Goal: Task Accomplishment & Management: Manage account settings

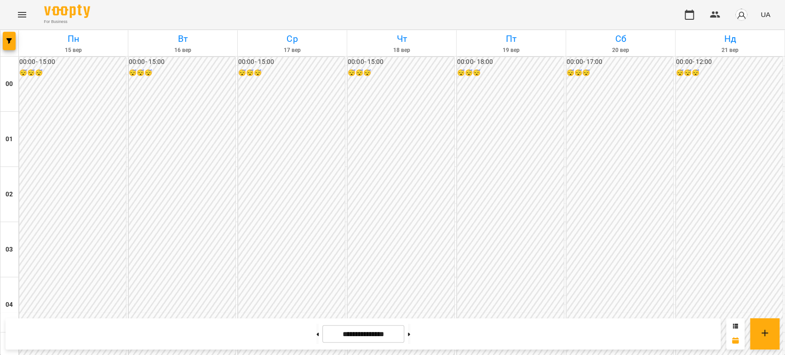
scroll to position [817, 0]
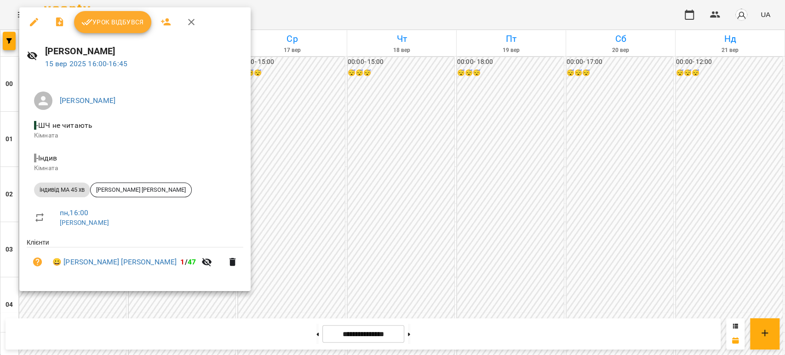
click at [34, 26] on icon "button" at bounding box center [34, 22] width 11 height 11
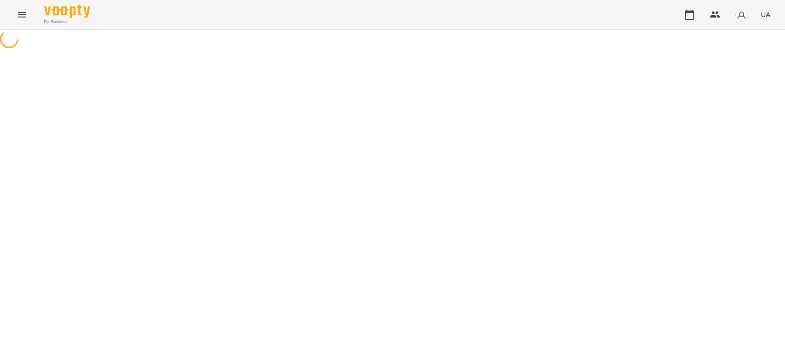
select select "**********"
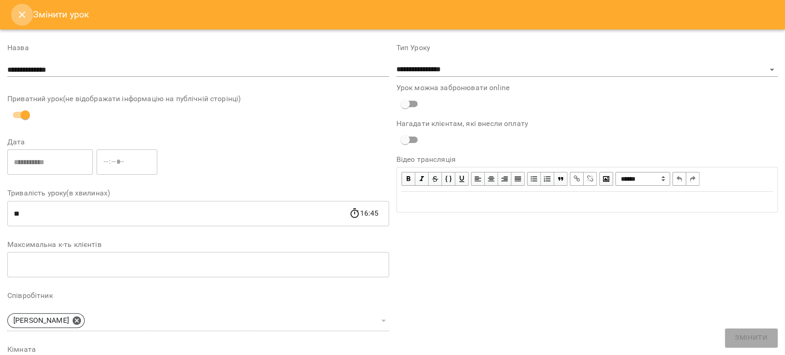
click at [23, 9] on icon "Close" at bounding box center [22, 14] width 11 height 11
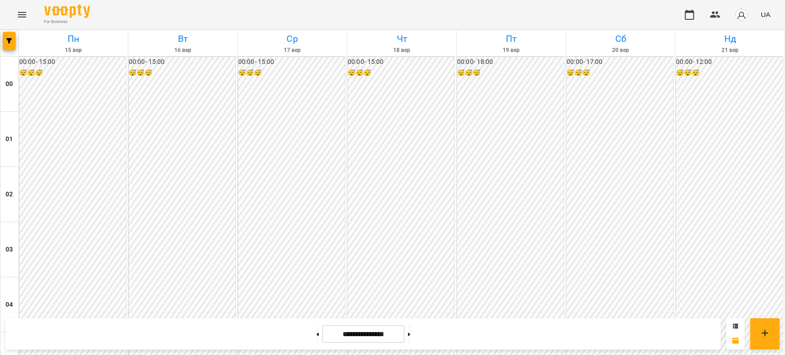
scroll to position [868, 0]
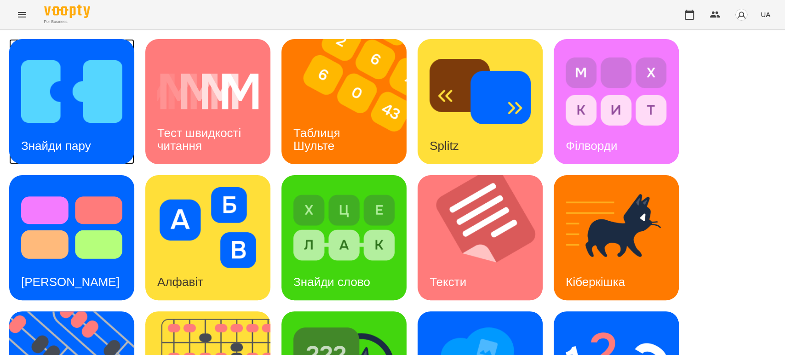
click at [66, 102] on img at bounding box center [71, 91] width 101 height 81
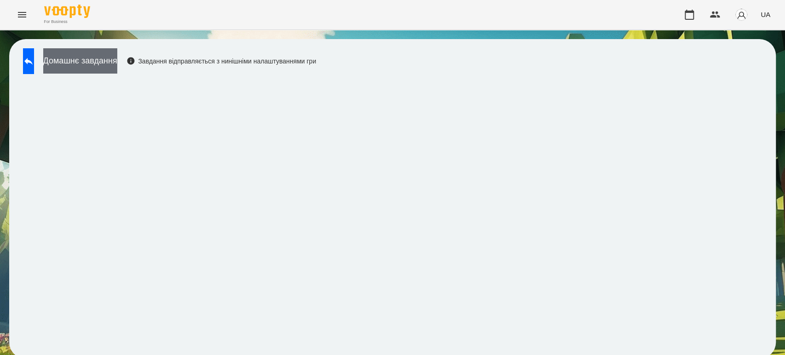
click at [110, 62] on button "Домашнє завдання" at bounding box center [80, 60] width 74 height 25
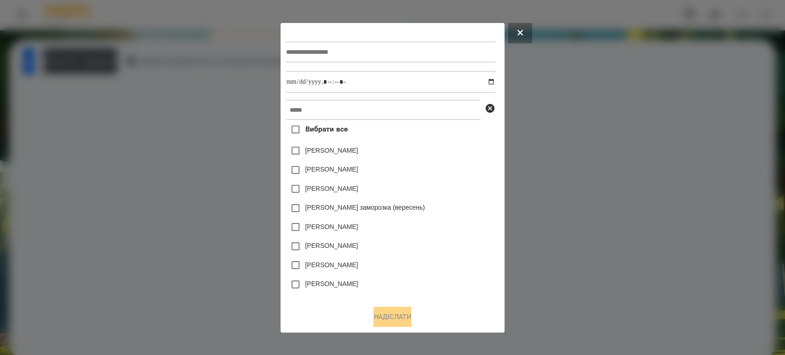
click at [333, 93] on div "Вибрати все Коля Главач Емма Северен Яна Щербакова Злата Миц заморозка (вересен…" at bounding box center [392, 163] width 213 height 269
click at [314, 108] on input "text" at bounding box center [383, 110] width 194 height 20
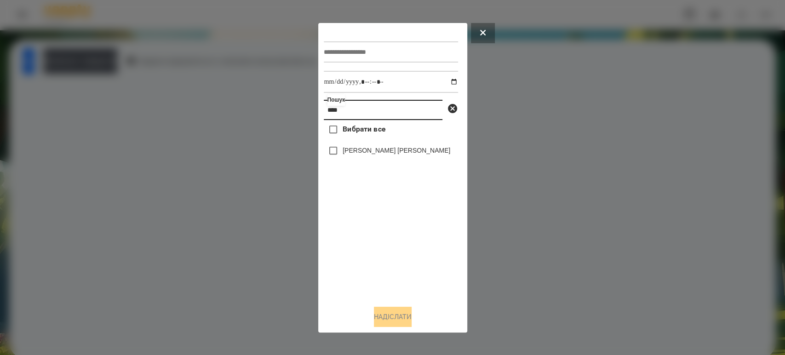
type input "****"
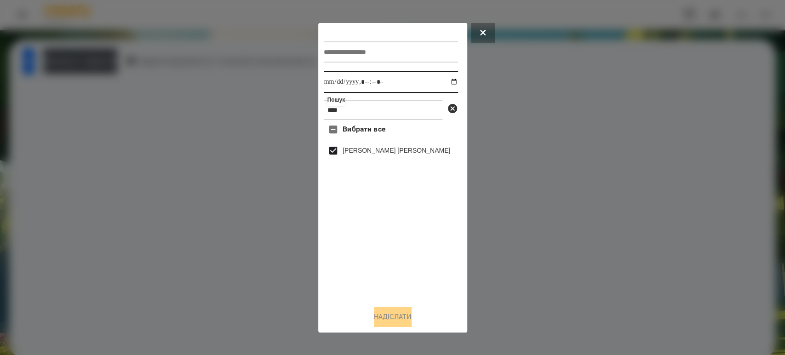
click at [452, 81] on input "datetime-local" at bounding box center [391, 82] width 134 height 22
click at [445, 86] on input "datetime-local" at bounding box center [391, 82] width 134 height 22
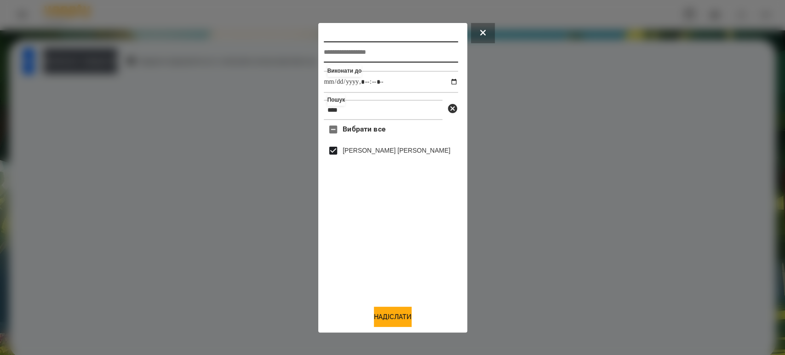
type input "**********"
click at [364, 50] on input "text" at bounding box center [391, 51] width 134 height 21
type input "**********"
click at [382, 312] on button "Надіслати" at bounding box center [393, 317] width 38 height 20
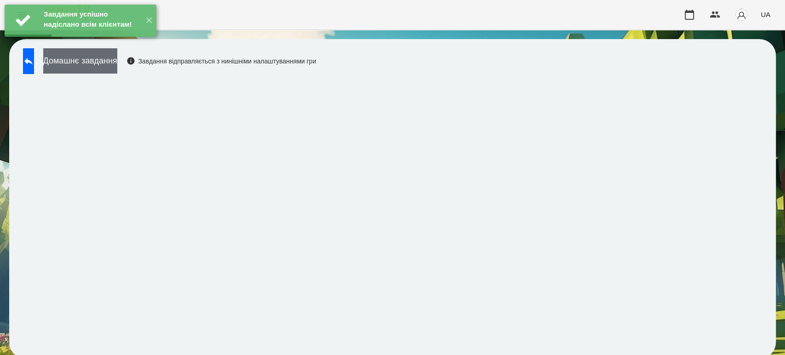
click at [85, 57] on button "Домашнє завдання" at bounding box center [80, 60] width 74 height 25
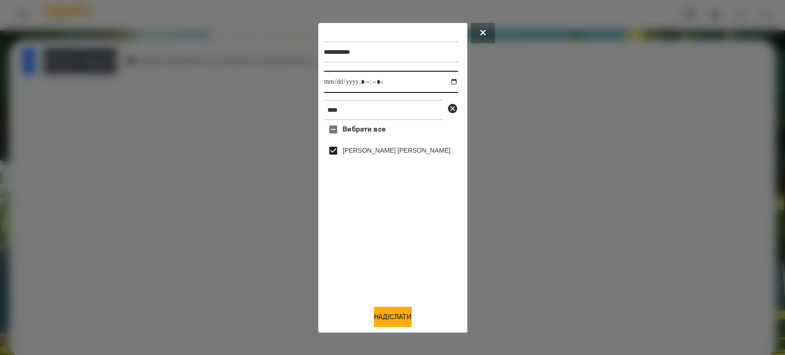
click at [449, 81] on input "datetime-local" at bounding box center [391, 82] width 134 height 22
type input "**********"
click at [389, 323] on button "Надіслати" at bounding box center [393, 317] width 38 height 20
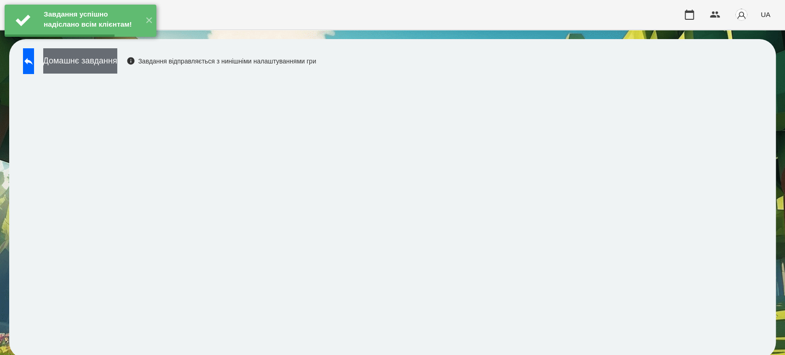
click at [117, 61] on button "Домашнє завдання" at bounding box center [80, 60] width 74 height 25
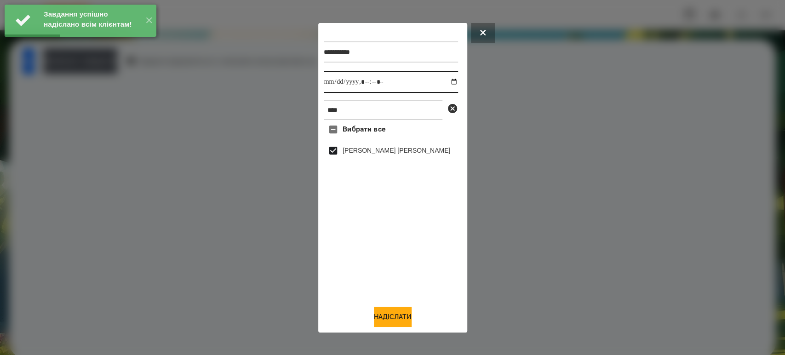
click at [448, 80] on input "datetime-local" at bounding box center [391, 82] width 134 height 22
type input "**********"
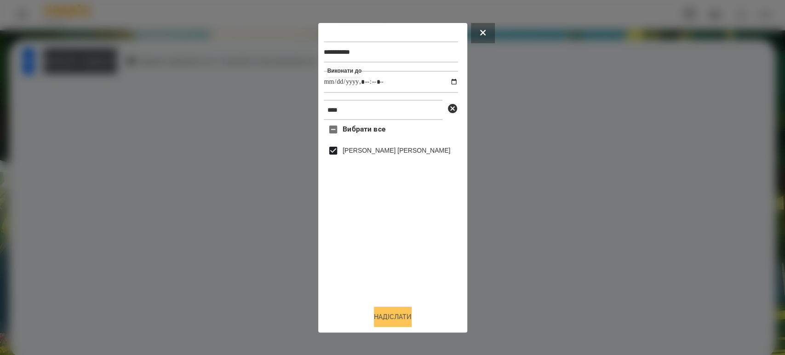
click at [382, 314] on button "Надіслати" at bounding box center [393, 317] width 38 height 20
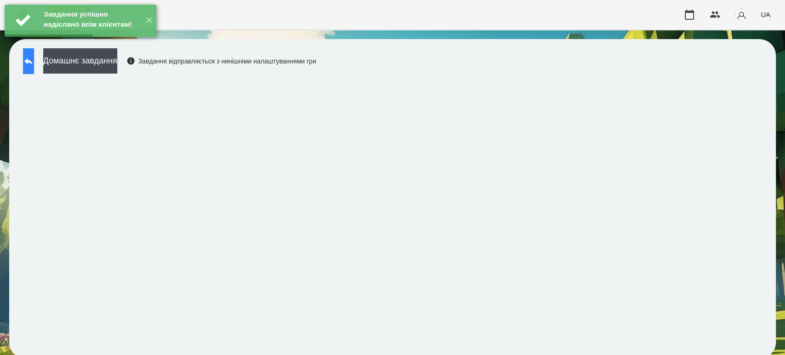
click at [34, 63] on icon at bounding box center [28, 61] width 11 height 11
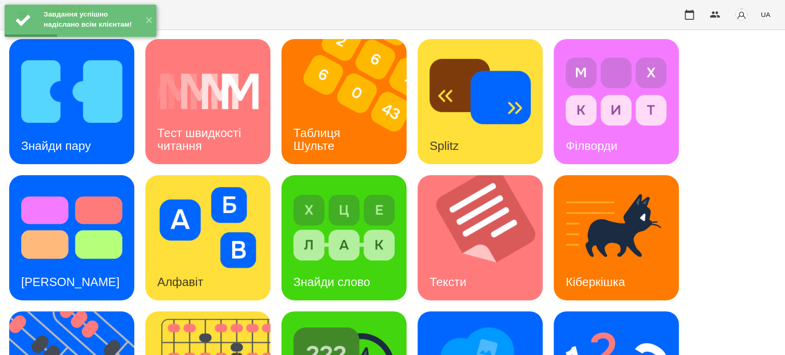
scroll to position [153, 0]
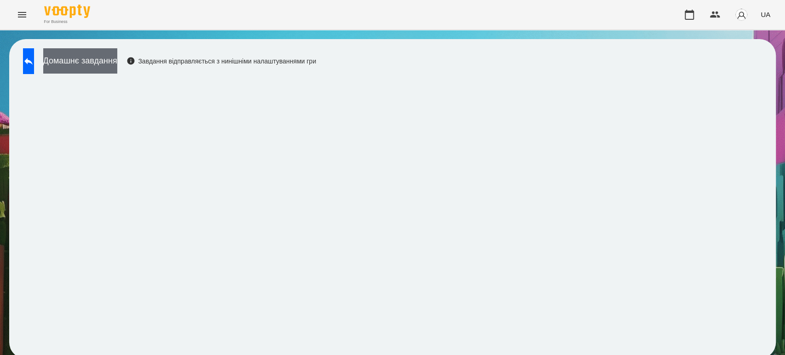
click at [117, 66] on button "Домашнє завдання" at bounding box center [80, 60] width 74 height 25
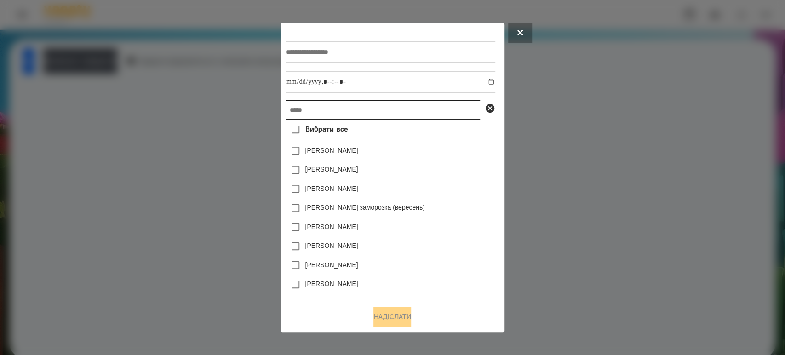
click at [298, 105] on input "text" at bounding box center [383, 110] width 194 height 20
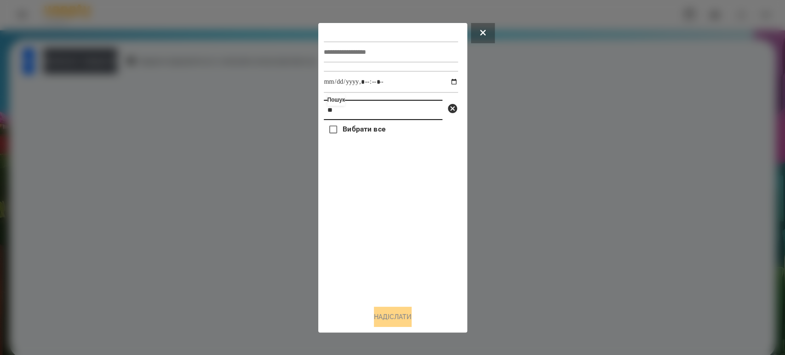
type input "*"
type input "****"
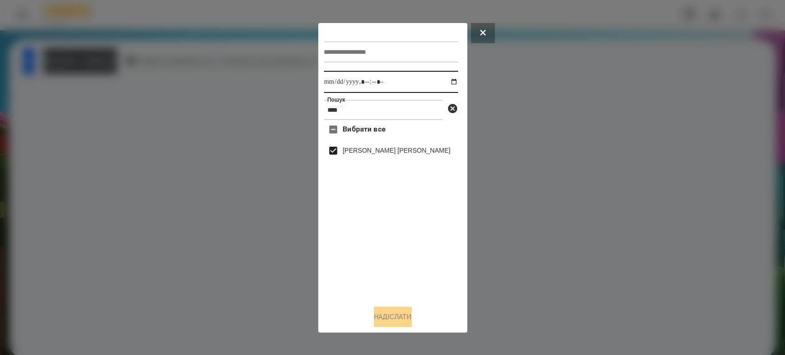
click at [450, 82] on input "datetime-local" at bounding box center [391, 82] width 134 height 22
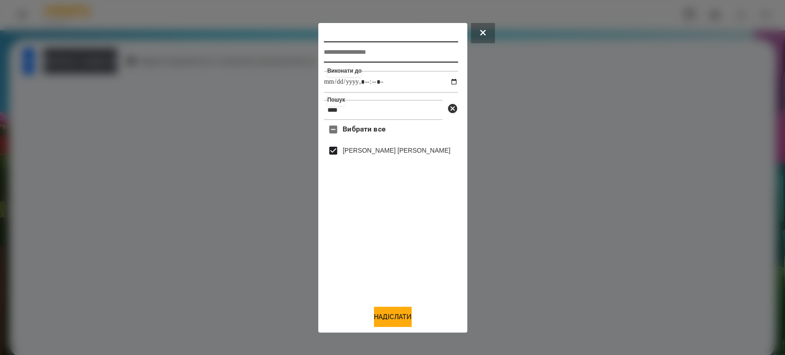
type input "**********"
click at [330, 51] on input "text" at bounding box center [391, 51] width 134 height 21
type input "*"
type input "*********"
click at [404, 322] on button "Надіслати" at bounding box center [393, 317] width 38 height 20
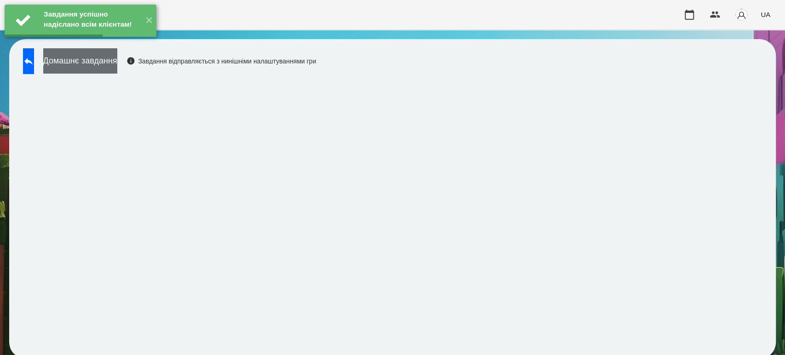
click at [105, 66] on button "Домашнє завдання" at bounding box center [80, 60] width 74 height 25
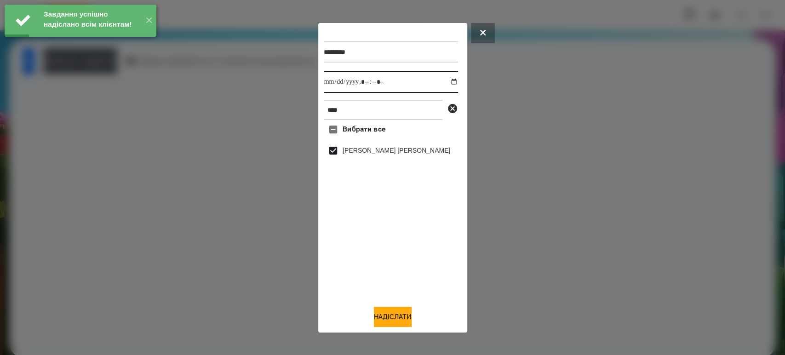
click at [448, 83] on input "datetime-local" at bounding box center [391, 82] width 134 height 22
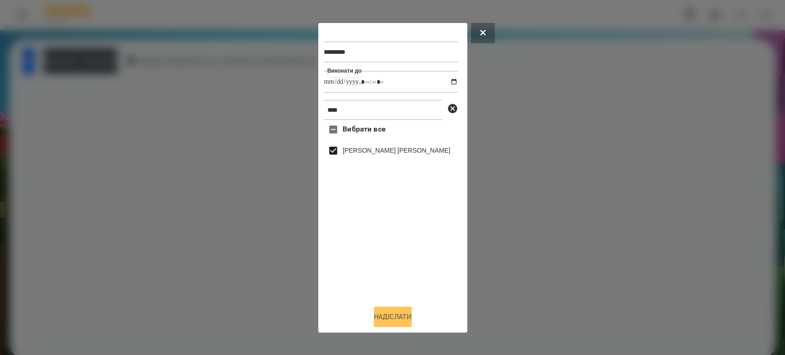
type input "**********"
click at [396, 315] on button "Надіслати" at bounding box center [393, 317] width 38 height 20
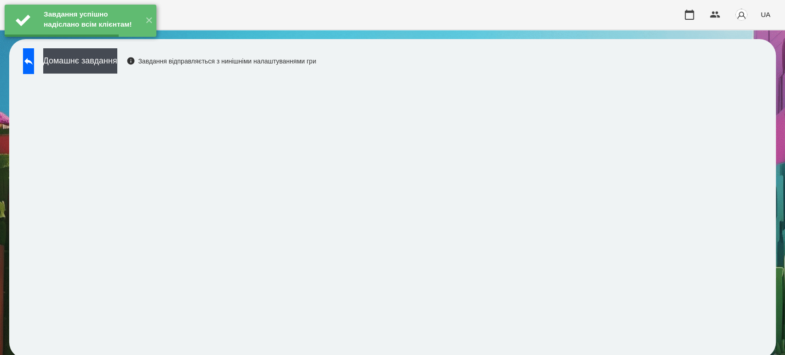
click at [115, 63] on button "Домашнє завдання" at bounding box center [80, 60] width 74 height 25
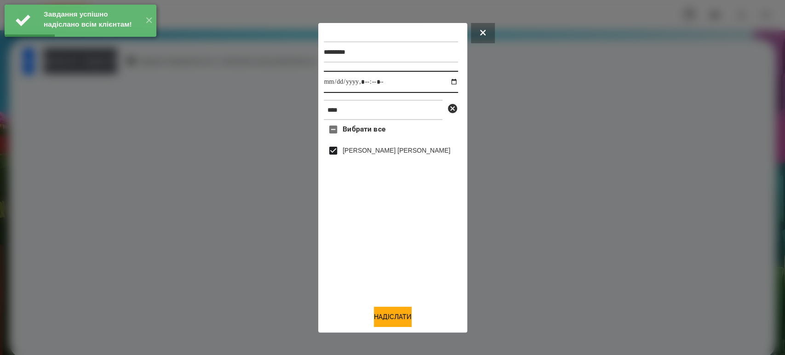
click at [443, 79] on input "datetime-local" at bounding box center [391, 82] width 134 height 22
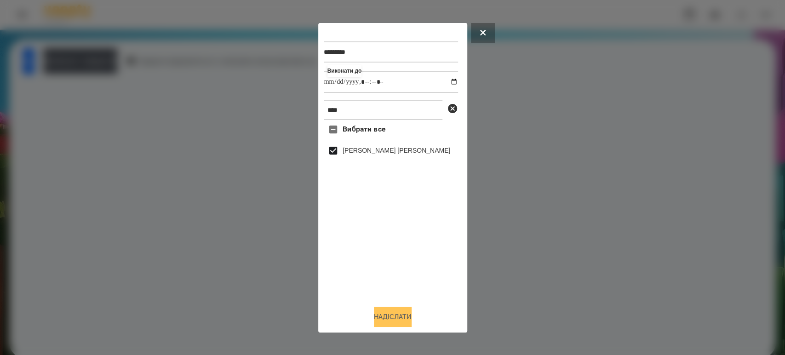
type input "**********"
click at [389, 316] on button "Надіслати" at bounding box center [393, 317] width 38 height 20
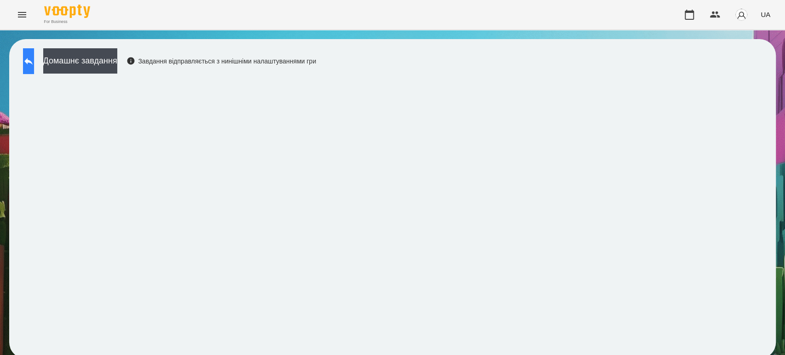
click at [34, 65] on icon at bounding box center [28, 61] width 11 height 11
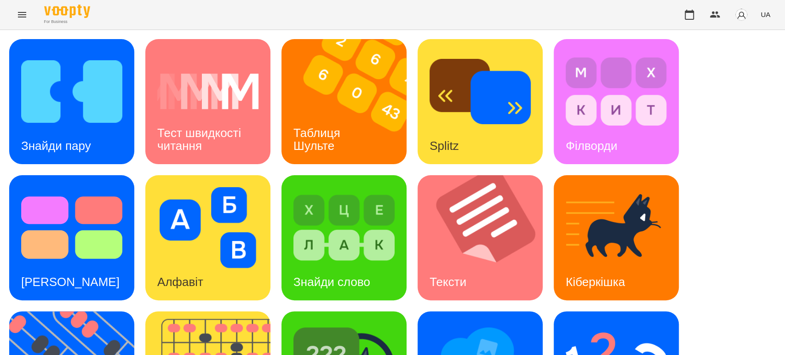
scroll to position [175, 0]
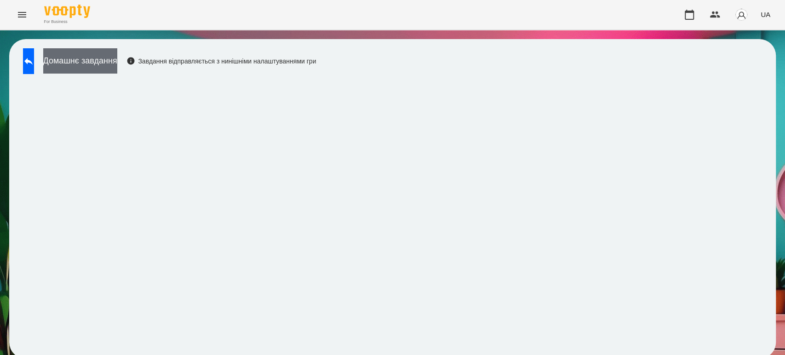
click at [110, 59] on button "Домашнє завдання" at bounding box center [80, 60] width 74 height 25
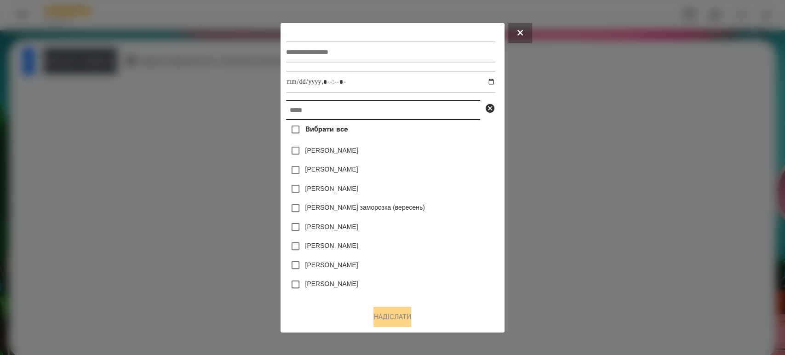
click at [337, 112] on input "text" at bounding box center [383, 110] width 194 height 20
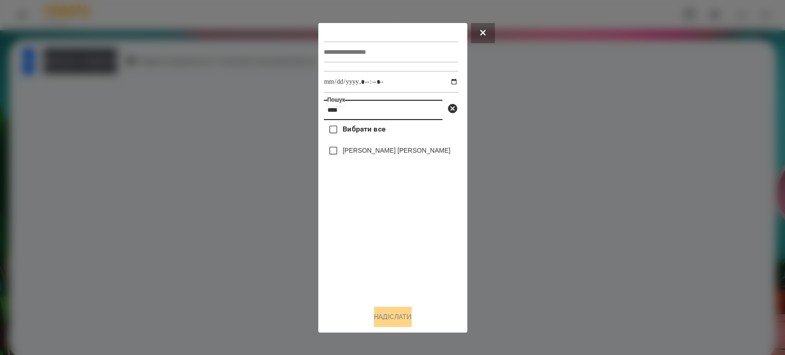
type input "****"
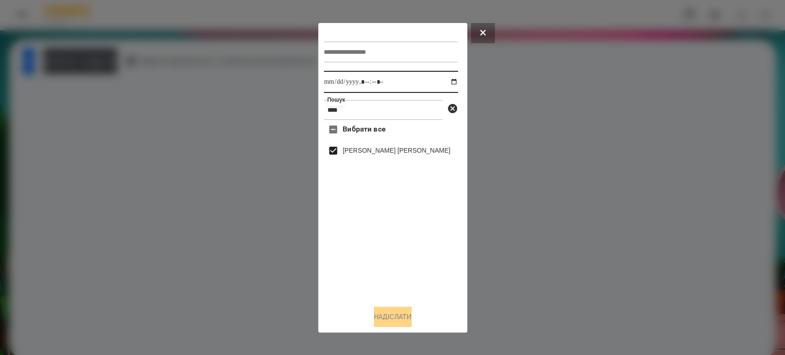
click at [450, 78] on input "datetime-local" at bounding box center [391, 82] width 134 height 22
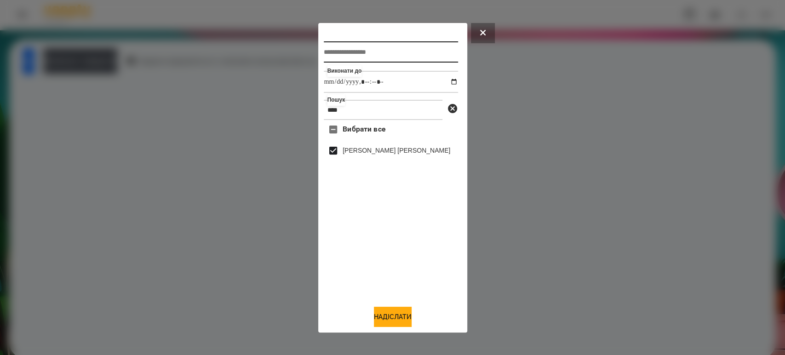
type input "**********"
click at [374, 53] on input "text" at bounding box center [391, 51] width 134 height 21
type input "*******"
click at [399, 321] on button "Надіслати" at bounding box center [393, 317] width 38 height 20
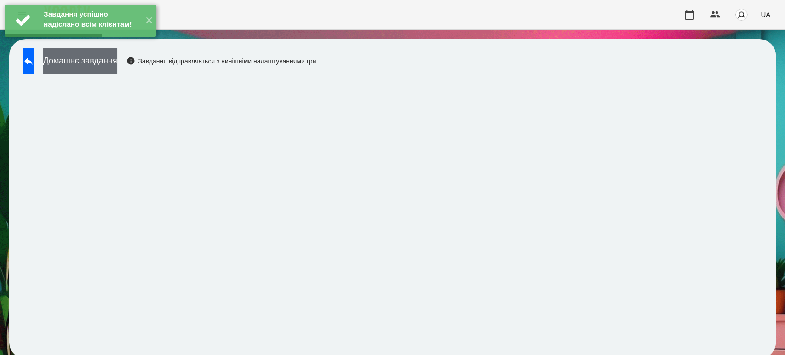
click at [113, 68] on button "Домашнє завдання" at bounding box center [80, 60] width 74 height 25
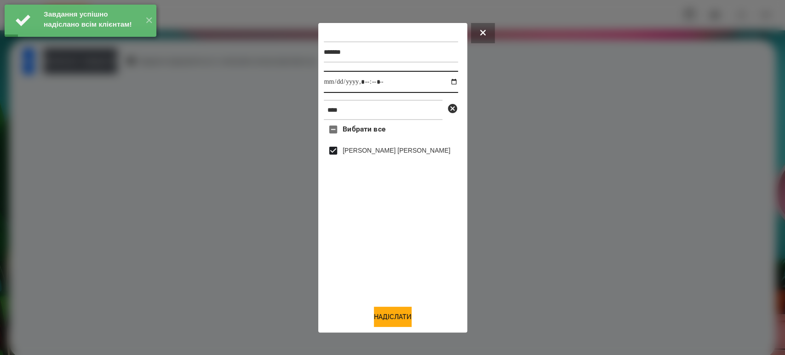
click at [445, 77] on input "datetime-local" at bounding box center [391, 82] width 134 height 22
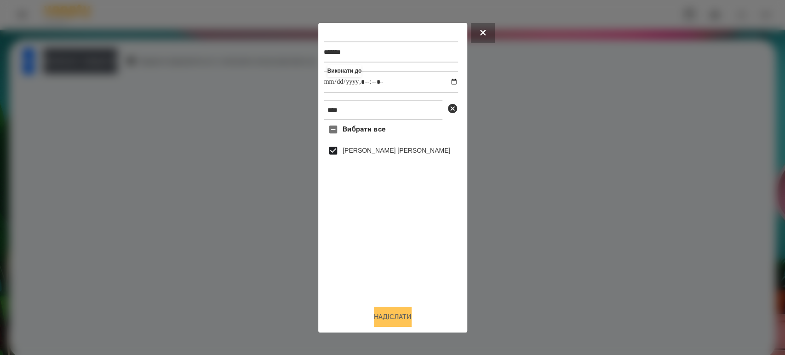
type input "**********"
click at [387, 318] on button "Надіслати" at bounding box center [393, 317] width 38 height 20
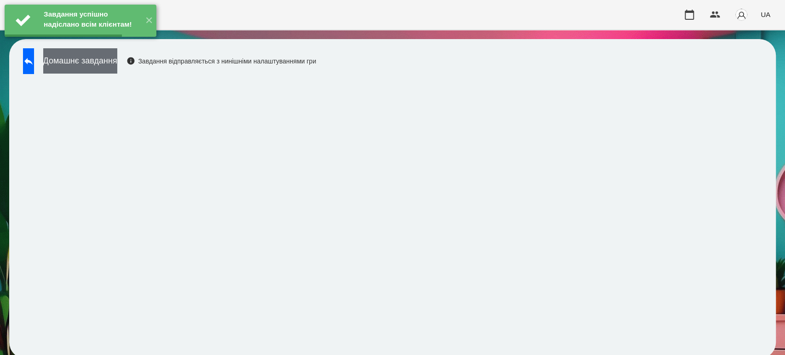
click at [110, 57] on button "Домашнє завдання" at bounding box center [80, 60] width 74 height 25
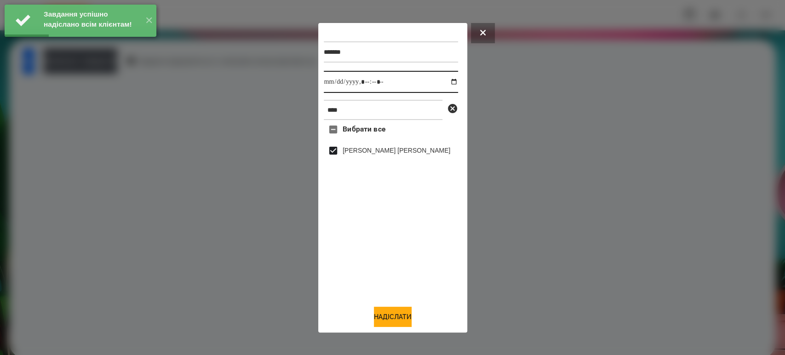
click at [446, 84] on input "datetime-local" at bounding box center [391, 82] width 134 height 22
type input "**********"
click at [383, 325] on button "Надіслати" at bounding box center [393, 317] width 38 height 20
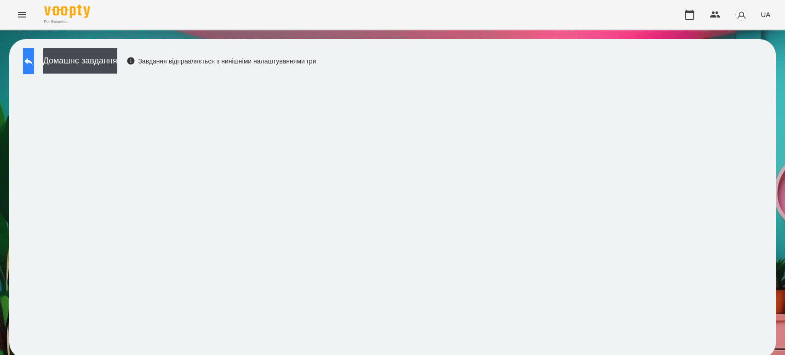
click at [34, 63] on icon at bounding box center [28, 61] width 11 height 11
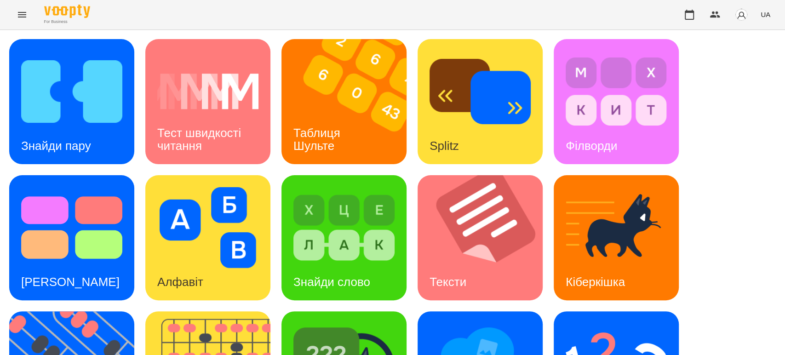
scroll to position [153, 0]
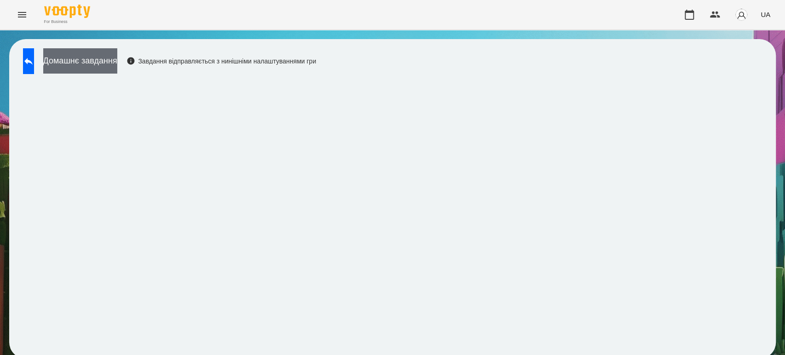
click at [117, 62] on button "Домашнє завдання" at bounding box center [80, 60] width 74 height 25
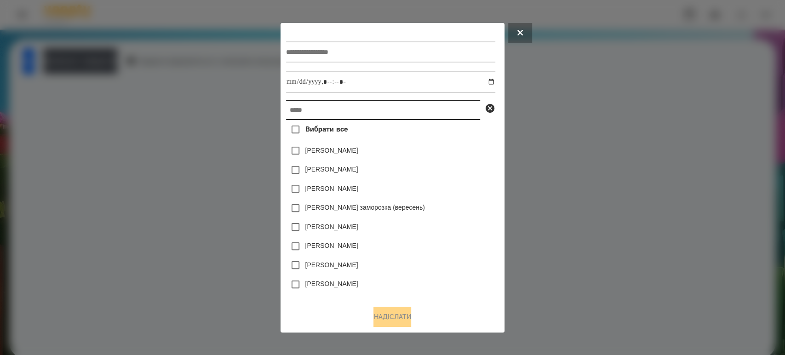
click at [311, 110] on input "text" at bounding box center [383, 110] width 194 height 20
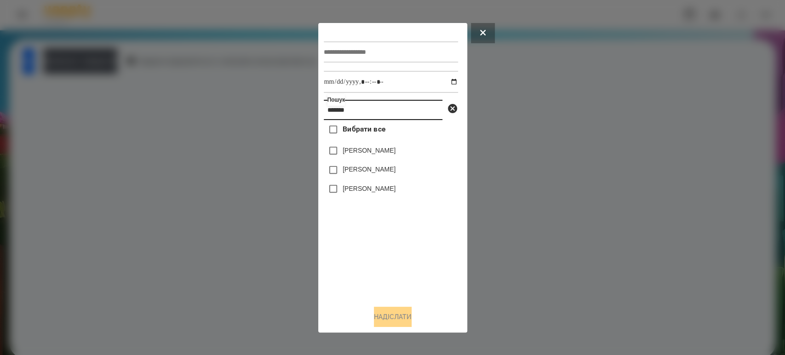
type input "*******"
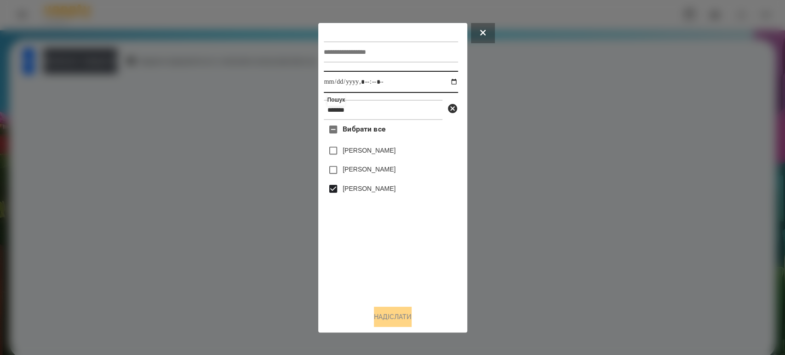
click at [442, 80] on input "datetime-local" at bounding box center [391, 82] width 134 height 22
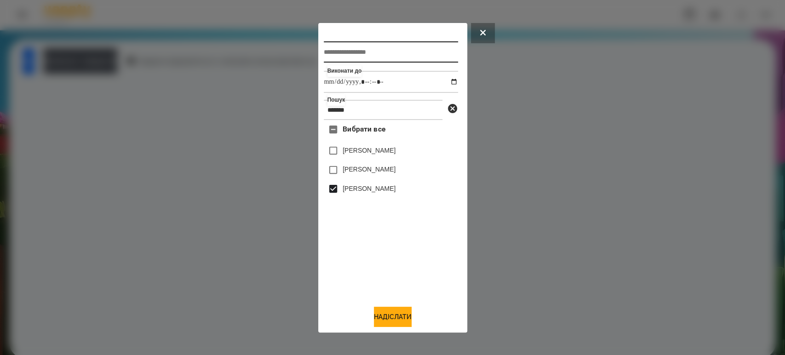
type input "**********"
click at [371, 53] on input "text" at bounding box center [391, 51] width 134 height 21
type input "*********"
click at [393, 318] on button "Надіслати" at bounding box center [393, 317] width 38 height 20
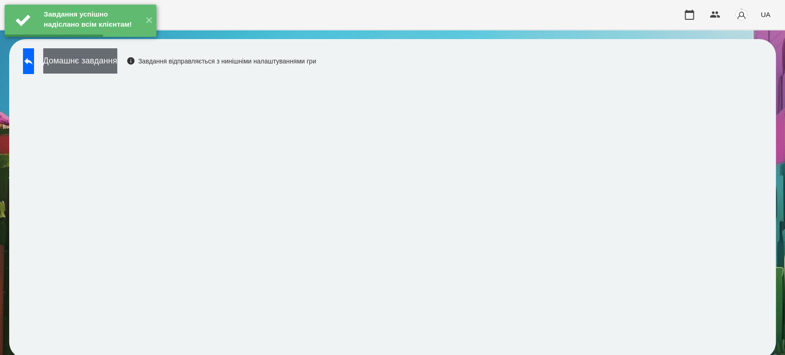
click at [111, 71] on button "Домашнє завдання" at bounding box center [80, 60] width 74 height 25
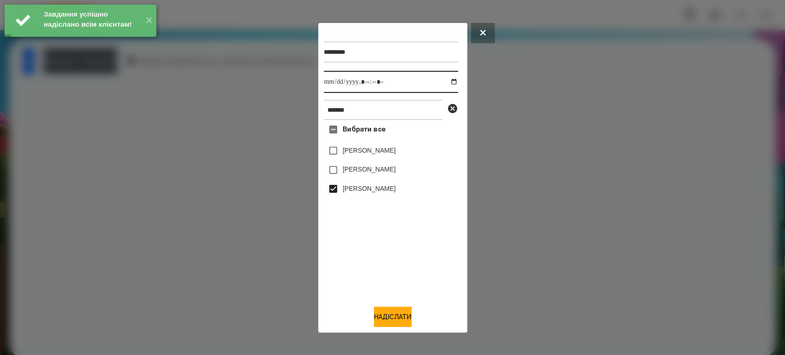
click at [449, 81] on input "datetime-local" at bounding box center [391, 82] width 134 height 22
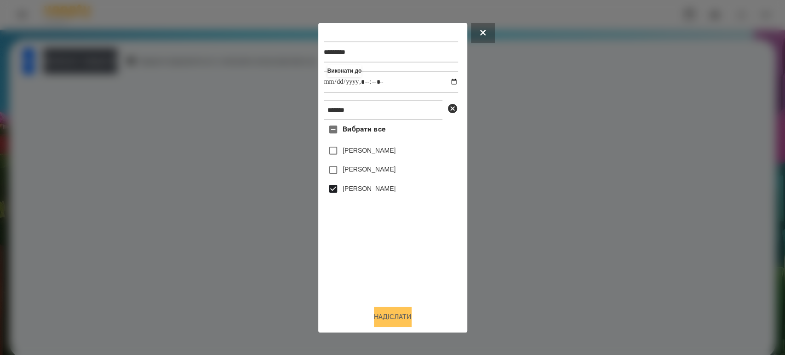
type input "**********"
click at [399, 323] on button "Надіслати" at bounding box center [393, 317] width 38 height 20
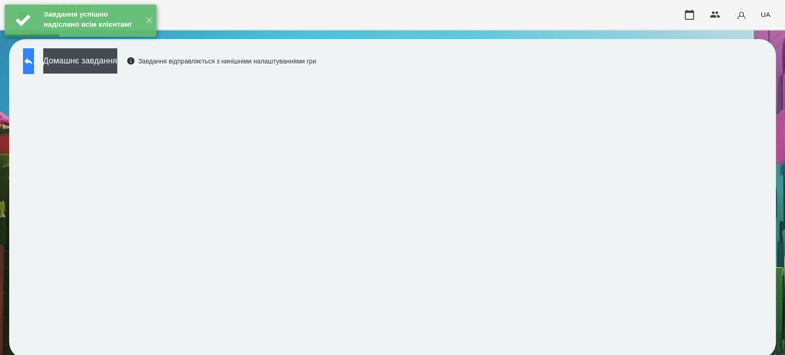
click at [34, 68] on button at bounding box center [28, 61] width 11 height 26
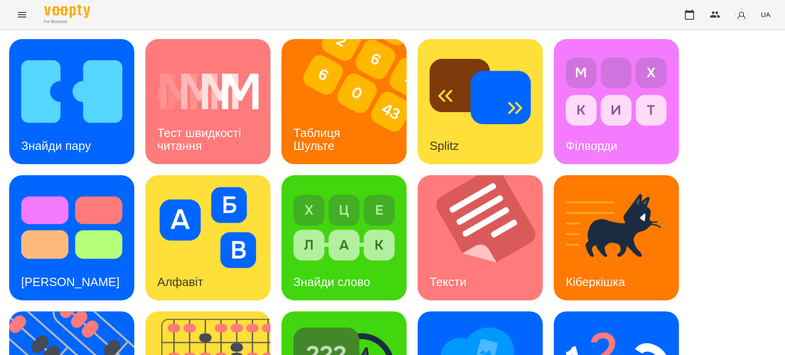
scroll to position [226, 0]
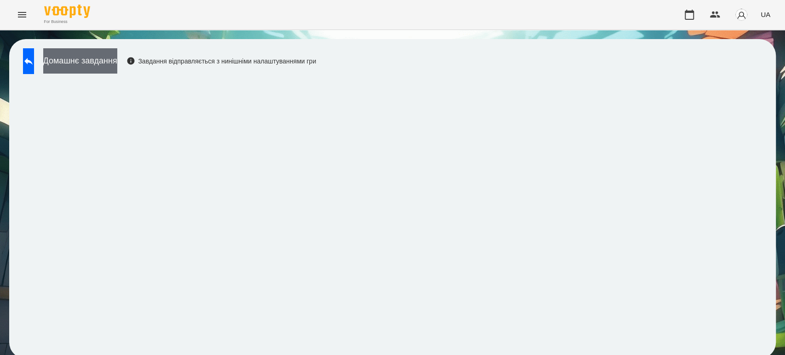
click at [110, 58] on button "Домашнє завдання" at bounding box center [80, 60] width 74 height 25
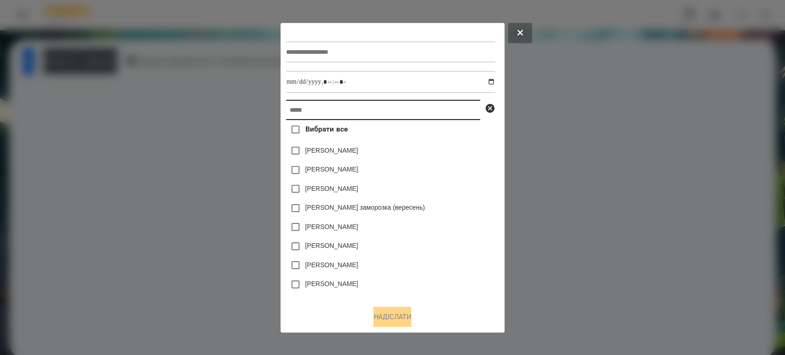
click at [302, 112] on input "text" at bounding box center [383, 110] width 194 height 20
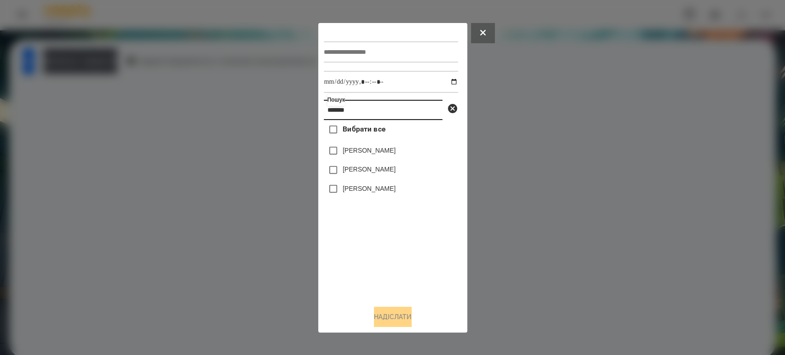
type input "*******"
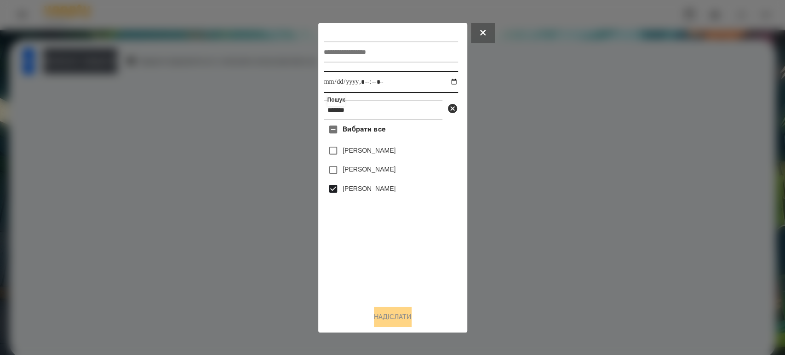
click at [449, 81] on input "datetime-local" at bounding box center [391, 82] width 134 height 22
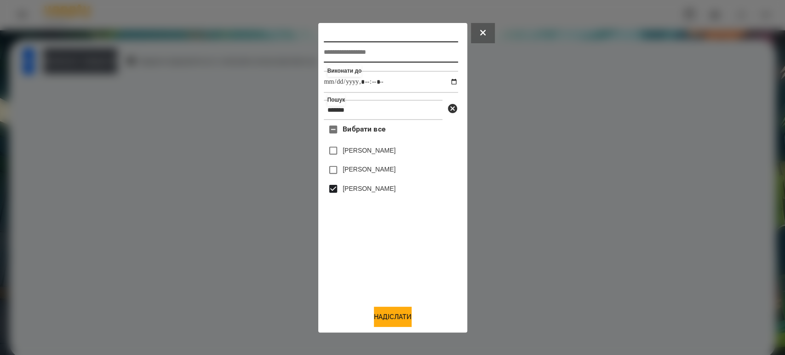
type input "**********"
click at [344, 50] on input "text" at bounding box center [391, 51] width 134 height 21
type input "*******"
click at [388, 321] on button "Надіслати" at bounding box center [393, 317] width 38 height 20
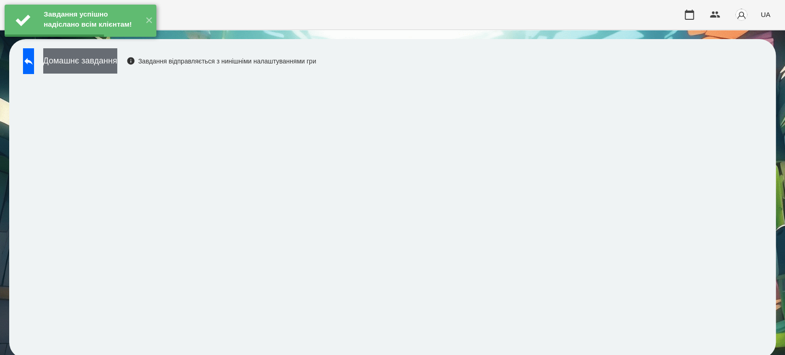
click at [117, 62] on button "Домашнє завдання" at bounding box center [80, 60] width 74 height 25
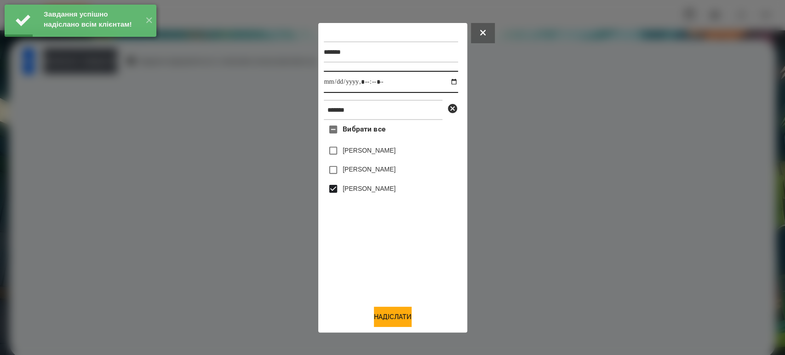
click at [449, 77] on input "datetime-local" at bounding box center [391, 82] width 134 height 22
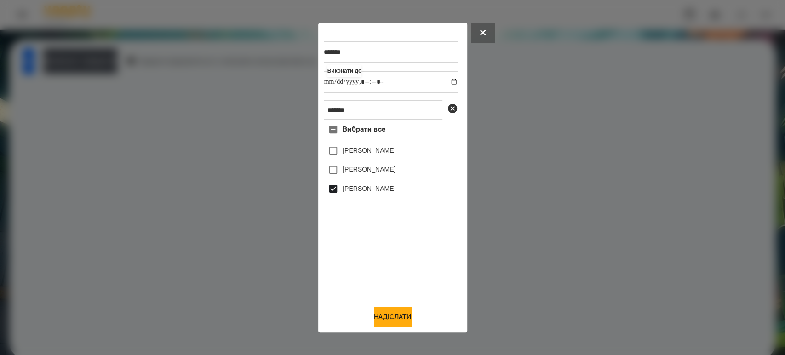
type input "**********"
click at [392, 307] on div "******* Виконати до ******* Вибрати все Катрюк Назарій Кінах Назарій Назарій Бо…" at bounding box center [393, 178] width 138 height 298
click at [382, 313] on button "Надіслати" at bounding box center [393, 317] width 38 height 20
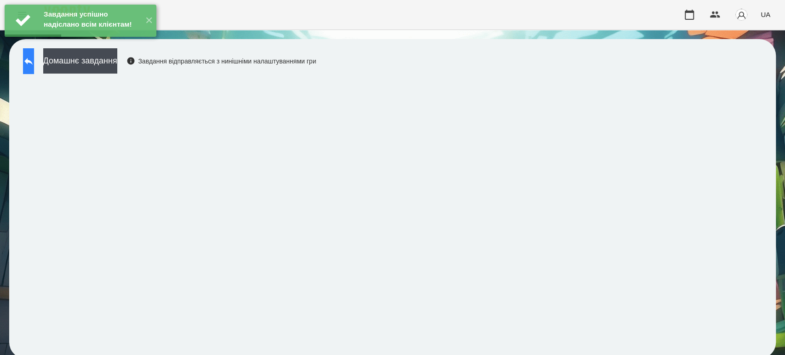
click at [27, 63] on button at bounding box center [28, 61] width 11 height 26
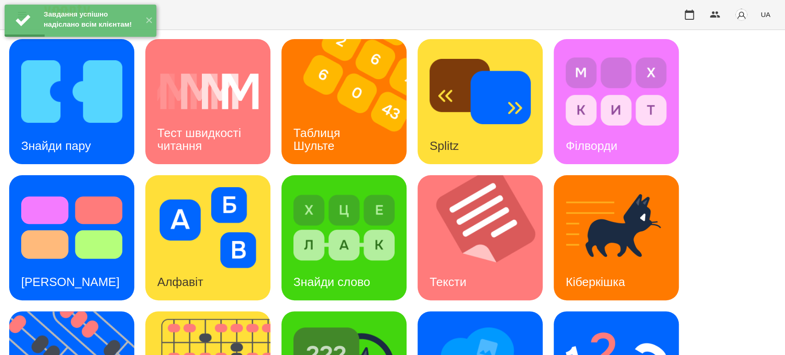
scroll to position [204, 0]
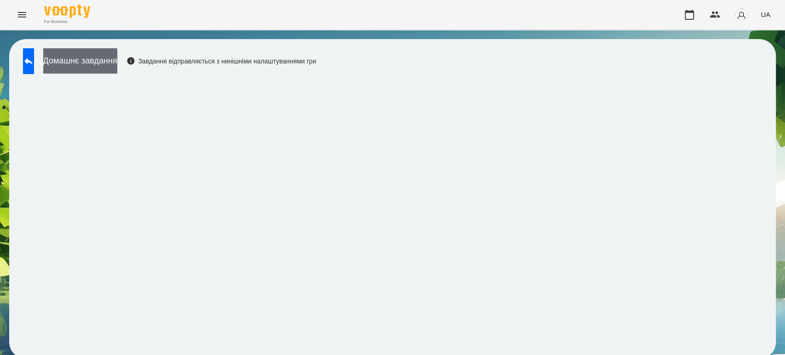
click at [117, 65] on button "Домашнє завдання" at bounding box center [80, 60] width 74 height 25
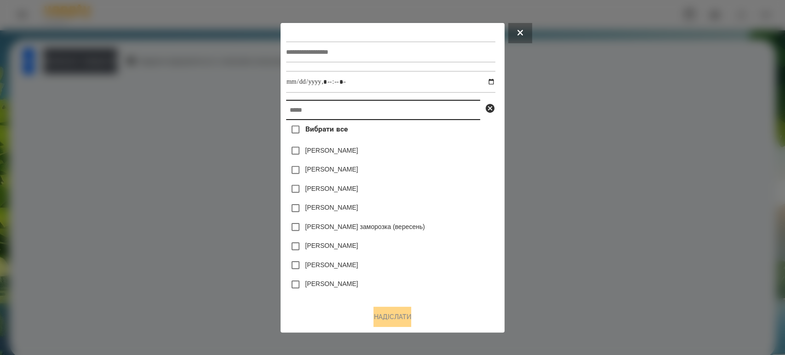
click at [286, 115] on input "text" at bounding box center [383, 110] width 194 height 20
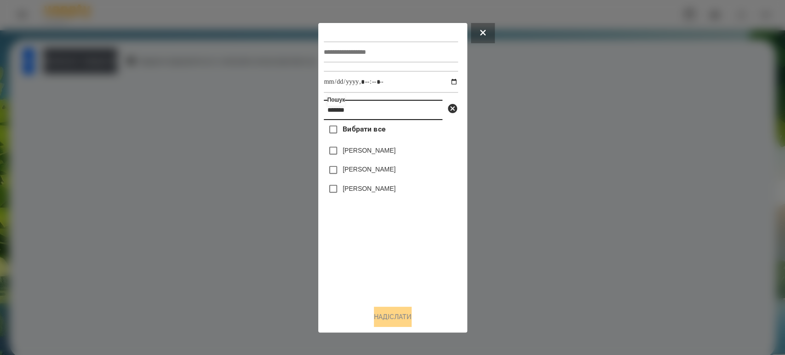
type input "*******"
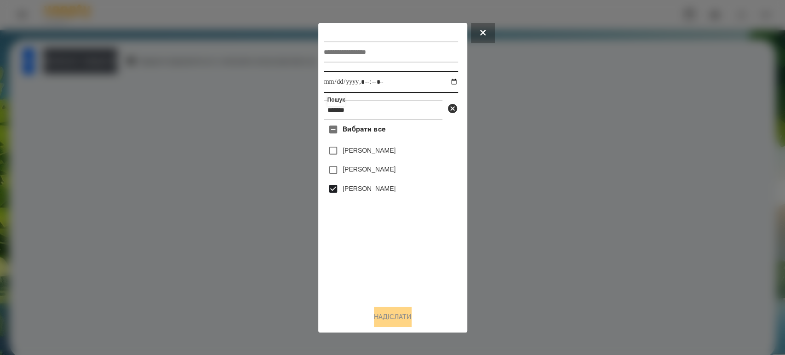
click at [445, 84] on input "datetime-local" at bounding box center [391, 82] width 134 height 22
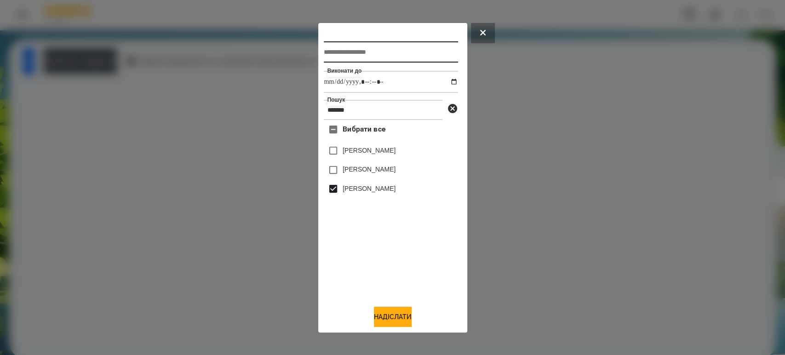
type input "**********"
click at [348, 47] on input "text" at bounding box center [391, 51] width 134 height 21
type input "**********"
click at [390, 313] on button "Надіслати" at bounding box center [393, 317] width 38 height 20
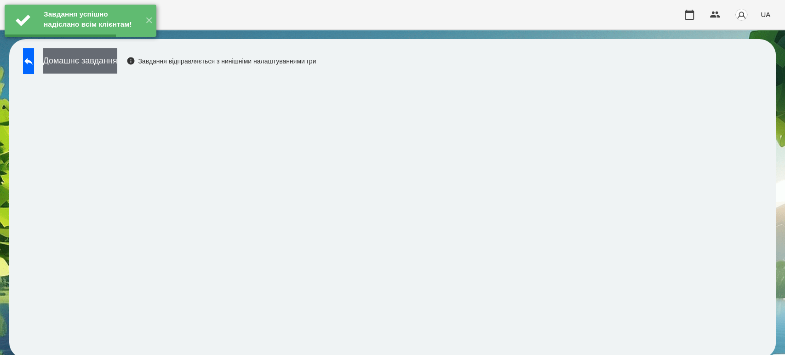
click at [114, 65] on button "Домашнє завдання" at bounding box center [80, 60] width 74 height 25
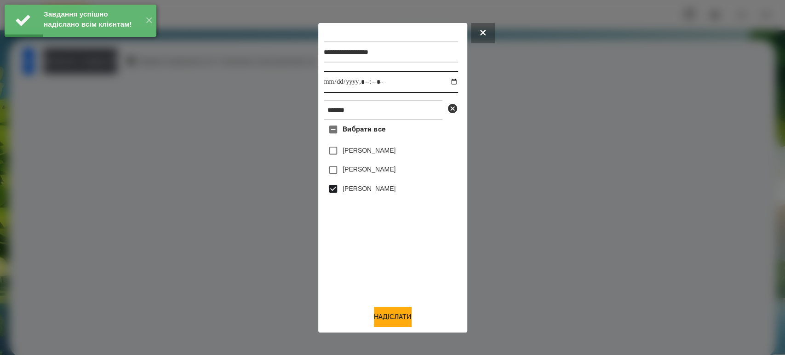
click at [445, 79] on input "datetime-local" at bounding box center [391, 82] width 134 height 22
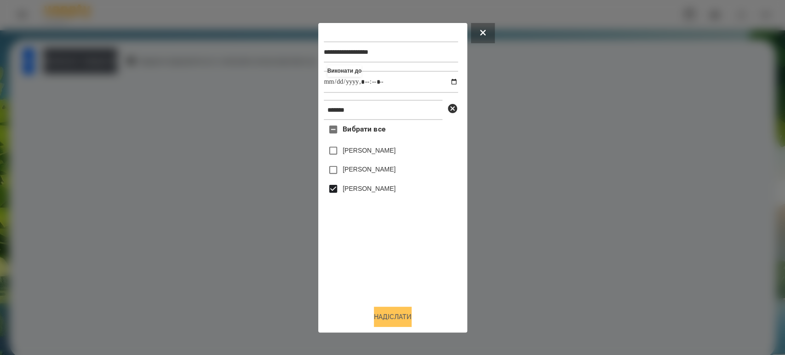
type input "**********"
click at [389, 326] on button "Надіслати" at bounding box center [393, 317] width 38 height 20
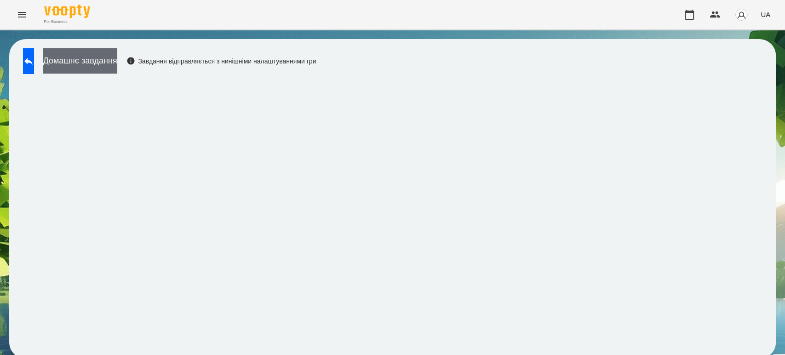
click at [114, 61] on button "Домашнє завдання" at bounding box center [80, 60] width 74 height 25
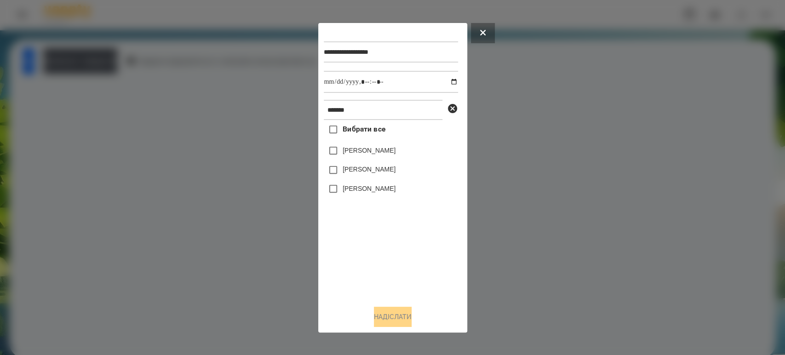
click at [60, 239] on div at bounding box center [392, 177] width 785 height 355
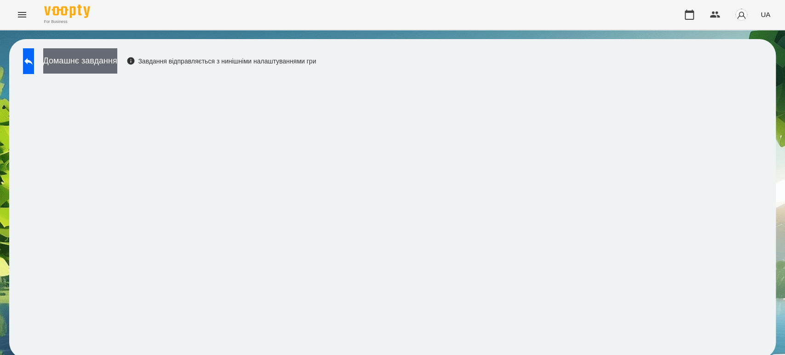
click at [110, 68] on button "Домашнє завдання" at bounding box center [80, 60] width 74 height 25
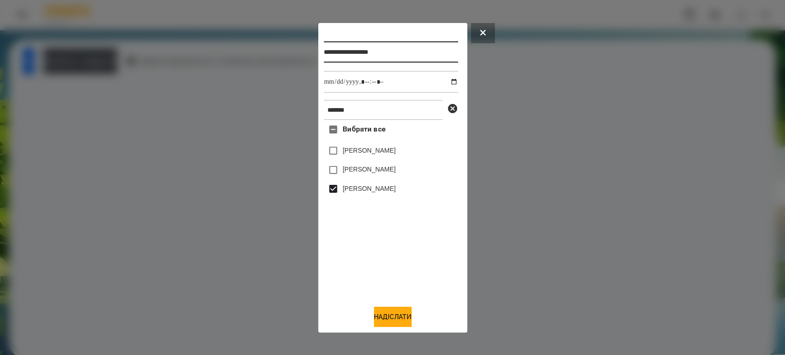
drag, startPoint x: 405, startPoint y: 43, endPoint x: 411, endPoint y: 48, distance: 7.5
click at [406, 43] on input "**********" at bounding box center [391, 51] width 134 height 21
type input "**********"
click at [396, 312] on button "Надіслати" at bounding box center [393, 317] width 38 height 20
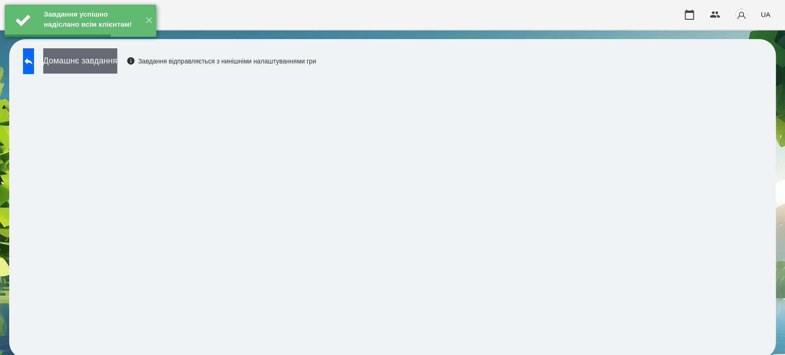
click at [117, 64] on button "Домашнє завдання" at bounding box center [80, 60] width 74 height 25
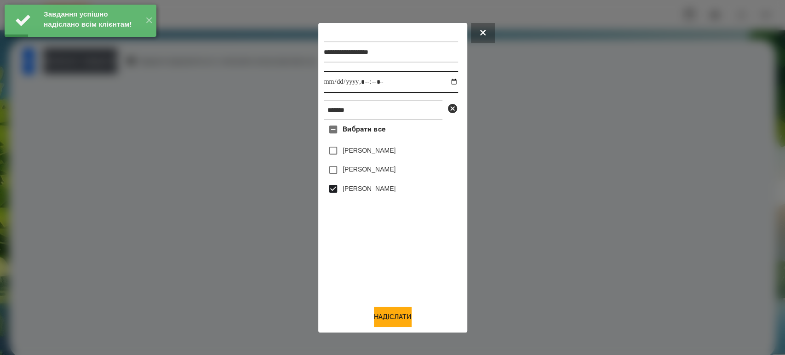
click at [446, 80] on input "datetime-local" at bounding box center [391, 82] width 134 height 22
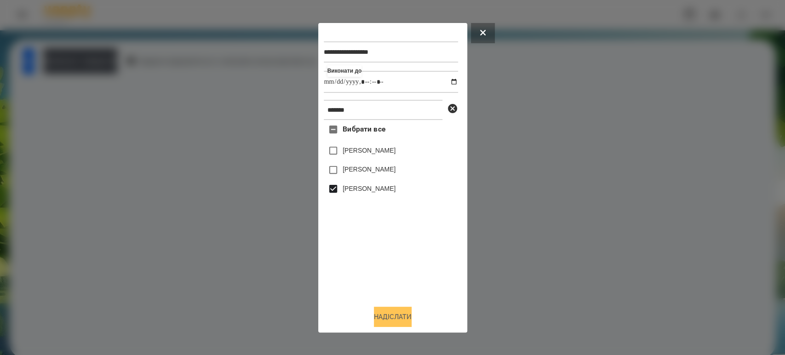
type input "**********"
click at [393, 315] on button "Надіслати" at bounding box center [393, 317] width 38 height 20
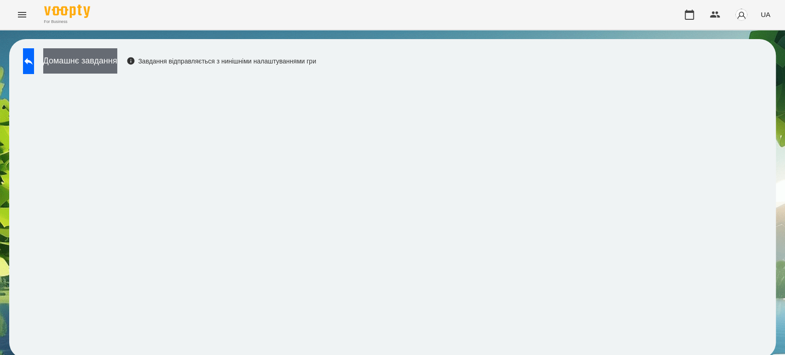
click at [81, 56] on button "Домашнє завдання" at bounding box center [80, 60] width 74 height 25
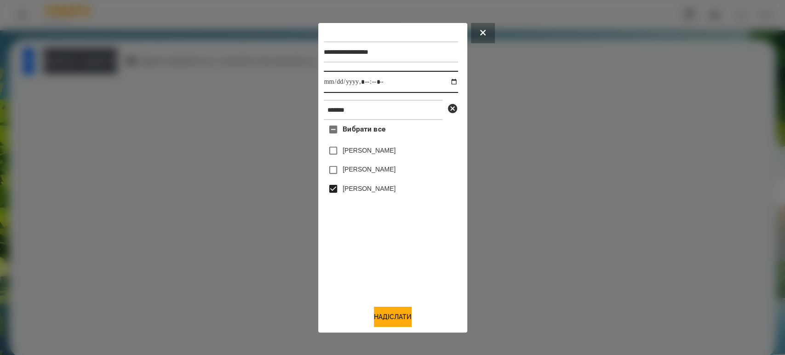
click at [446, 80] on input "datetime-local" at bounding box center [391, 82] width 134 height 22
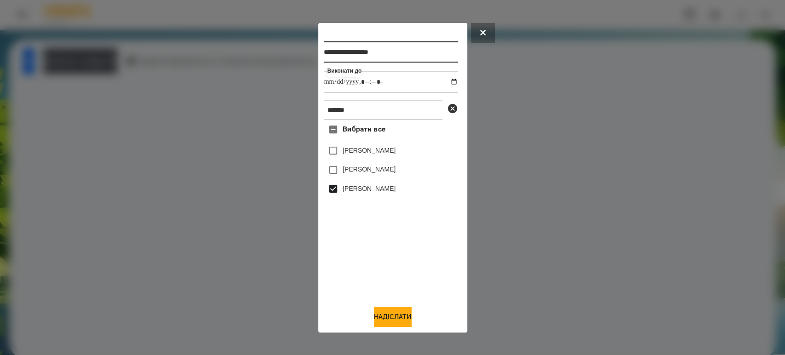
type input "**********"
click at [412, 55] on input "**********" at bounding box center [391, 51] width 134 height 21
type input "**********"
click at [393, 319] on button "Надіслати" at bounding box center [393, 317] width 38 height 20
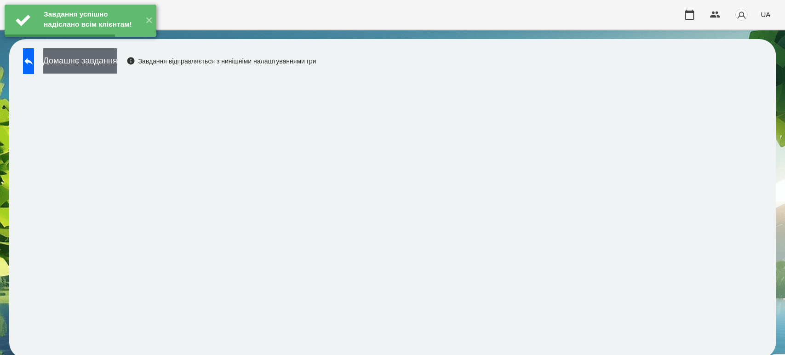
click at [117, 57] on button "Домашнє завдання" at bounding box center [80, 60] width 74 height 25
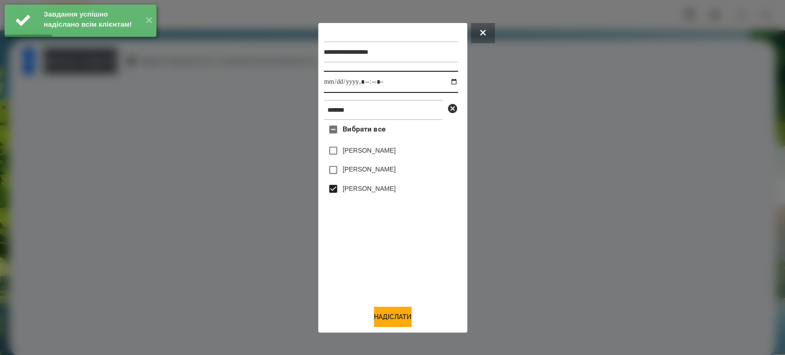
click at [449, 77] on input "datetime-local" at bounding box center [391, 82] width 134 height 22
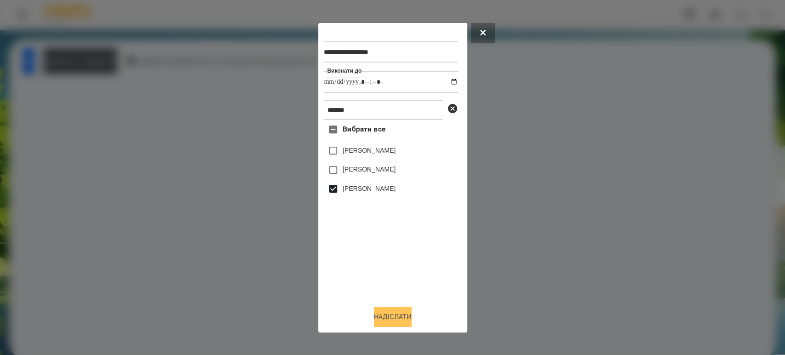
type input "**********"
click at [398, 315] on button "Надіслати" at bounding box center [393, 317] width 38 height 20
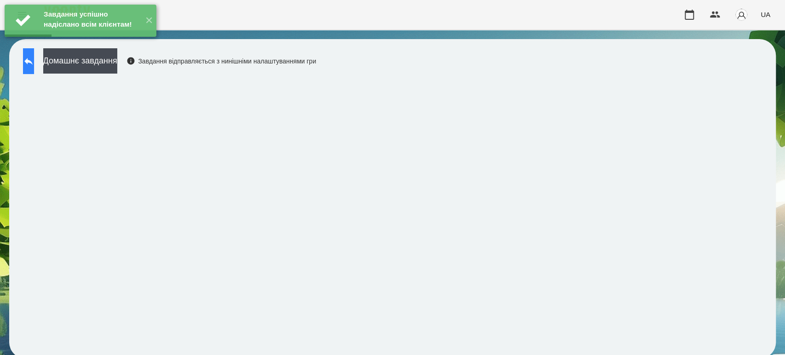
click at [31, 64] on button at bounding box center [28, 61] width 11 height 26
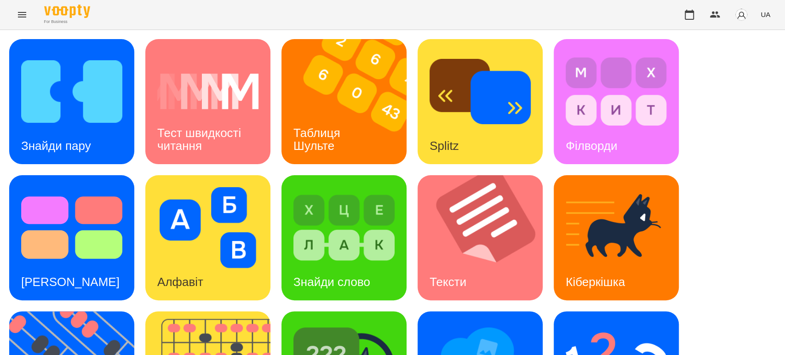
scroll to position [102, 0]
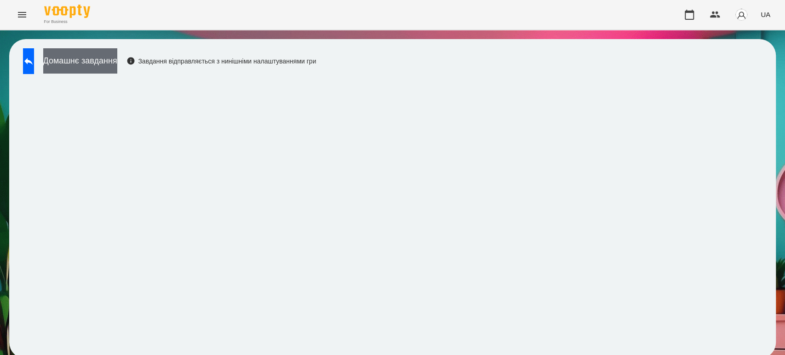
click at [89, 57] on button "Домашнє завдання" at bounding box center [80, 60] width 74 height 25
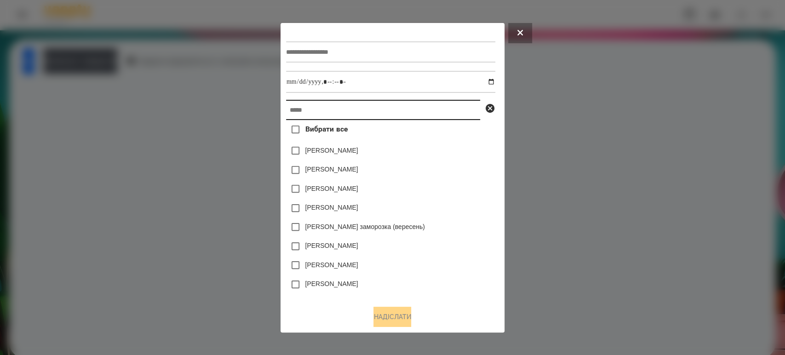
click at [303, 111] on input "text" at bounding box center [383, 110] width 194 height 20
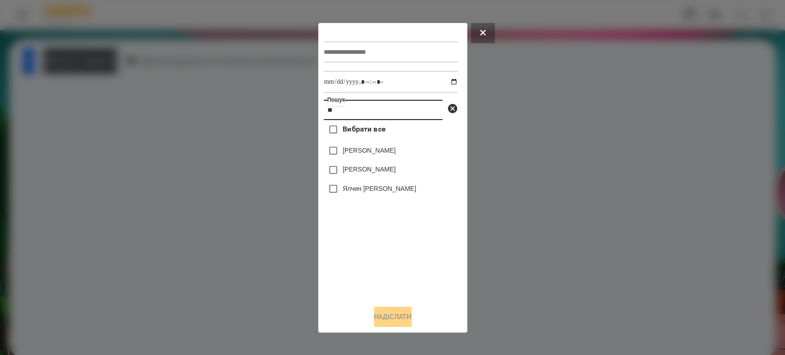
type input "**"
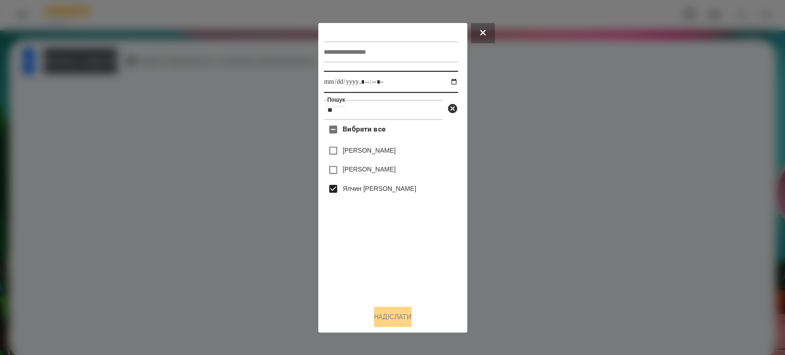
click at [444, 83] on input "datetime-local" at bounding box center [391, 82] width 134 height 22
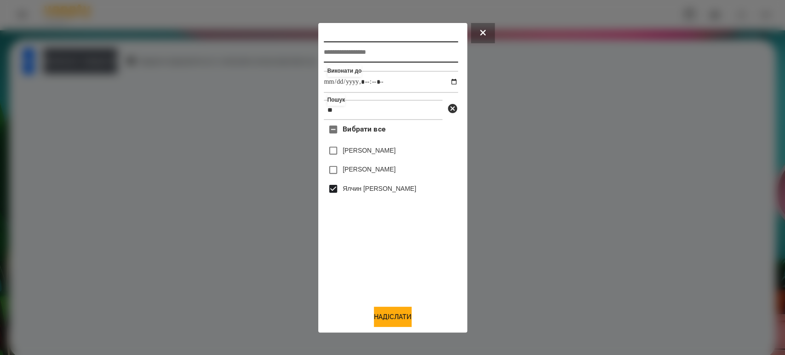
type input "**********"
click at [359, 45] on input "text" at bounding box center [391, 51] width 134 height 21
type input "*********"
click at [398, 314] on button "Надіслати" at bounding box center [393, 317] width 38 height 20
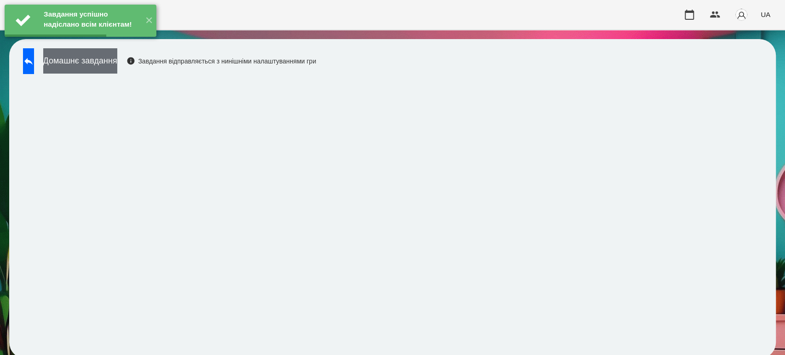
click at [117, 68] on button "Домашнє завдання" at bounding box center [80, 60] width 74 height 25
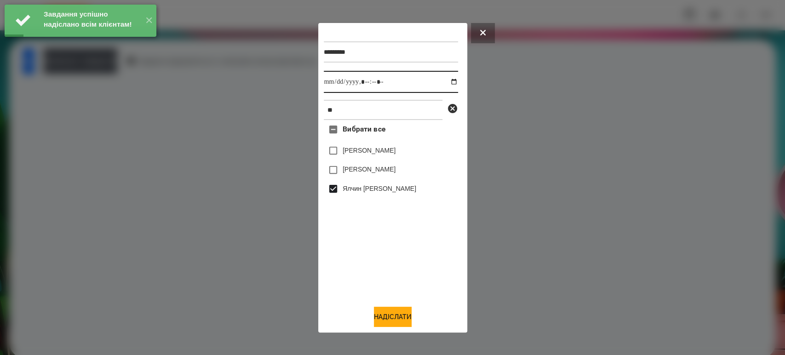
click at [444, 85] on input "datetime-local" at bounding box center [391, 82] width 134 height 22
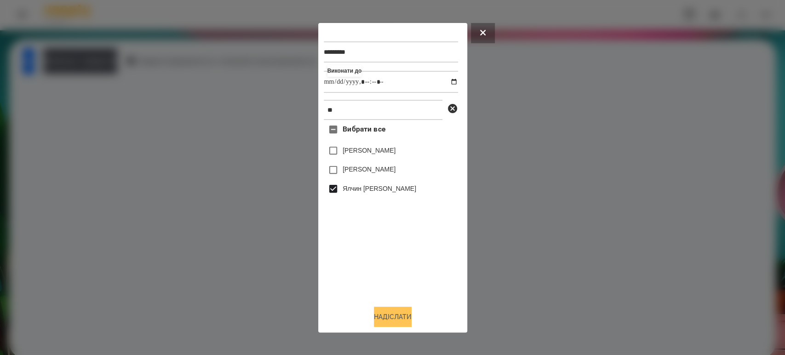
type input "**********"
click at [400, 315] on button "Надіслати" at bounding box center [393, 317] width 38 height 20
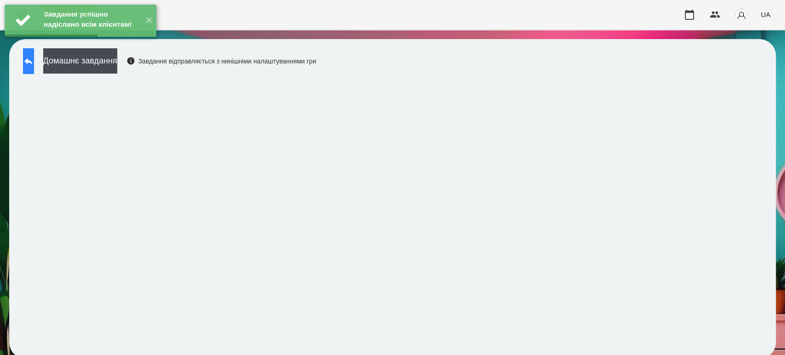
click at [34, 57] on icon at bounding box center [28, 61] width 11 height 11
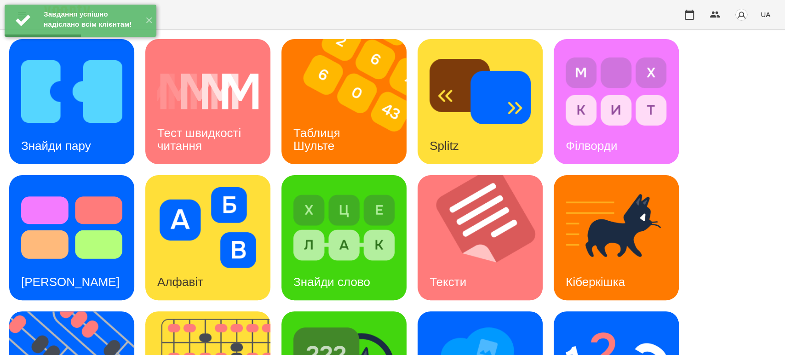
scroll to position [153, 0]
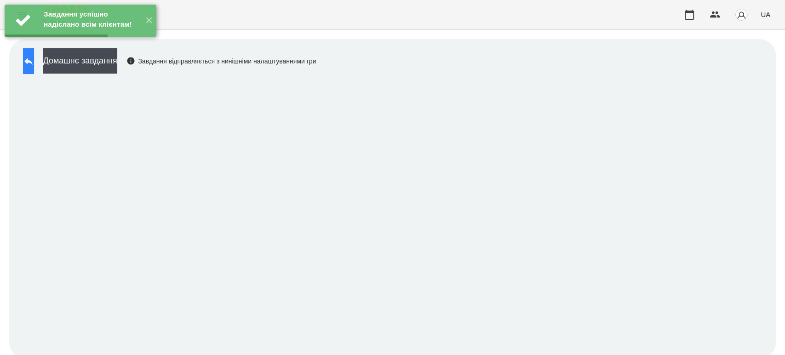
click at [34, 58] on icon at bounding box center [28, 61] width 11 height 11
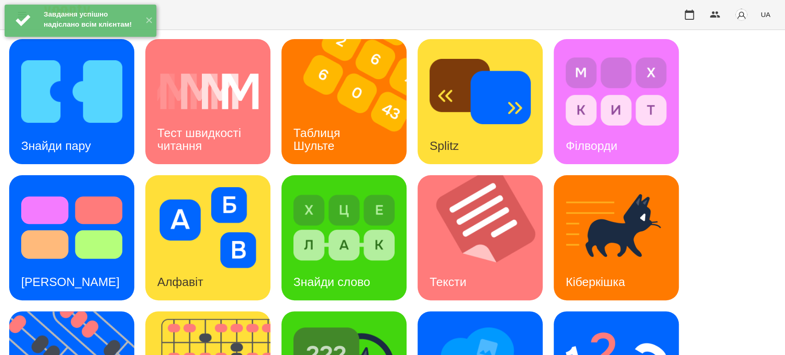
scroll to position [153, 0]
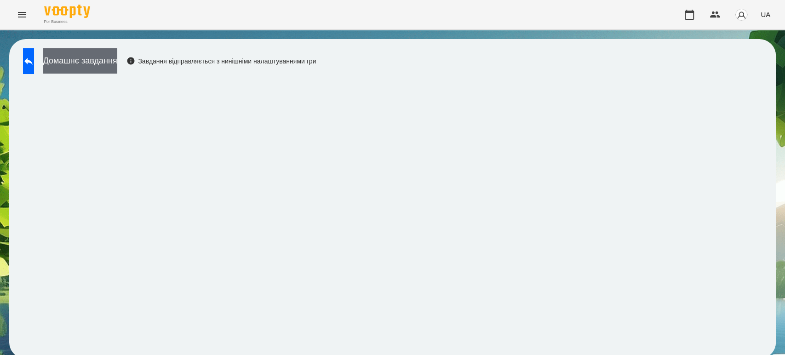
click at [117, 53] on button "Домашнє завдання" at bounding box center [80, 60] width 74 height 25
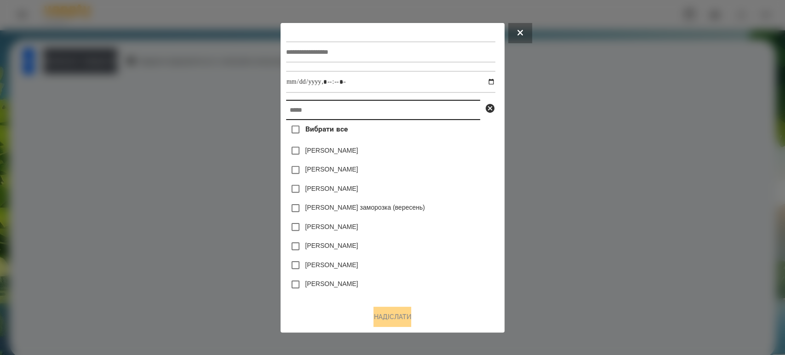
click at [305, 106] on input "text" at bounding box center [383, 110] width 194 height 20
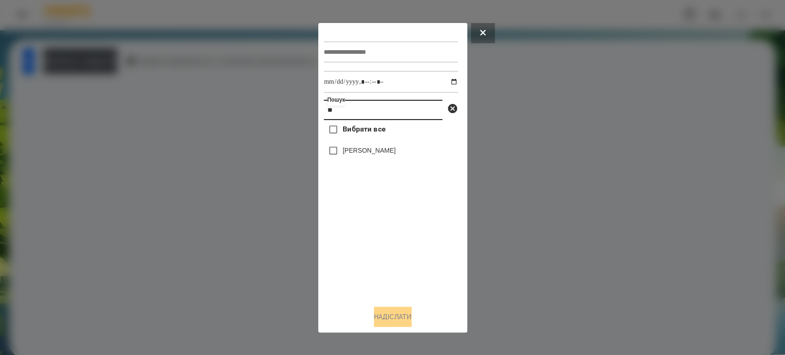
type input "*"
type input "***"
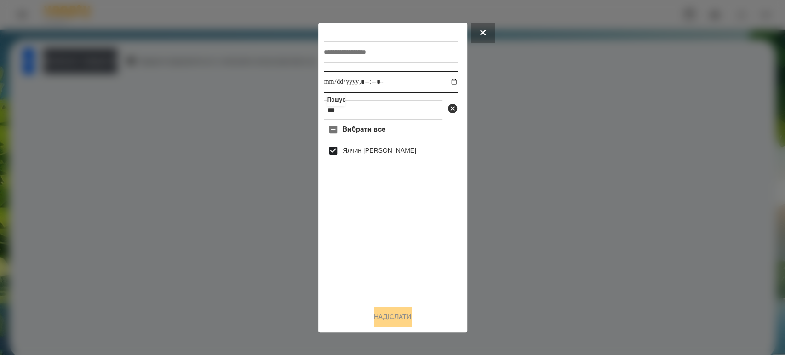
click at [448, 80] on input "datetime-local" at bounding box center [391, 82] width 134 height 22
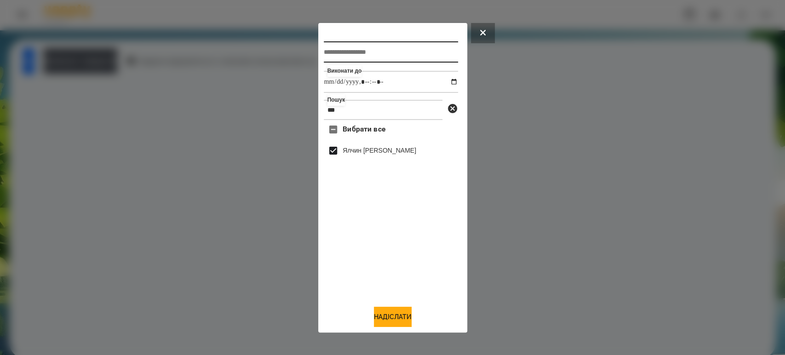
type input "**********"
click at [330, 47] on input "text" at bounding box center [391, 51] width 134 height 21
type input "********"
click at [403, 315] on button "Надіслати" at bounding box center [393, 317] width 38 height 20
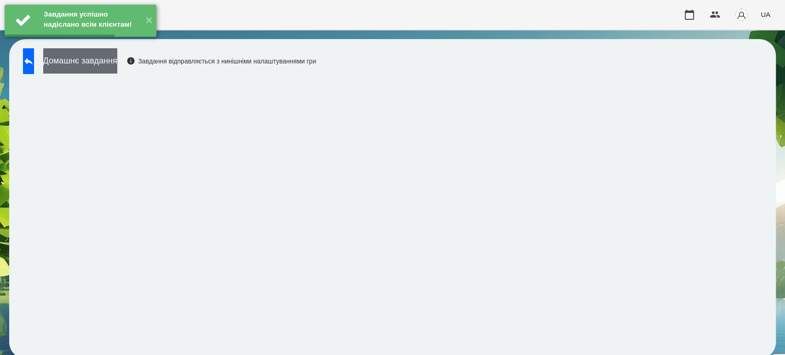
click at [110, 65] on button "Домашнє завдання" at bounding box center [80, 60] width 74 height 25
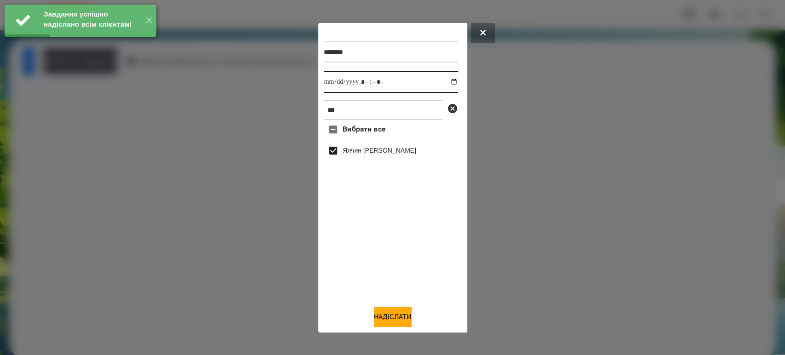
click at [446, 78] on input "datetime-local" at bounding box center [391, 82] width 134 height 22
type input "**********"
click at [382, 309] on button "Надіслати" at bounding box center [393, 317] width 38 height 20
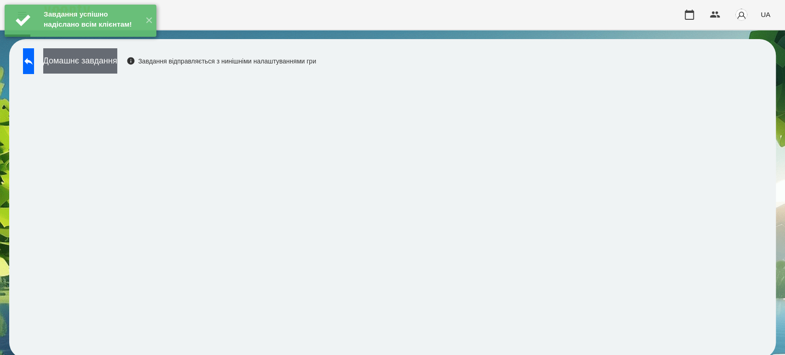
click at [117, 65] on button "Домашнє завдання" at bounding box center [80, 60] width 74 height 25
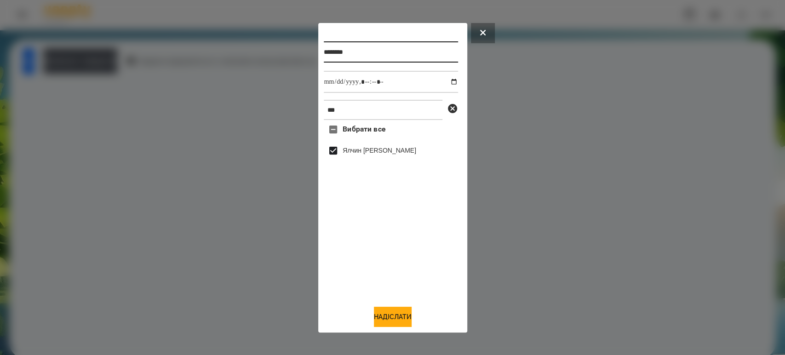
click at [374, 46] on input "********" at bounding box center [391, 51] width 134 height 21
type input "********"
click at [400, 314] on button "Надіслати" at bounding box center [393, 317] width 38 height 20
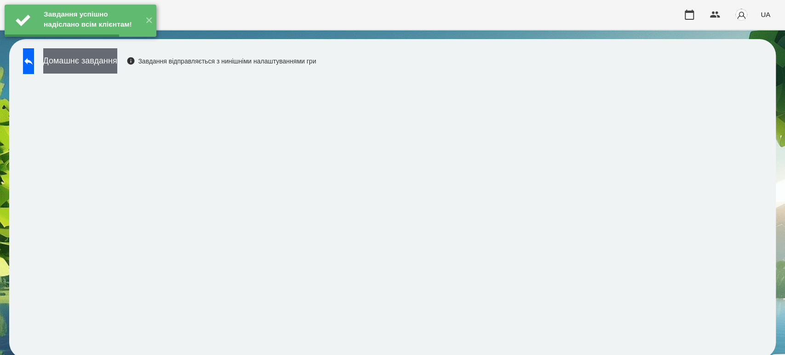
click at [102, 62] on button "Домашнє завдання" at bounding box center [80, 60] width 74 height 25
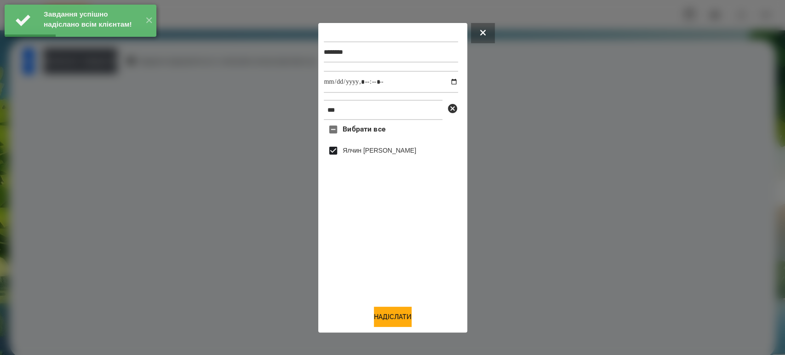
click at [459, 77] on div "******** *** Вибрати все Ялчин Деніз" at bounding box center [393, 163] width 138 height 269
click at [454, 79] on input "datetime-local" at bounding box center [391, 82] width 134 height 22
click at [448, 83] on input "datetime-local" at bounding box center [391, 82] width 134 height 22
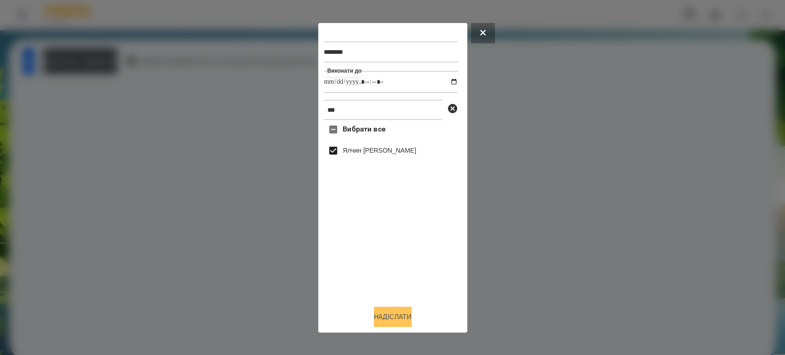
type input "**********"
click at [383, 314] on button "Надіслати" at bounding box center [393, 317] width 38 height 20
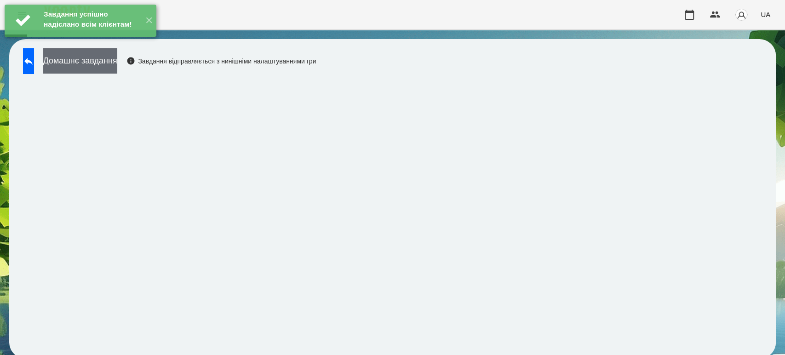
click at [105, 62] on button "Домашнє завдання" at bounding box center [80, 60] width 74 height 25
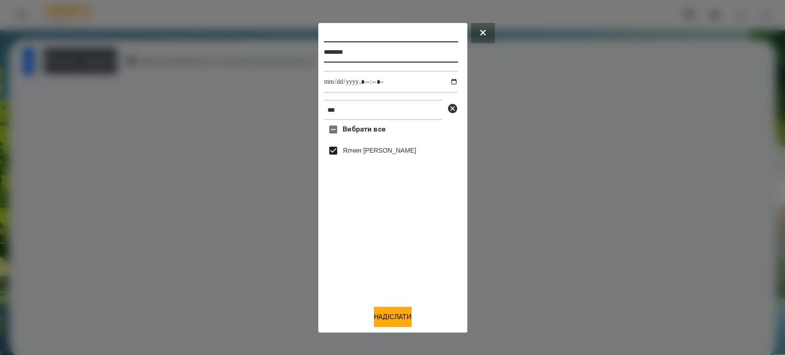
click at [368, 46] on input "********" at bounding box center [391, 51] width 134 height 21
type input "********"
click at [401, 315] on button "Надіслати" at bounding box center [393, 317] width 38 height 20
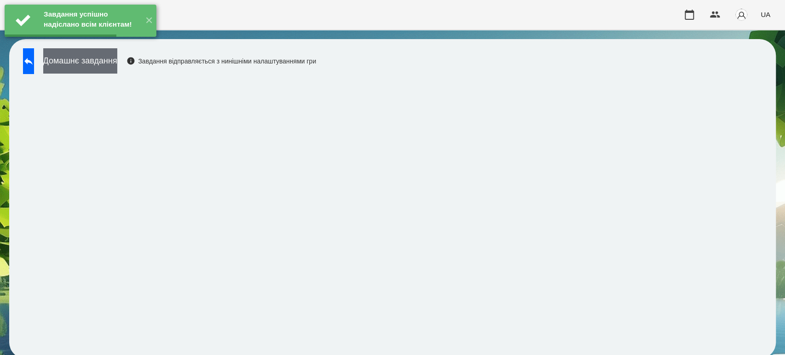
click at [117, 62] on button "Домашнє завдання" at bounding box center [80, 60] width 74 height 25
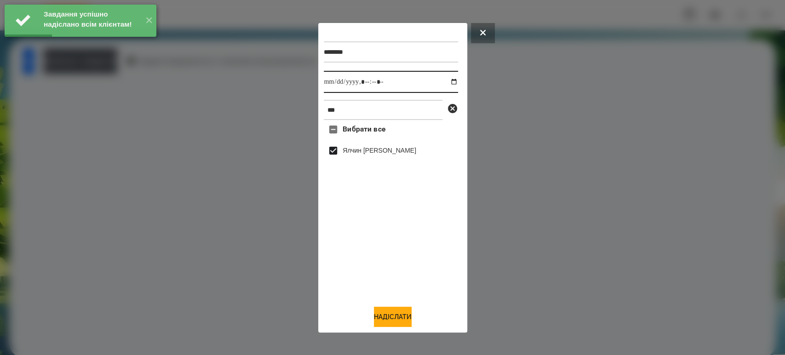
click at [444, 79] on input "datetime-local" at bounding box center [391, 82] width 134 height 22
type input "**********"
click at [389, 320] on button "Надіслати" at bounding box center [393, 317] width 38 height 20
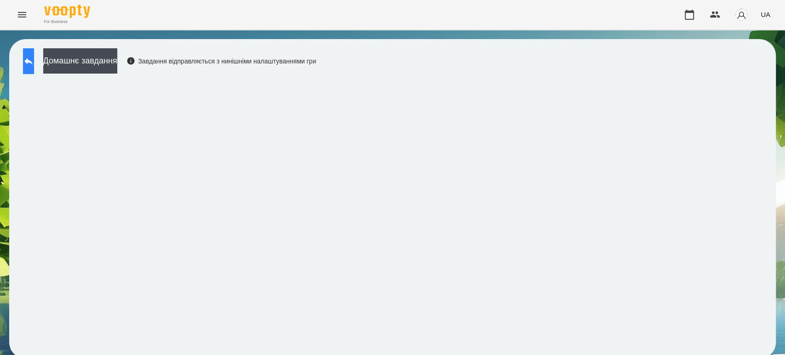
click at [34, 68] on button at bounding box center [28, 61] width 11 height 26
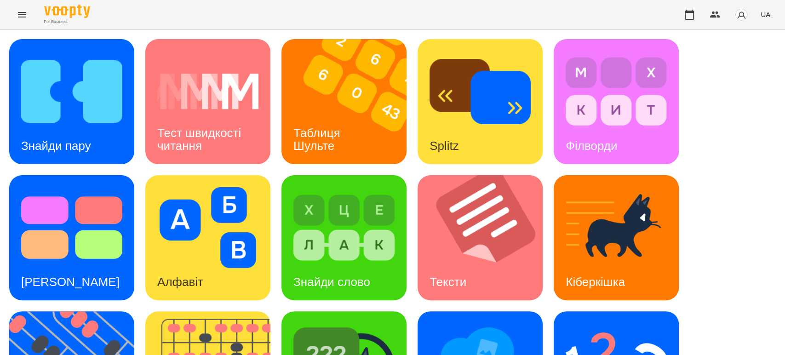
scroll to position [153, 0]
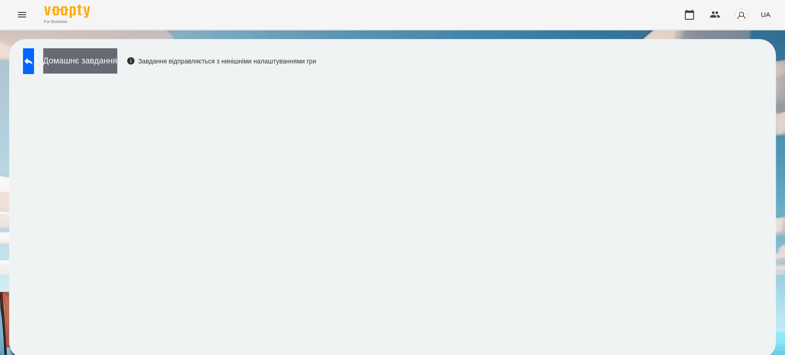
click at [101, 53] on button "Домашнє завдання" at bounding box center [80, 60] width 74 height 25
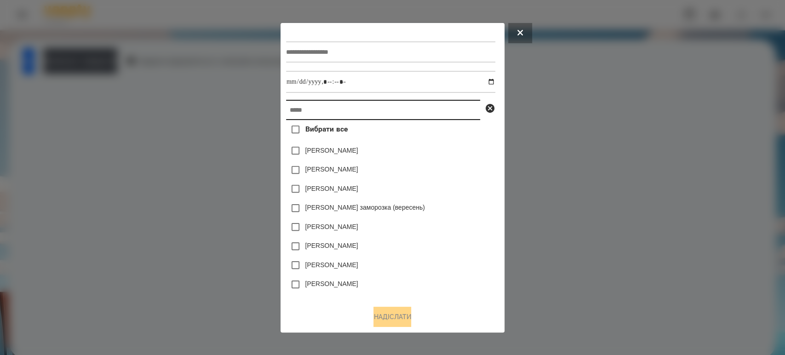
click at [328, 117] on input "text" at bounding box center [383, 110] width 194 height 20
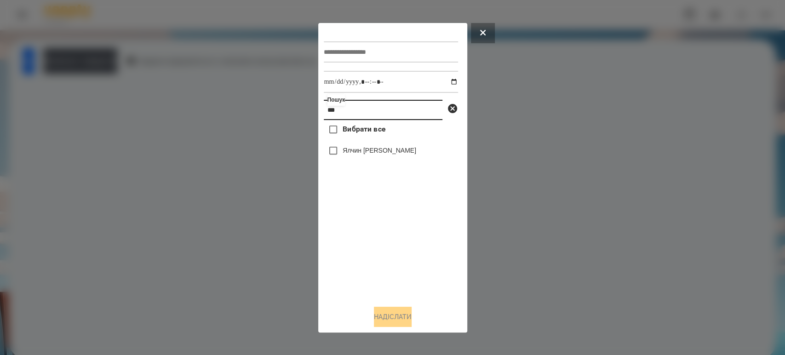
type input "***"
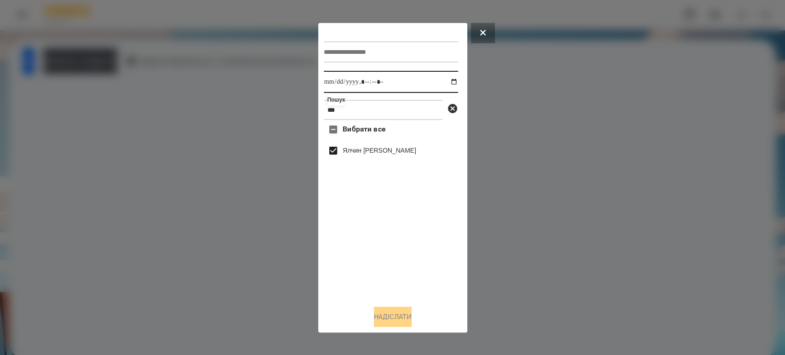
click at [448, 80] on input "datetime-local" at bounding box center [391, 82] width 134 height 22
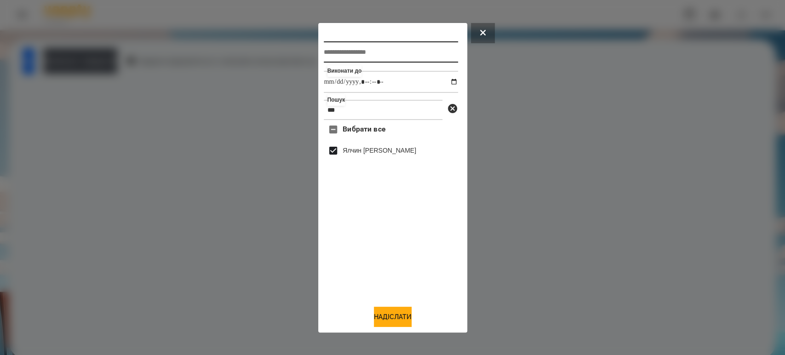
type input "**********"
click at [374, 43] on input "text" at bounding box center [391, 51] width 134 height 21
type input "**********"
click at [392, 320] on button "Надіслати" at bounding box center [393, 317] width 38 height 20
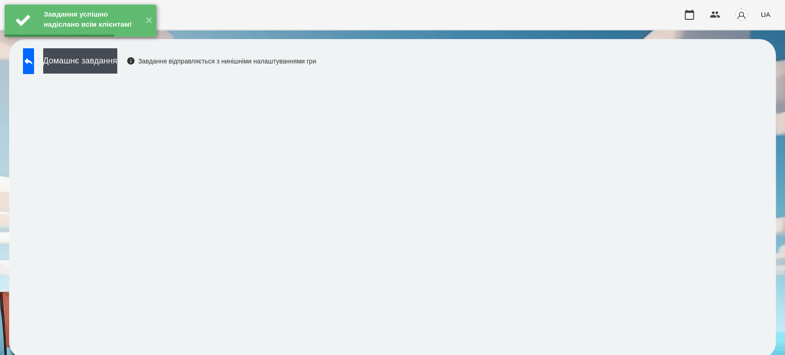
click at [91, 63] on button "Домашнє завдання" at bounding box center [80, 60] width 74 height 25
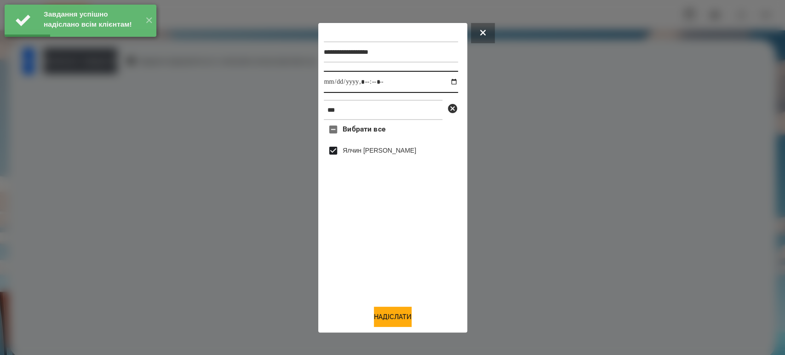
click at [442, 84] on input "datetime-local" at bounding box center [391, 82] width 134 height 22
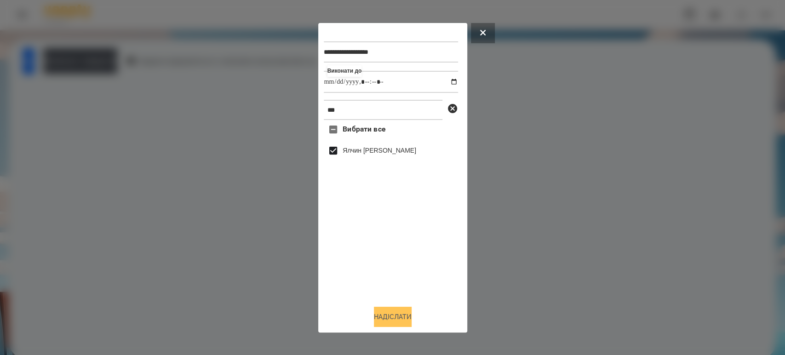
type input "**********"
click at [382, 316] on button "Надіслати" at bounding box center [393, 317] width 38 height 20
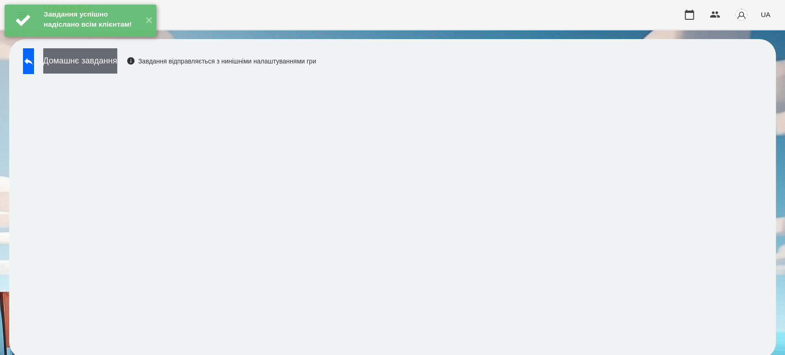
click at [117, 60] on button "Домашнє завдання" at bounding box center [80, 60] width 74 height 25
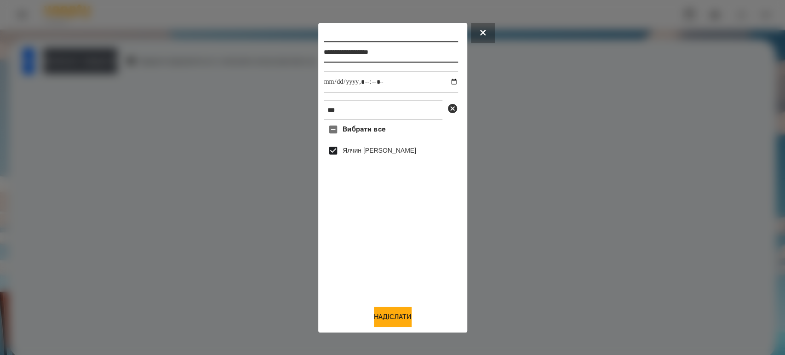
click at [414, 54] on input "**********" at bounding box center [391, 51] width 134 height 21
type input "**********"
click at [390, 319] on button "Надіслати" at bounding box center [393, 317] width 38 height 20
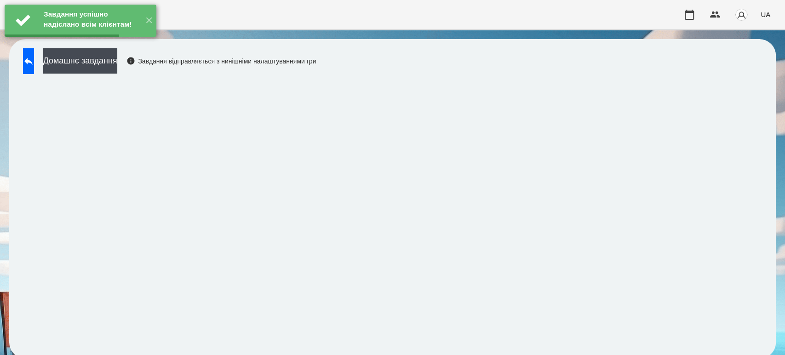
click at [117, 60] on button "Домашнє завдання" at bounding box center [80, 60] width 74 height 25
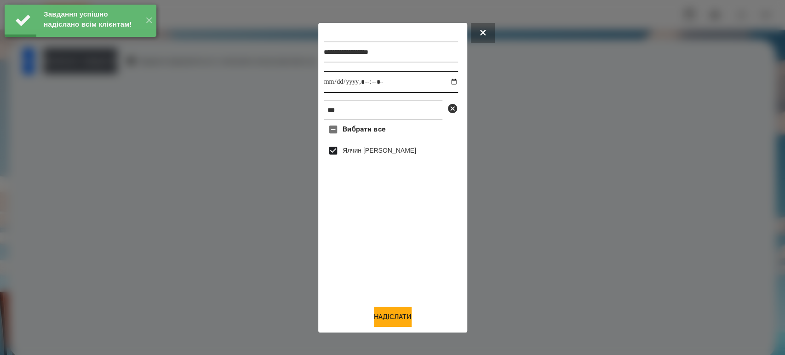
click at [442, 80] on input "datetime-local" at bounding box center [391, 82] width 134 height 22
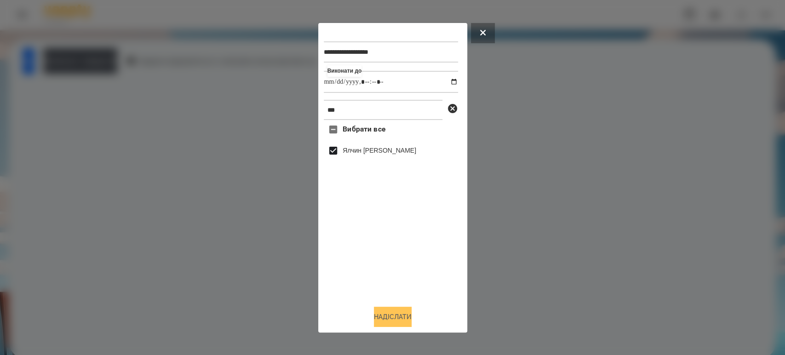
type input "**********"
click at [397, 323] on button "Надіслати" at bounding box center [393, 317] width 38 height 20
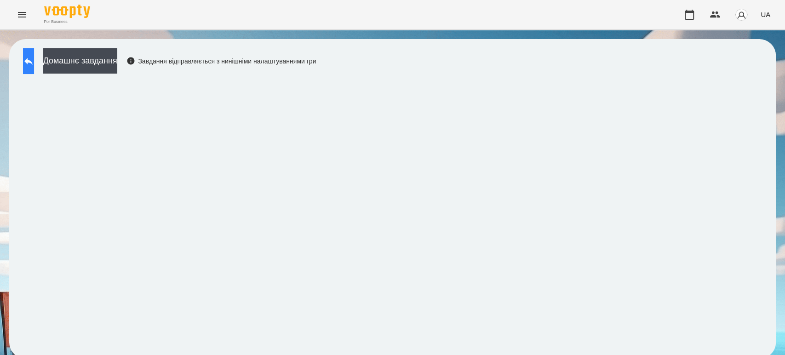
click at [34, 58] on icon at bounding box center [28, 61] width 11 height 11
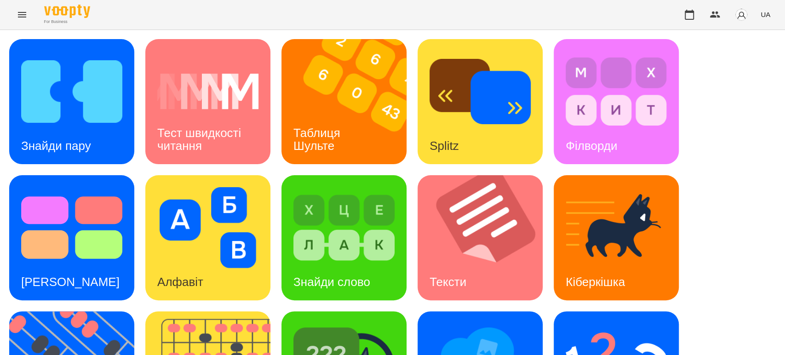
click at [707, 122] on div "Знайди пару Тест швидкості читання Таблиця Шульте Splitz Філворди Тест Струпа А…" at bounding box center [392, 305] width 766 height 533
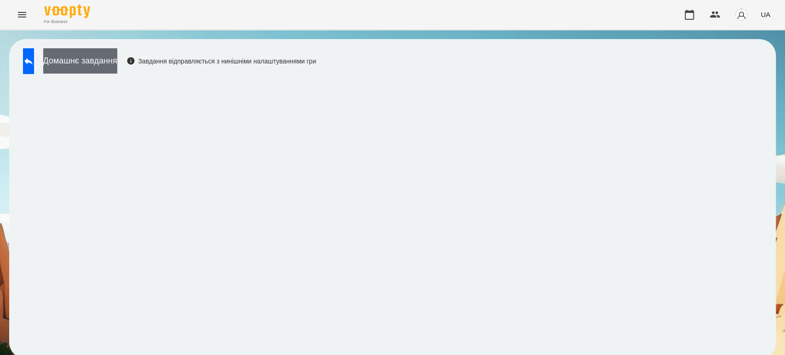
click at [93, 60] on button "Домашнє завдання" at bounding box center [80, 60] width 74 height 25
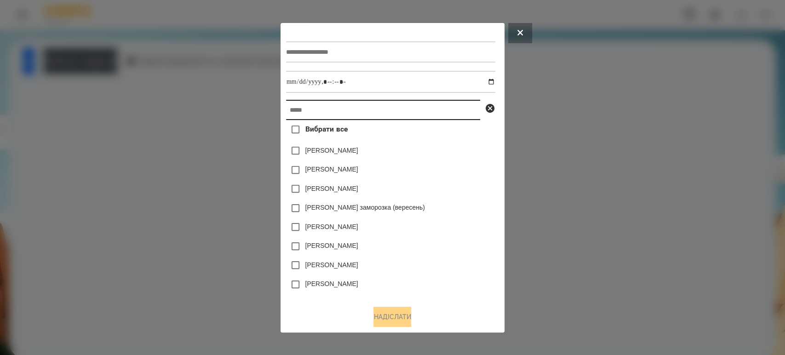
click at [320, 111] on input "text" at bounding box center [383, 110] width 194 height 20
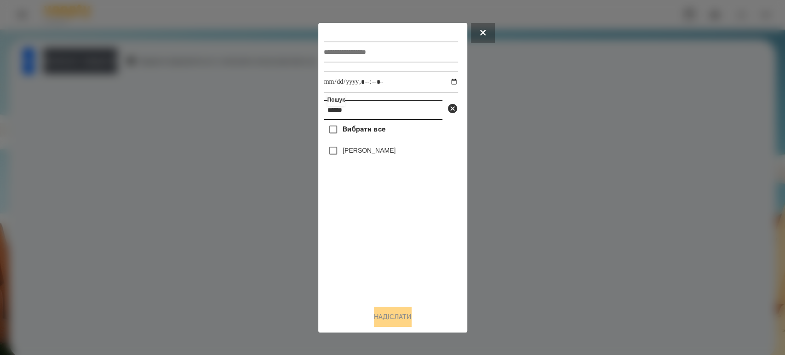
type input "******"
click at [320, 152] on div "Пошук ****** Вибрати все Стасів Дзвіна Надіслати" at bounding box center [392, 177] width 149 height 309
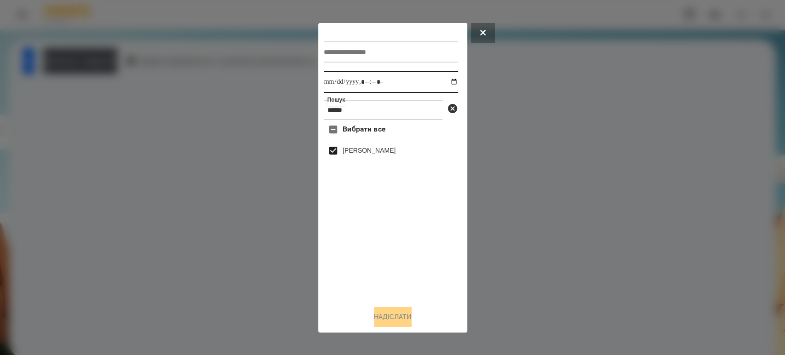
click at [448, 85] on input "datetime-local" at bounding box center [391, 82] width 134 height 22
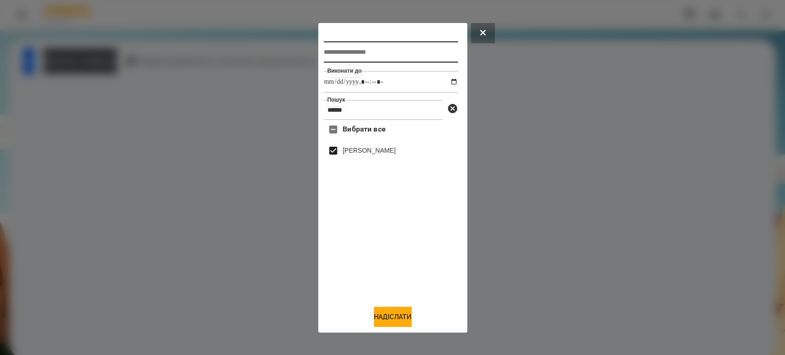
type input "**********"
click at [361, 46] on input "text" at bounding box center [391, 51] width 134 height 21
type input "*********"
click at [388, 318] on button "Надіслати" at bounding box center [393, 317] width 38 height 20
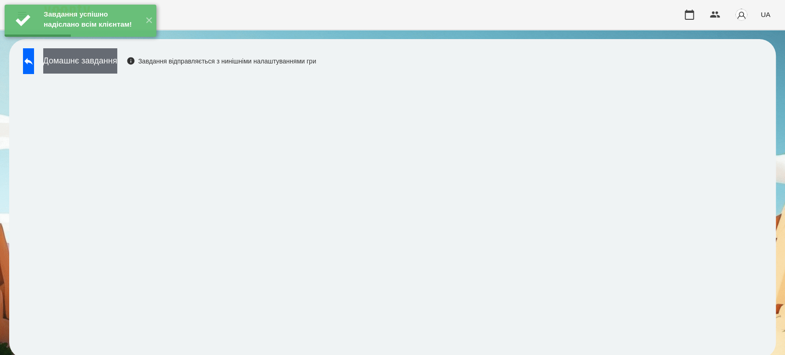
click at [81, 61] on button "Домашнє завдання" at bounding box center [80, 60] width 74 height 25
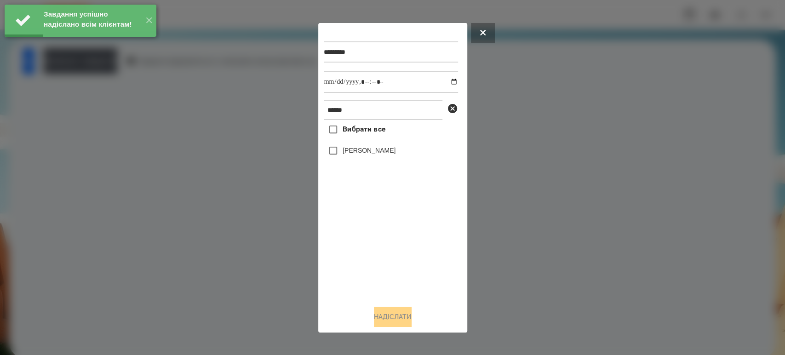
click at [351, 159] on div "[PERSON_NAME]" at bounding box center [391, 150] width 134 height 19
click at [359, 157] on div "[PERSON_NAME]" at bounding box center [391, 150] width 134 height 19
drag, startPoint x: 373, startPoint y: 150, endPoint x: 346, endPoint y: 150, distance: 27.6
click at [373, 150] on label "[PERSON_NAME]" at bounding box center [368, 150] width 53 height 9
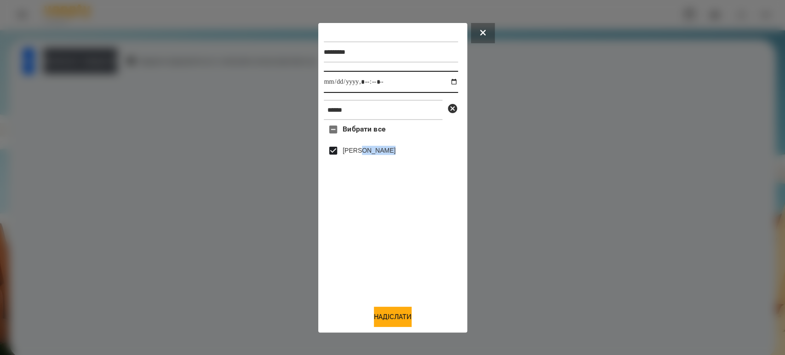
click at [445, 81] on input "datetime-local" at bounding box center [391, 82] width 134 height 22
type input "**********"
click at [385, 315] on button "Надіслати" at bounding box center [393, 317] width 38 height 20
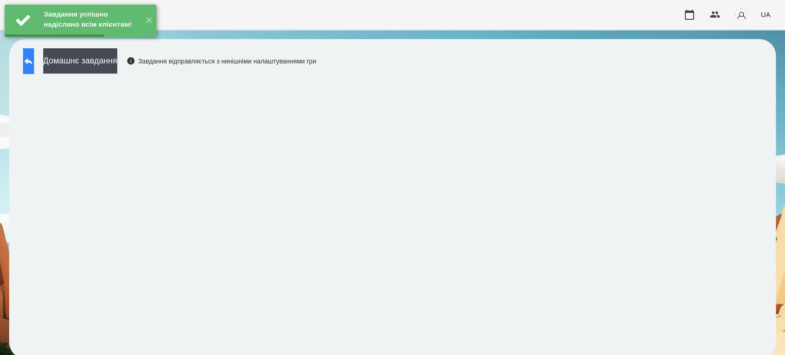
click at [34, 64] on icon at bounding box center [28, 61] width 11 height 11
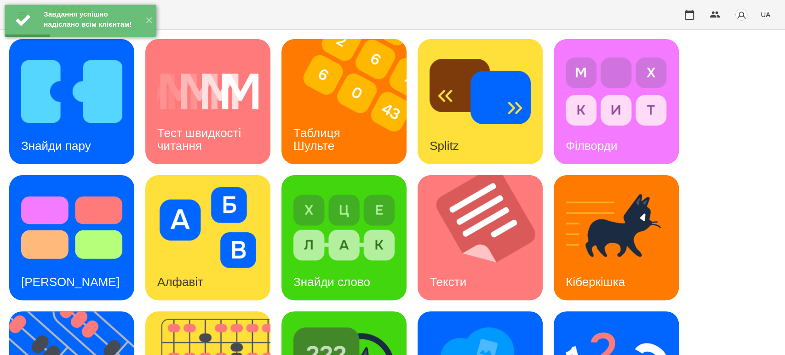
scroll to position [226, 0]
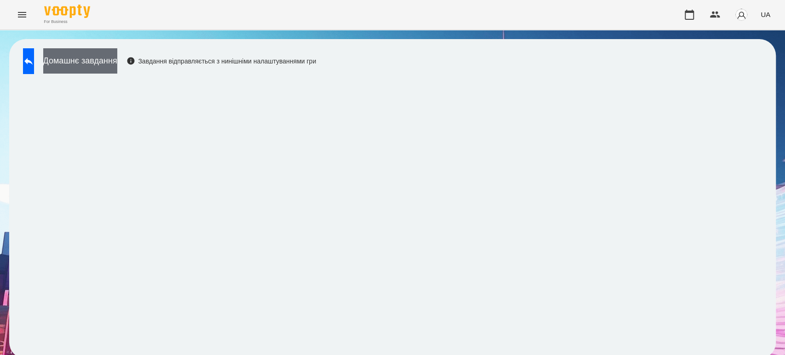
click at [110, 62] on button "Домашнє завдання" at bounding box center [80, 60] width 74 height 25
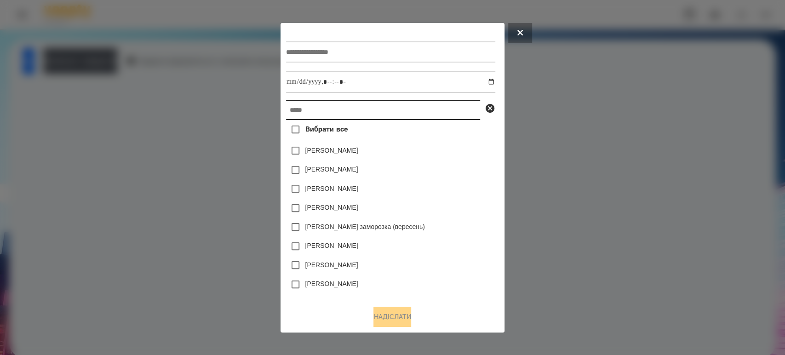
click at [290, 106] on input "text" at bounding box center [383, 110] width 194 height 20
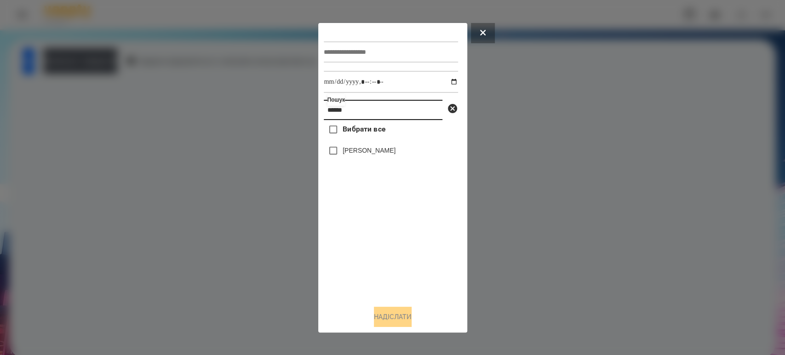
type input "******"
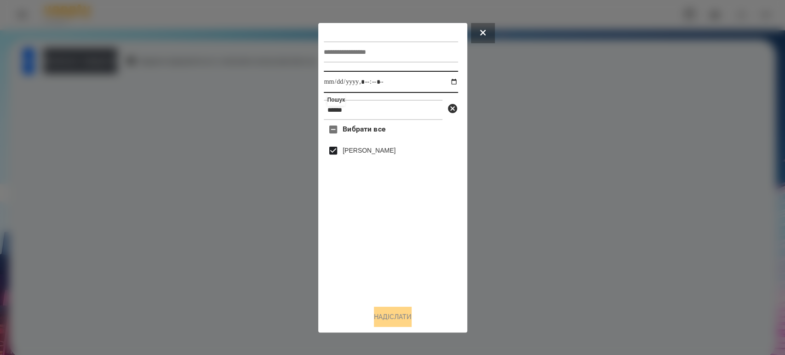
click at [445, 81] on input "datetime-local" at bounding box center [391, 82] width 134 height 22
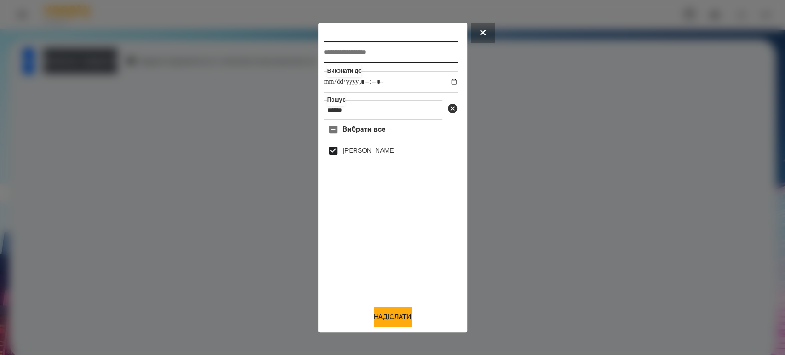
click at [362, 47] on input "text" at bounding box center [391, 51] width 134 height 21
type input "**********"
type input "********"
click at [411, 317] on button "Надіслати" at bounding box center [393, 317] width 38 height 20
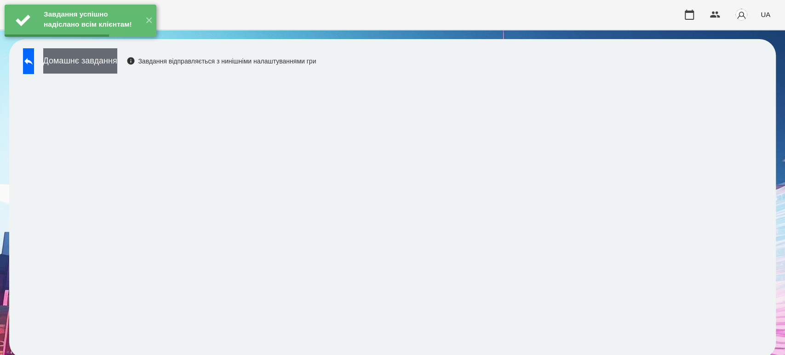
click at [117, 64] on button "Домашнє завдання" at bounding box center [80, 60] width 74 height 25
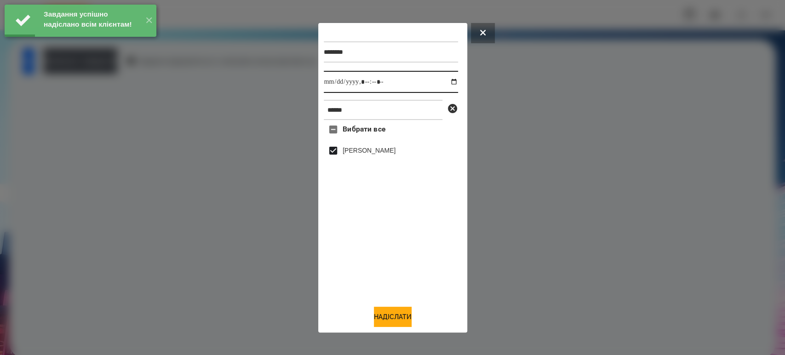
click at [445, 82] on input "datetime-local" at bounding box center [391, 82] width 134 height 22
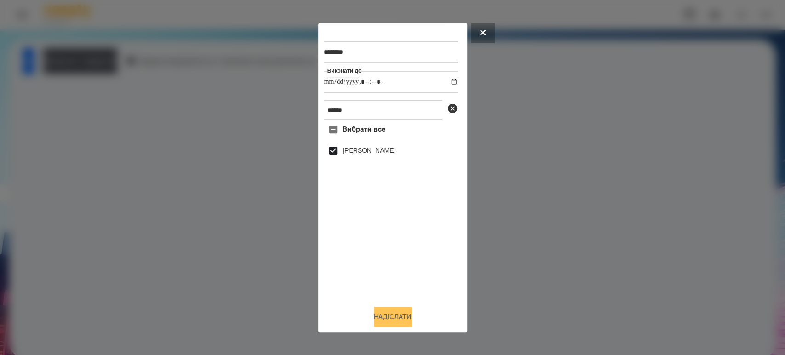
type input "**********"
click at [400, 318] on button "Надіслати" at bounding box center [393, 317] width 38 height 20
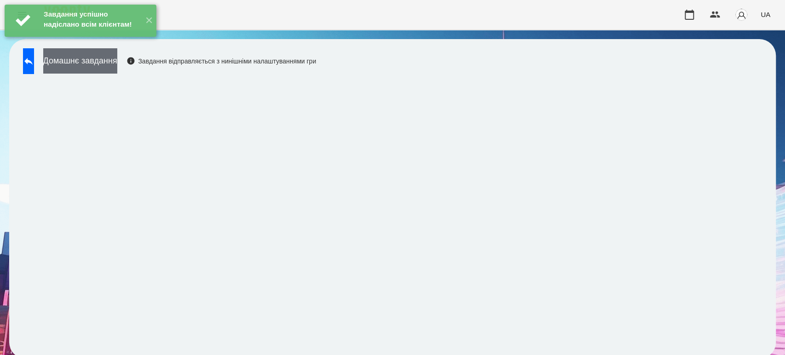
click at [105, 61] on button "Домашнє завдання" at bounding box center [80, 60] width 74 height 25
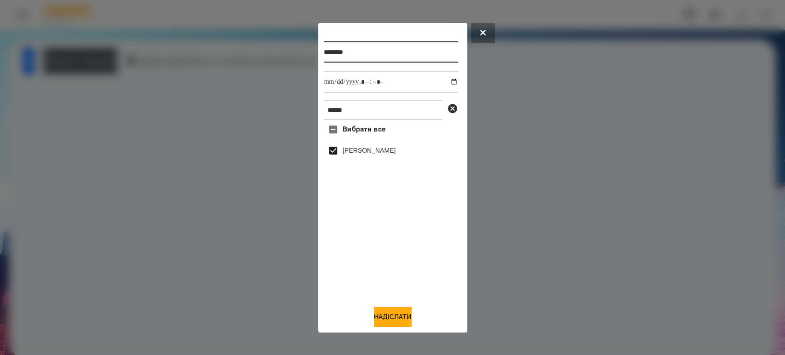
click at [363, 57] on input "********" at bounding box center [391, 51] width 134 height 21
type input "********"
click at [390, 311] on button "Надіслати" at bounding box center [393, 317] width 38 height 20
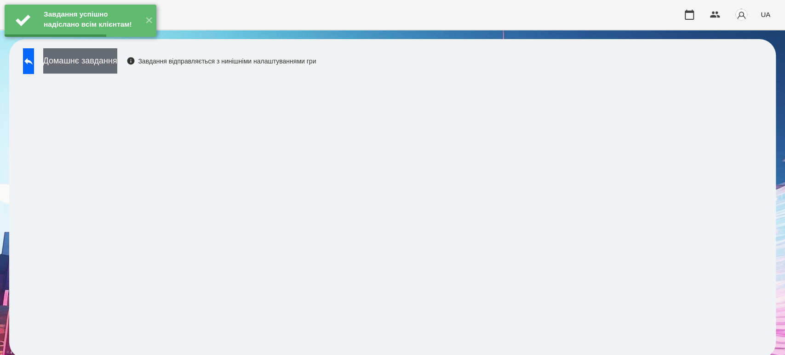
click at [117, 67] on button "Домашнє завдання" at bounding box center [80, 60] width 74 height 25
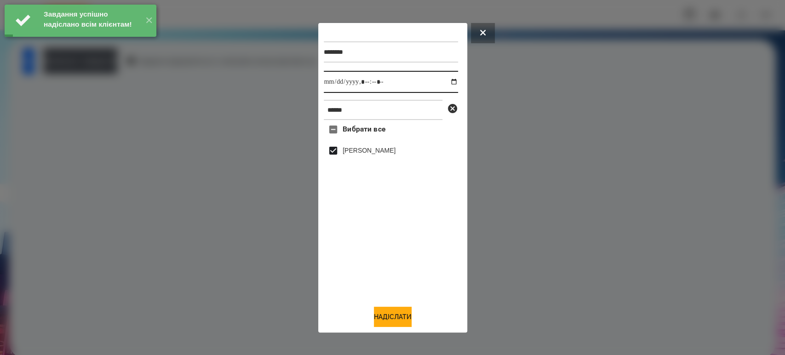
click at [445, 84] on input "datetime-local" at bounding box center [391, 82] width 134 height 22
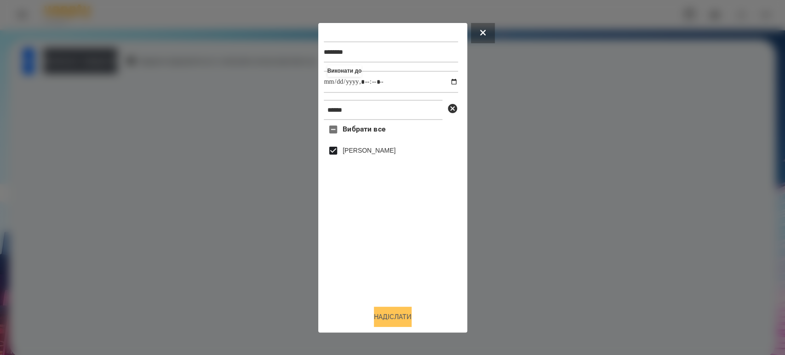
type input "**********"
click at [382, 315] on button "Надіслати" at bounding box center [393, 317] width 38 height 20
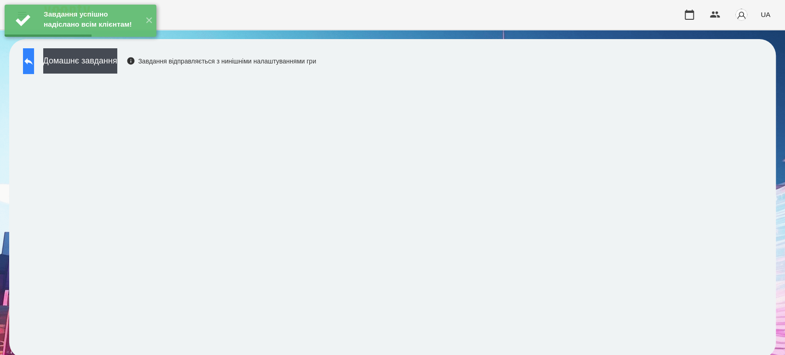
click at [34, 60] on button at bounding box center [28, 61] width 11 height 26
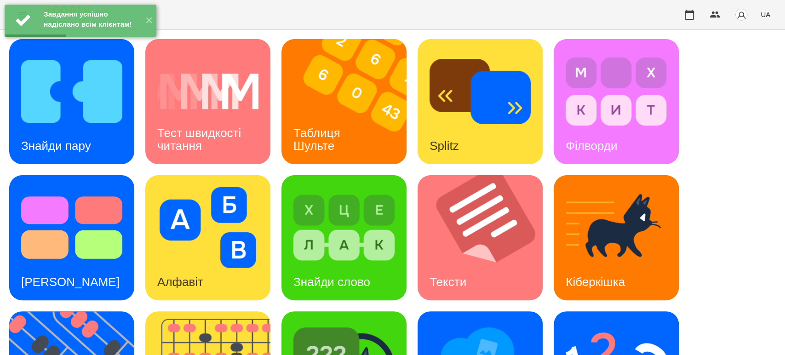
scroll to position [153, 0]
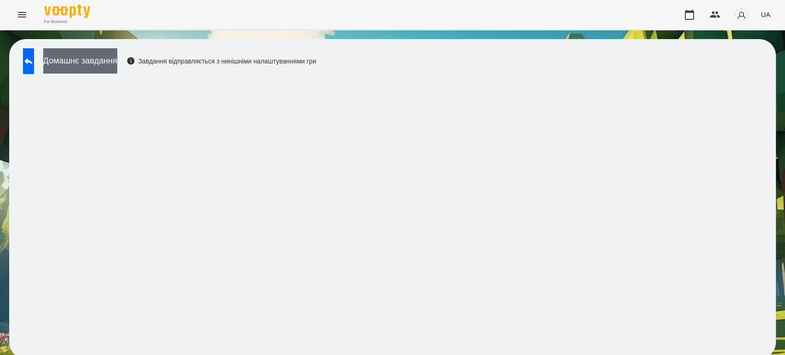
click at [114, 58] on button "Домашнє завдання" at bounding box center [80, 60] width 74 height 25
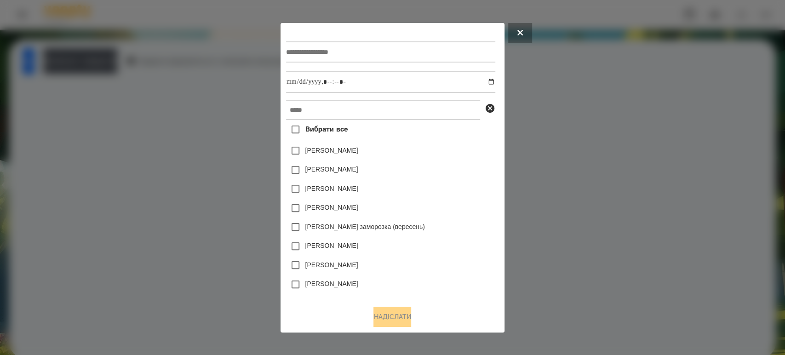
click at [312, 99] on div "Вибрати все Яна Щербакова Коля Главач Емма Северен Ісаєв Святослав Злата Миц за…" at bounding box center [392, 163] width 213 height 269
click at [298, 112] on input "text" at bounding box center [383, 110] width 194 height 20
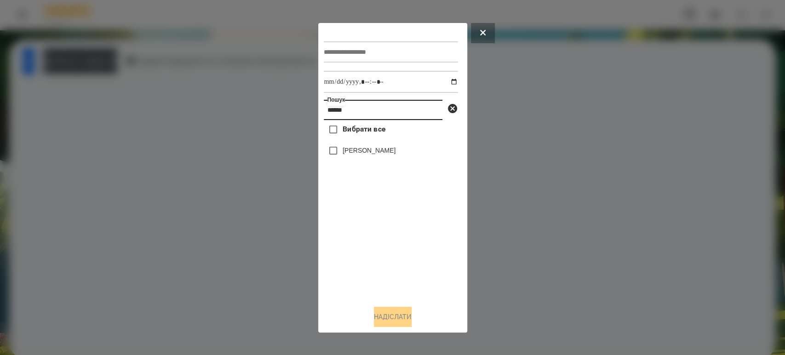
type input "******"
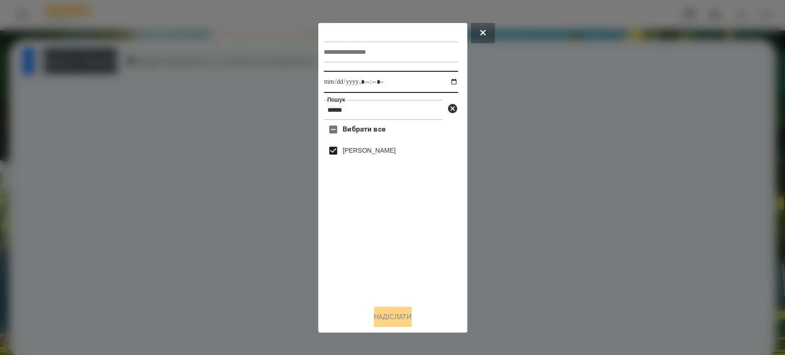
click at [448, 83] on input "datetime-local" at bounding box center [391, 82] width 134 height 22
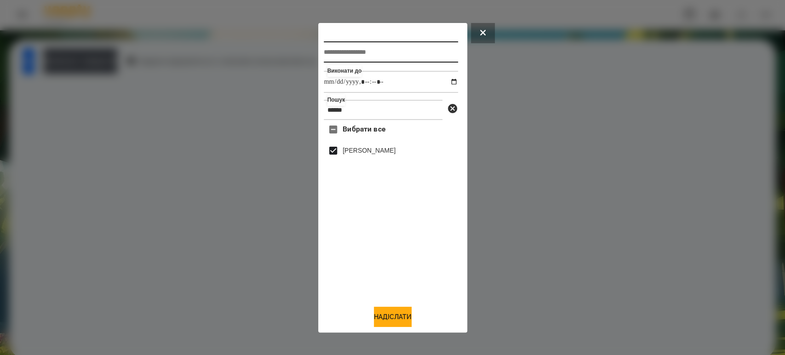
type input "**********"
click at [366, 46] on input "text" at bounding box center [391, 51] width 134 height 21
type input "**********"
click at [383, 315] on button "Надіслати" at bounding box center [393, 317] width 38 height 20
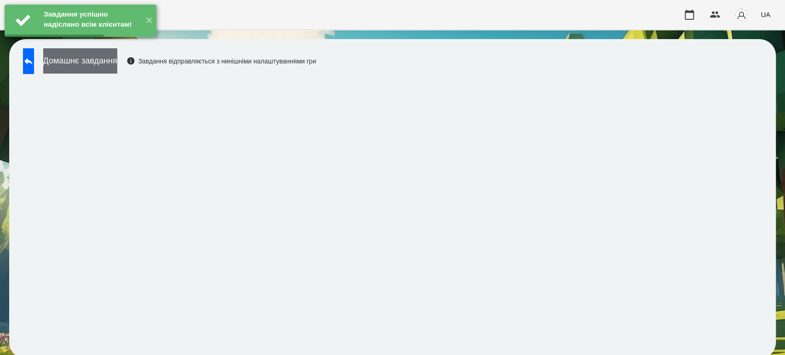
click at [106, 57] on button "Домашнє завдання" at bounding box center [80, 60] width 74 height 25
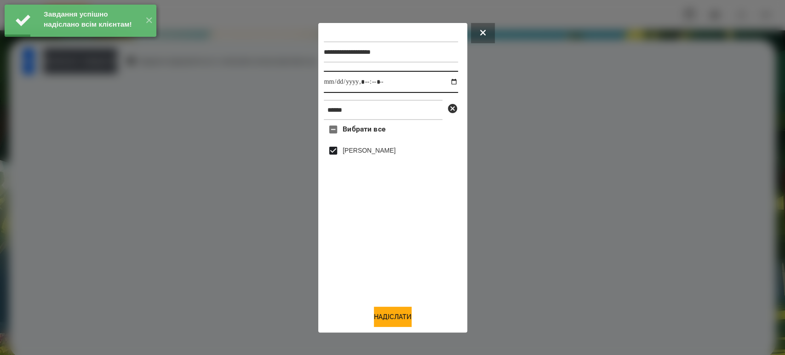
click at [444, 82] on input "datetime-local" at bounding box center [391, 82] width 134 height 22
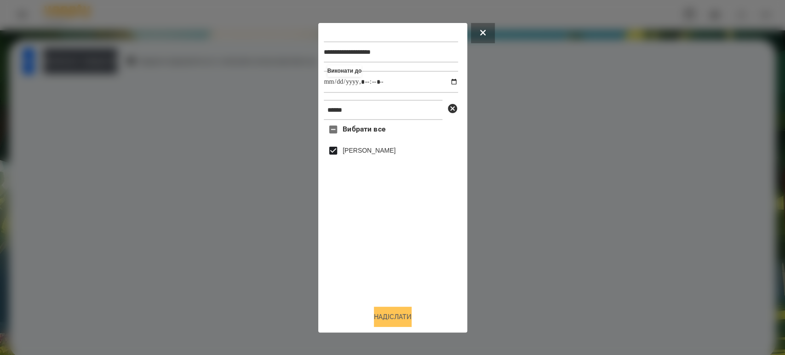
type input "**********"
click at [382, 322] on button "Надіслати" at bounding box center [393, 317] width 38 height 20
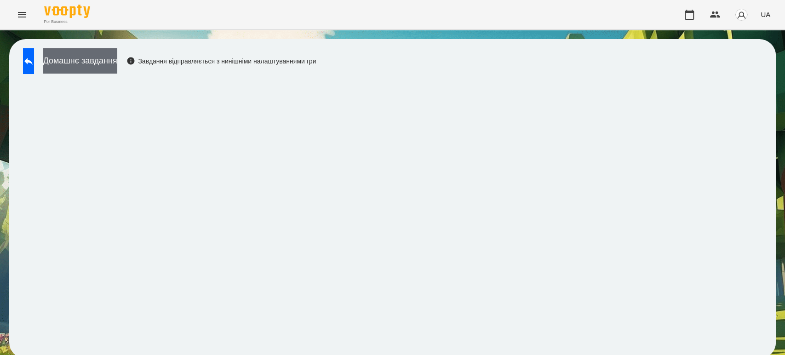
click at [108, 63] on button "Домашнє завдання" at bounding box center [80, 60] width 74 height 25
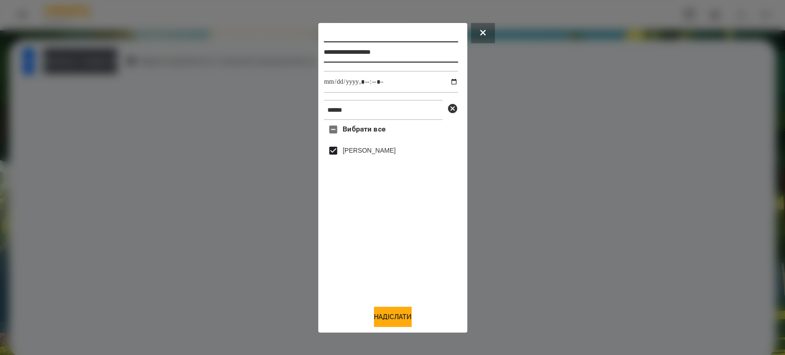
click at [416, 46] on input "**********" at bounding box center [391, 51] width 134 height 21
type input "**********"
click at [390, 326] on button "Надіслати" at bounding box center [393, 317] width 38 height 20
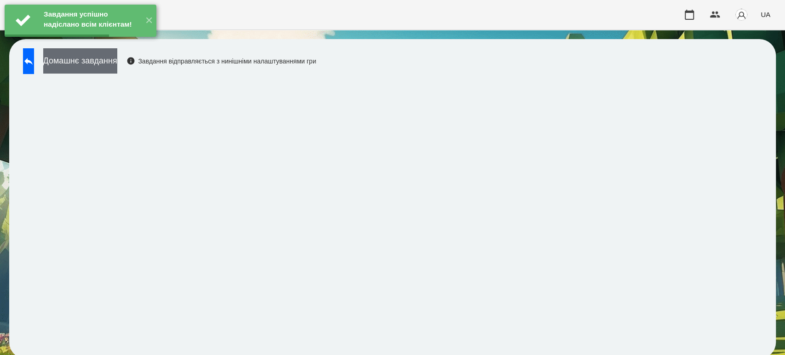
click at [117, 64] on button "Домашнє завдання" at bounding box center [80, 60] width 74 height 25
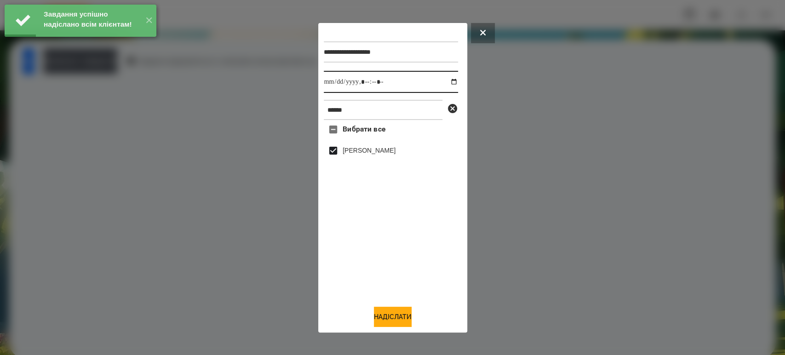
click at [448, 83] on input "datetime-local" at bounding box center [391, 82] width 134 height 22
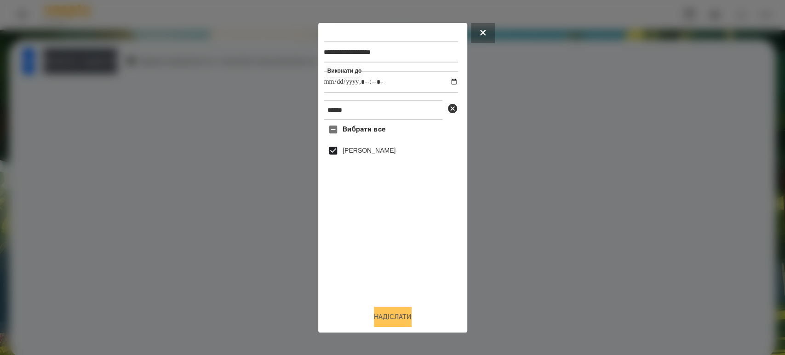
type input "**********"
click at [384, 323] on button "Надіслати" at bounding box center [393, 317] width 38 height 20
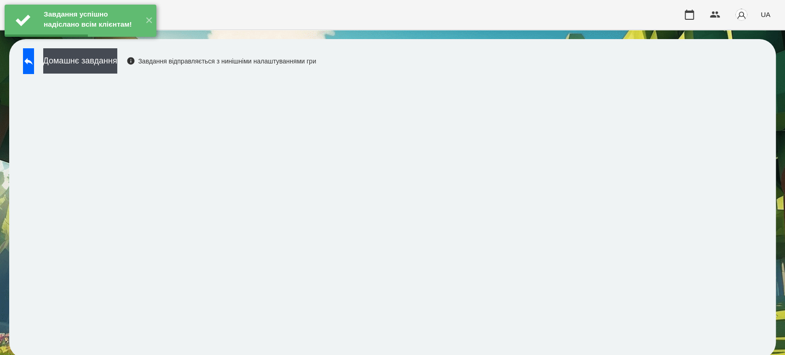
click at [55, 61] on div "Домашнє завдання Завдання відправляється з нинішніми налаштуваннями гри" at bounding box center [166, 63] width 297 height 30
click at [34, 60] on button at bounding box center [28, 61] width 11 height 26
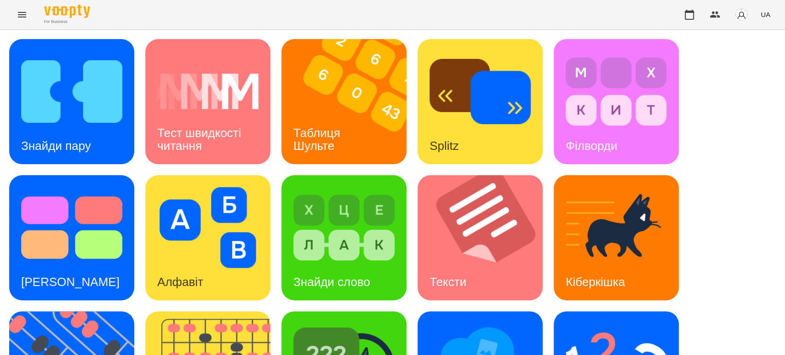
scroll to position [153, 0]
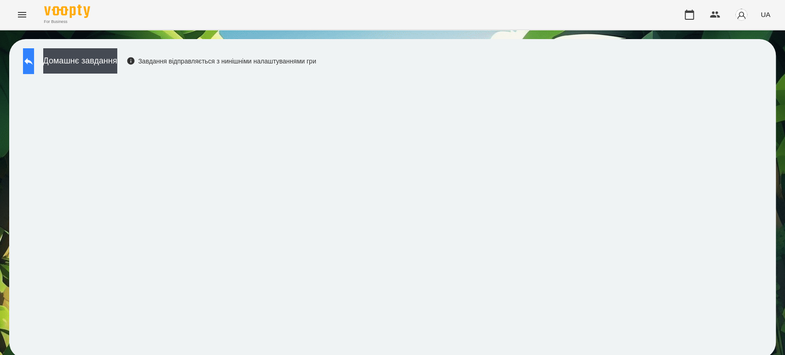
click at [28, 66] on button at bounding box center [28, 61] width 11 height 26
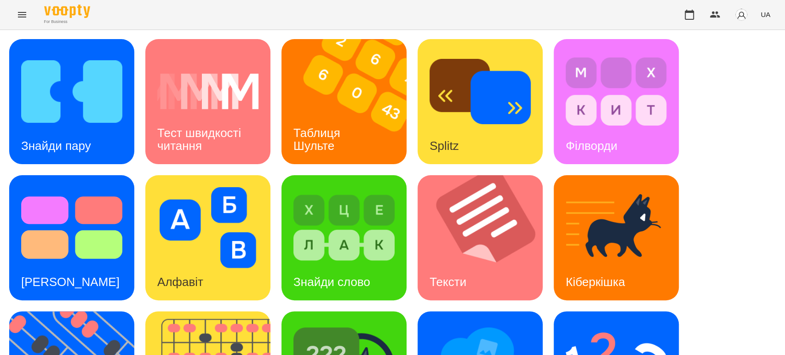
scroll to position [102, 0]
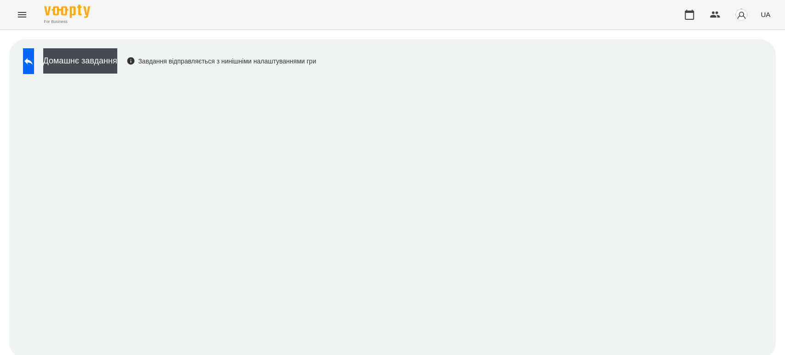
scroll to position [4, 0]
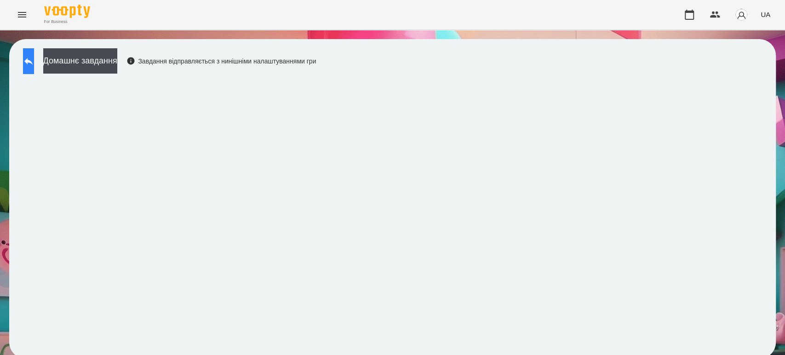
click at [34, 56] on icon at bounding box center [28, 61] width 11 height 11
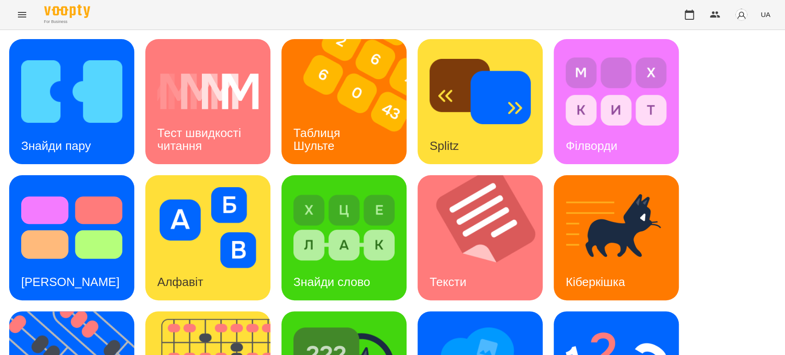
scroll to position [157, 0]
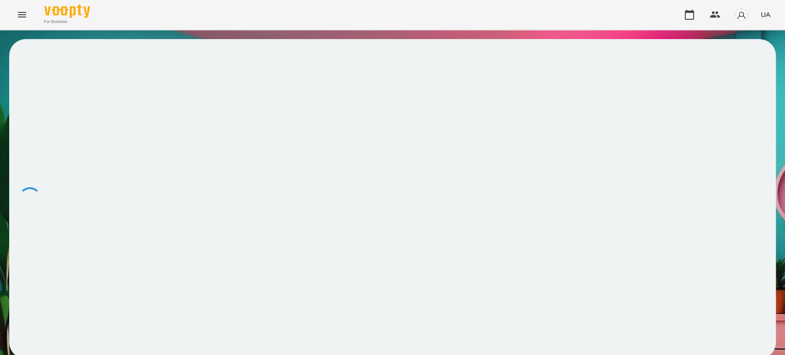
click at [244, 191] on div at bounding box center [392, 198] width 766 height 319
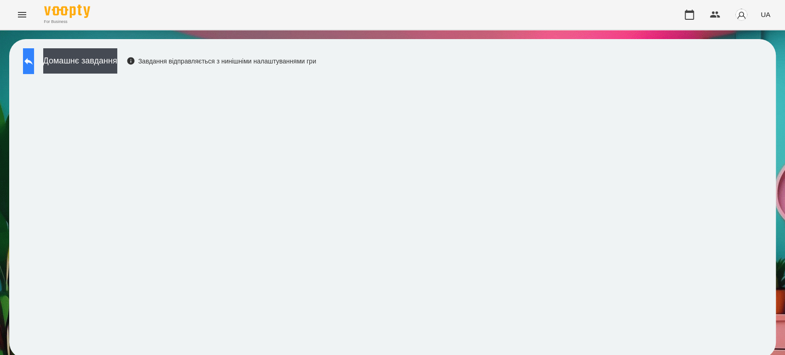
click at [33, 61] on icon at bounding box center [28, 61] width 8 height 7
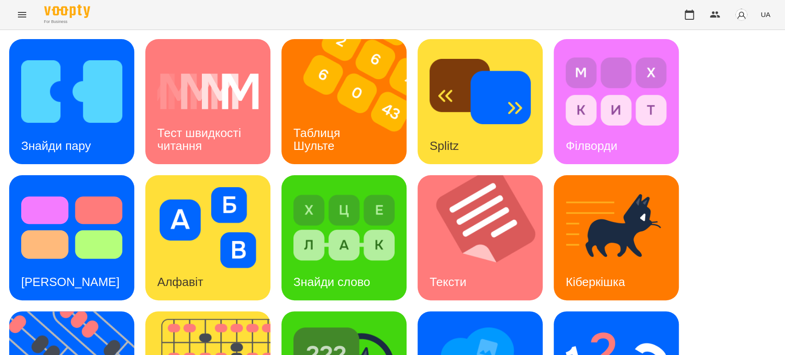
scroll to position [51, 0]
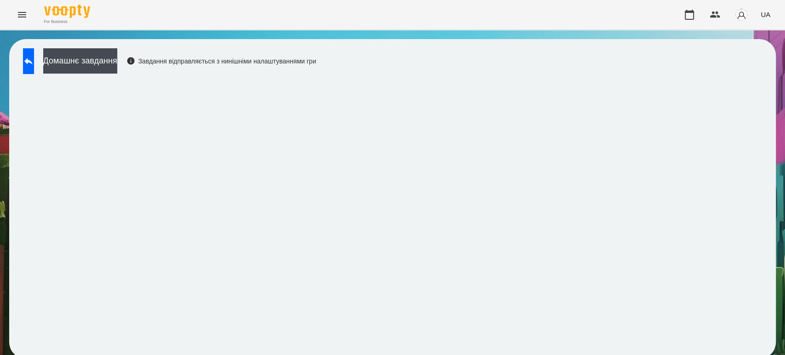
scroll to position [4, 0]
click at [34, 59] on button at bounding box center [28, 61] width 11 height 26
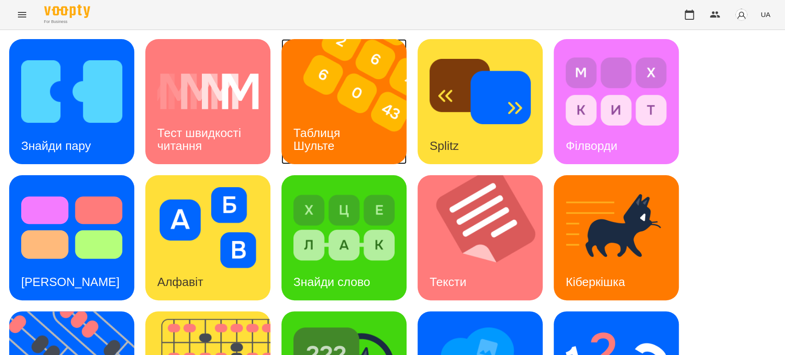
click at [296, 115] on div "Таблиця Шульте" at bounding box center [318, 139] width 74 height 49
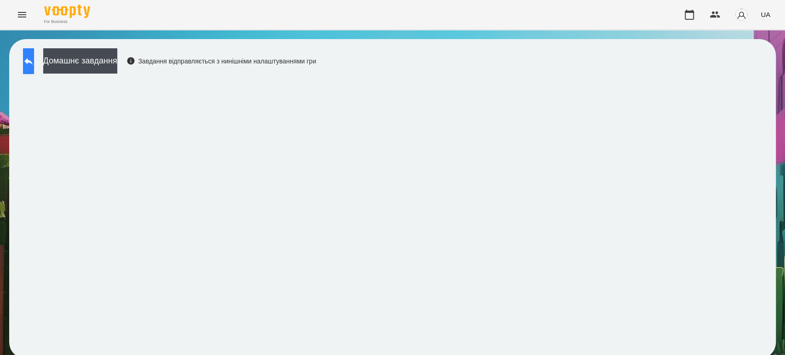
click at [30, 54] on button at bounding box center [28, 61] width 11 height 26
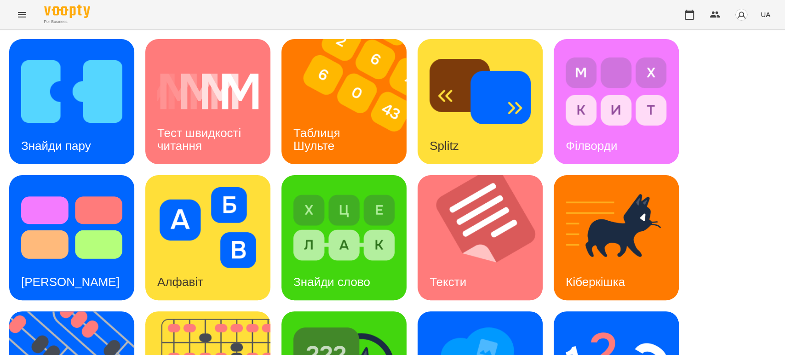
scroll to position [102, 0]
click at [81, 128] on div "Знайди пару" at bounding box center [56, 146] width 94 height 36
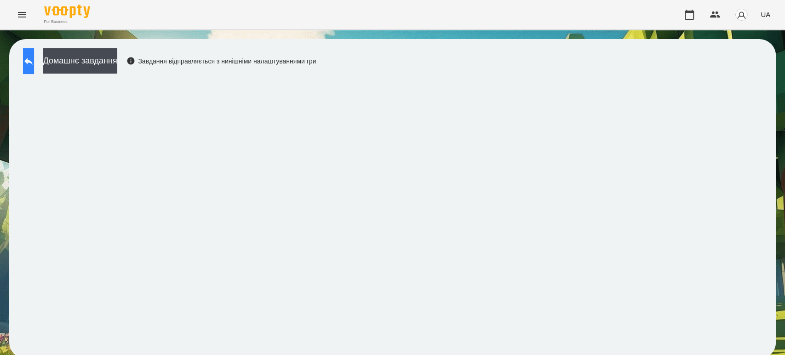
click at [34, 56] on icon at bounding box center [28, 61] width 11 height 11
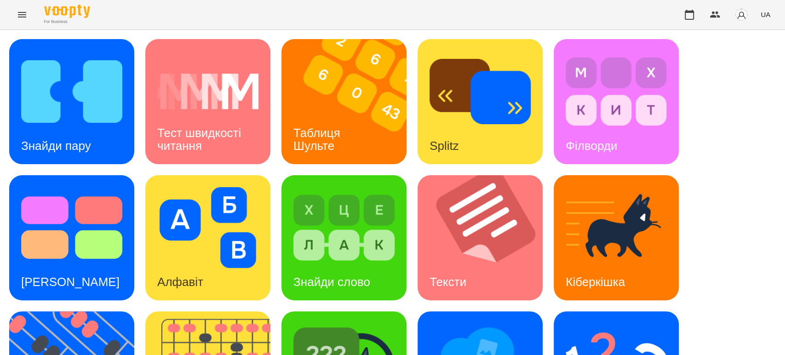
scroll to position [102, 0]
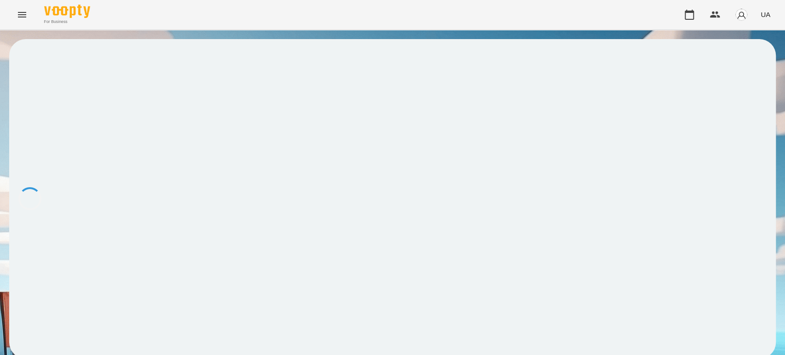
click at [217, 275] on div at bounding box center [392, 198] width 766 height 319
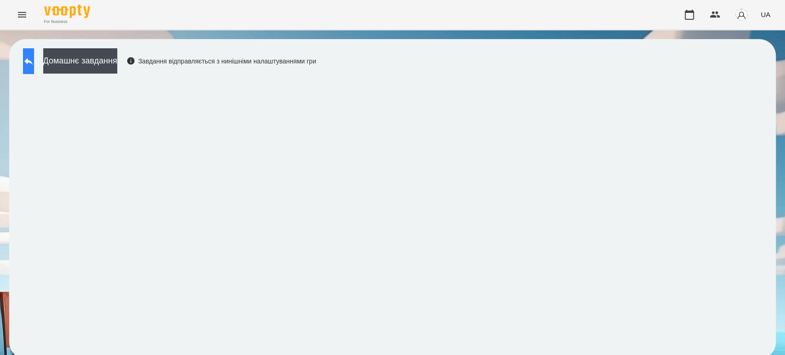
click at [34, 59] on icon at bounding box center [28, 61] width 11 height 11
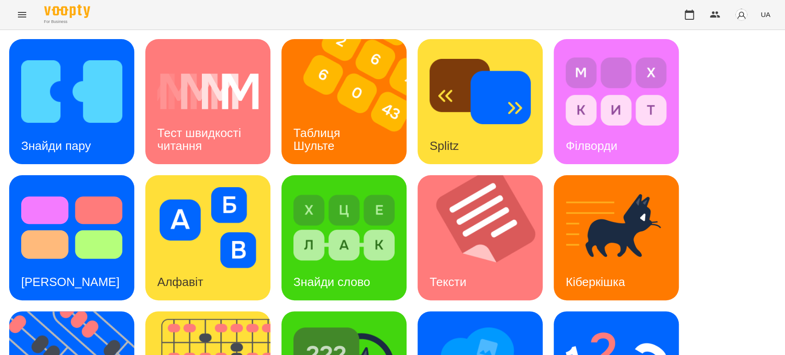
scroll to position [153, 0]
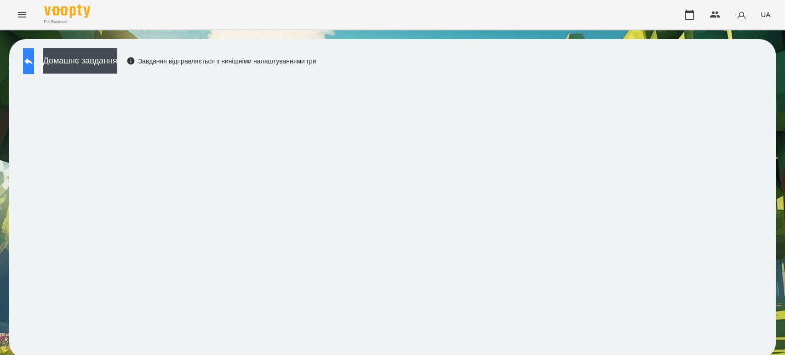
click at [33, 62] on icon at bounding box center [28, 61] width 8 height 7
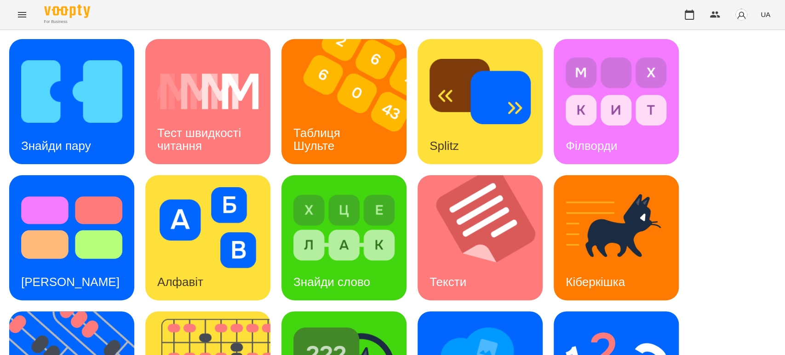
scroll to position [153, 0]
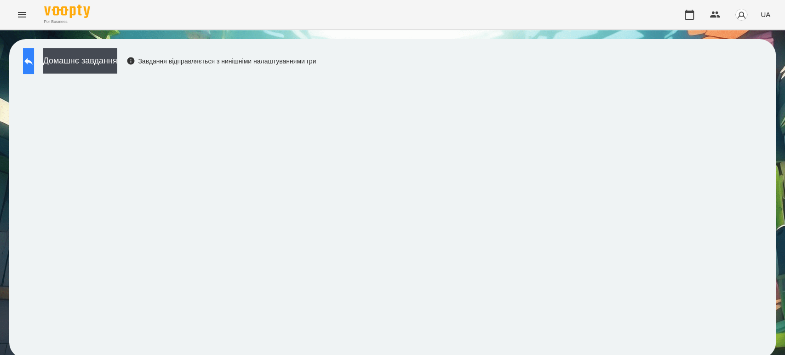
click at [26, 58] on button at bounding box center [28, 61] width 11 height 26
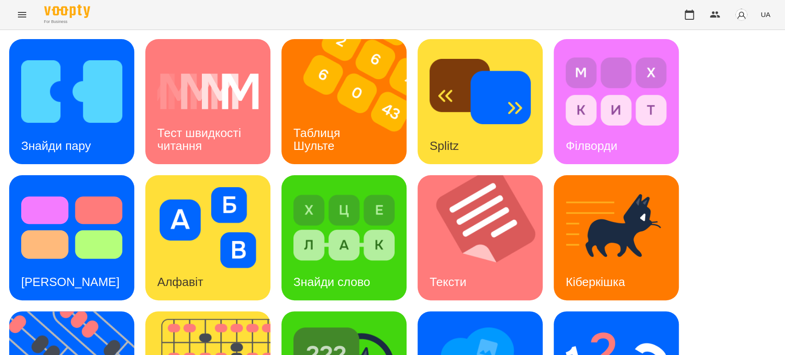
scroll to position [153, 0]
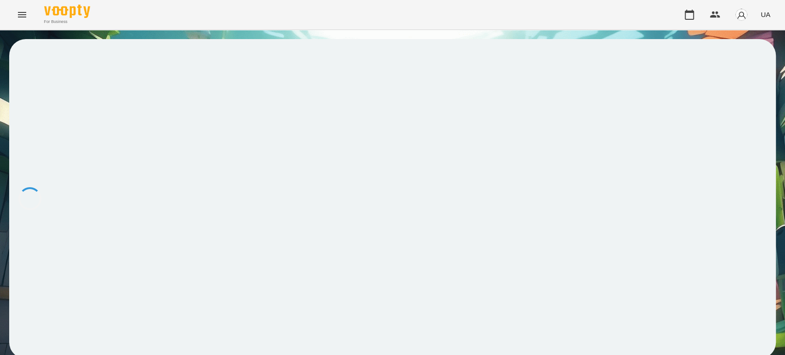
click at [346, 239] on div at bounding box center [392, 198] width 766 height 319
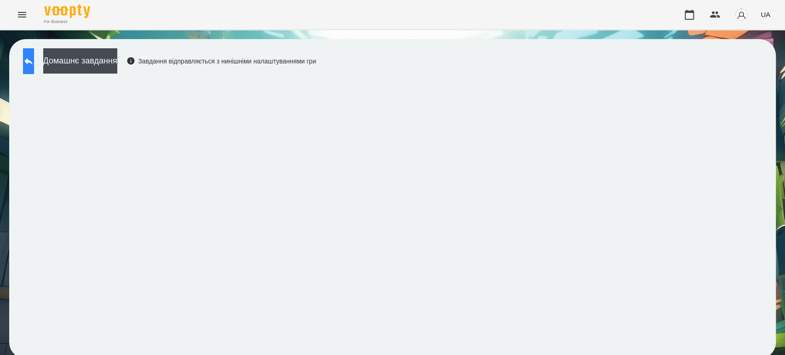
click at [34, 65] on icon at bounding box center [28, 61] width 11 height 11
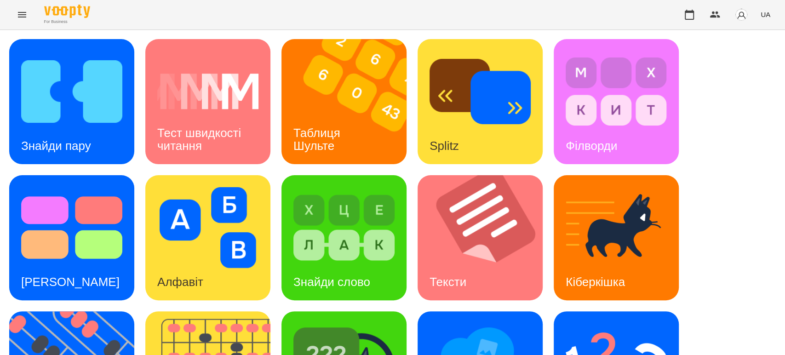
click at [702, 102] on div "Знайди пару Тест швидкості читання Таблиця Шульте Splitz Філворди Тест Струпа А…" at bounding box center [392, 305] width 766 height 533
drag, startPoint x: 763, startPoint y: 158, endPoint x: 726, endPoint y: 151, distance: 37.4
click at [763, 158] on div "Знайди пару Тест швидкості читання Таблиця Шульте Splitz Філворди Тест Струпа А…" at bounding box center [392, 305] width 766 height 533
click at [702, 146] on div "Знайди пару Тест швидкості читання Таблиця Шульте Splitz Філворди Тест Струпа А…" at bounding box center [392, 305] width 766 height 533
drag, startPoint x: 42, startPoint y: 34, endPoint x: 44, endPoint y: 17, distance: 17.1
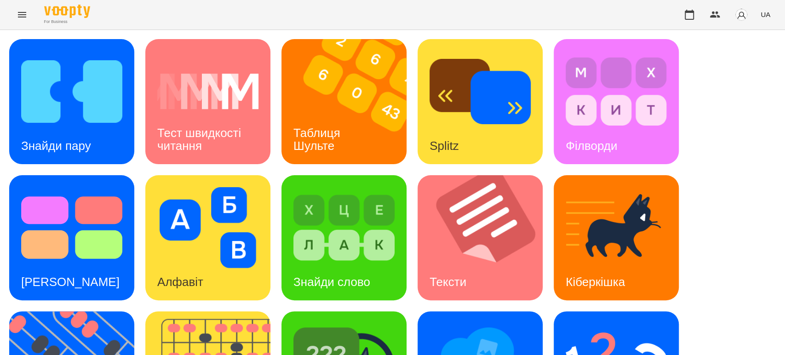
click at [42, 34] on div "Знайди пару Тест швидкості читання Таблиця Шульте Splitz Філворди Тест Струпа А…" at bounding box center [392, 306] width 785 height 552
click at [21, 36] on div "Знайди пару Тест швидкості читання Таблиця Шульте Splitz Філворди Тест Струпа А…" at bounding box center [392, 306] width 785 height 552
click at [76, 149] on h3 "Знайди пару" at bounding box center [56, 146] width 70 height 14
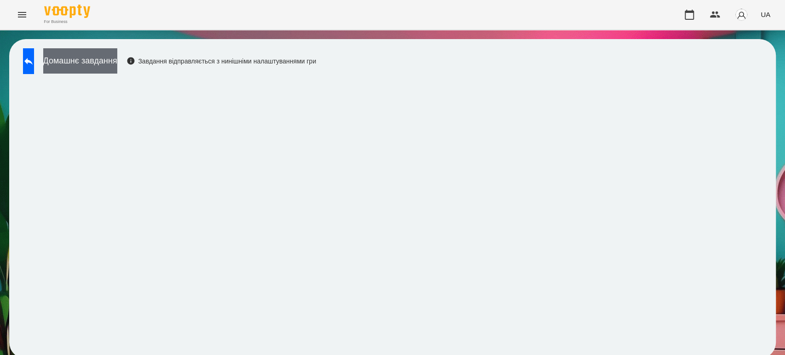
click at [88, 60] on button "Домашнє завдання" at bounding box center [80, 60] width 74 height 25
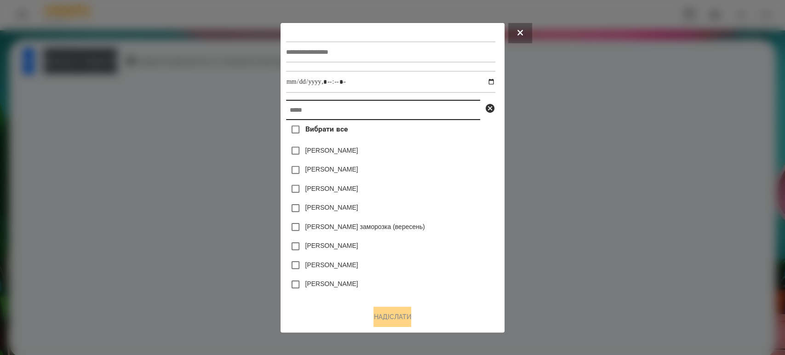
click at [295, 110] on input "text" at bounding box center [383, 110] width 194 height 20
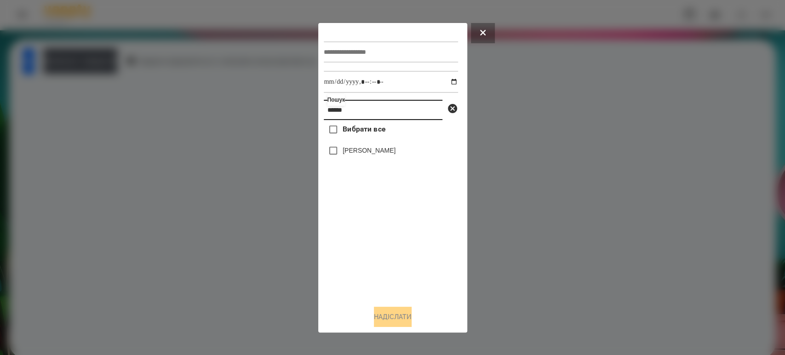
type input "******"
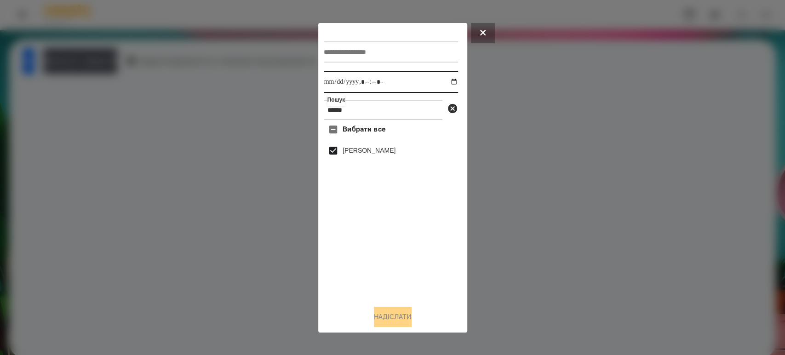
click at [453, 80] on input "datetime-local" at bounding box center [391, 82] width 134 height 22
click at [448, 84] on input "datetime-local" at bounding box center [391, 82] width 134 height 22
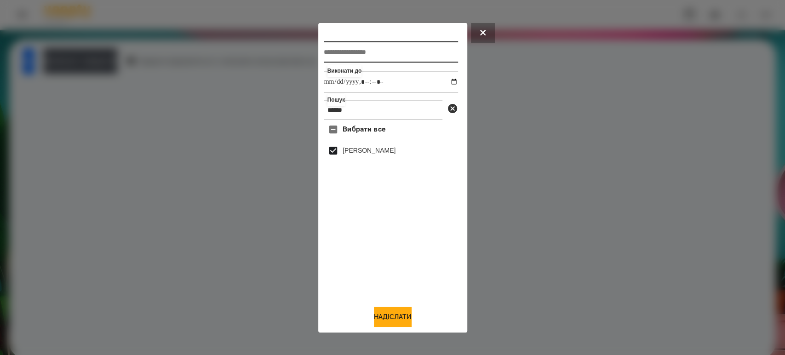
type input "**********"
click at [365, 52] on input "text" at bounding box center [391, 51] width 134 height 21
type input "**********"
click at [380, 311] on button "Надіслати" at bounding box center [393, 317] width 38 height 20
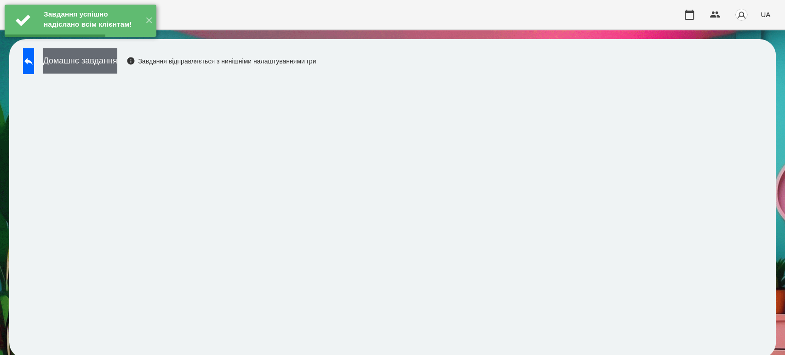
click at [117, 62] on button "Домашнє завдання" at bounding box center [80, 60] width 74 height 25
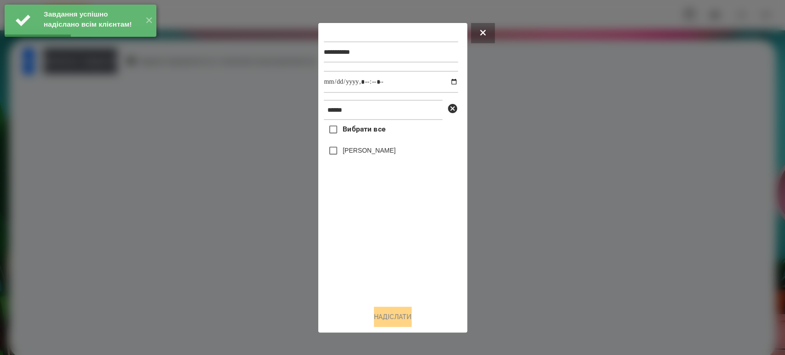
click at [364, 154] on label "[PERSON_NAME]" at bounding box center [368, 150] width 53 height 9
click at [449, 83] on input "datetime-local" at bounding box center [391, 82] width 134 height 22
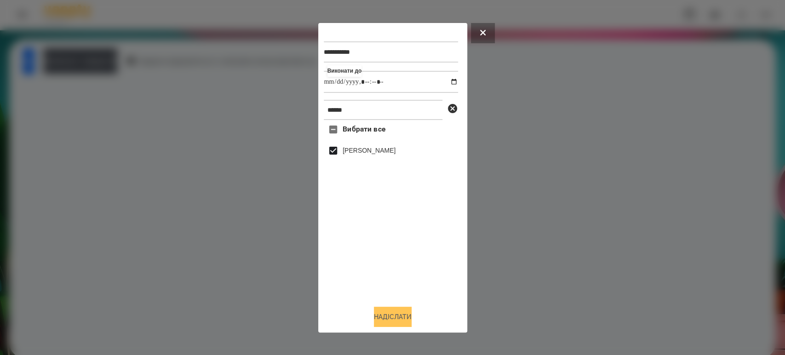
type input "**********"
click at [380, 319] on button "Надіслати" at bounding box center [393, 317] width 38 height 20
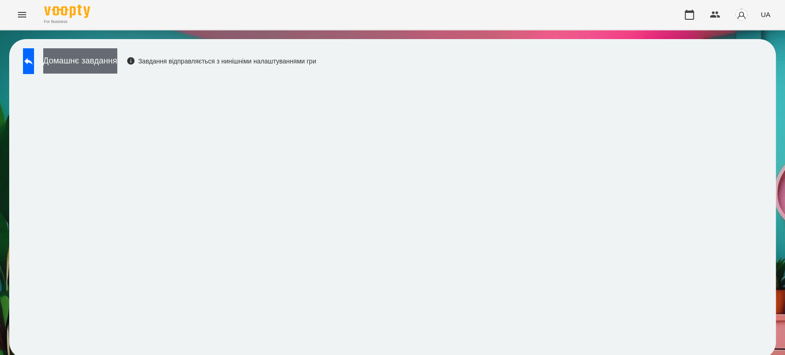
click at [85, 64] on button "Домашнє завдання" at bounding box center [80, 60] width 74 height 25
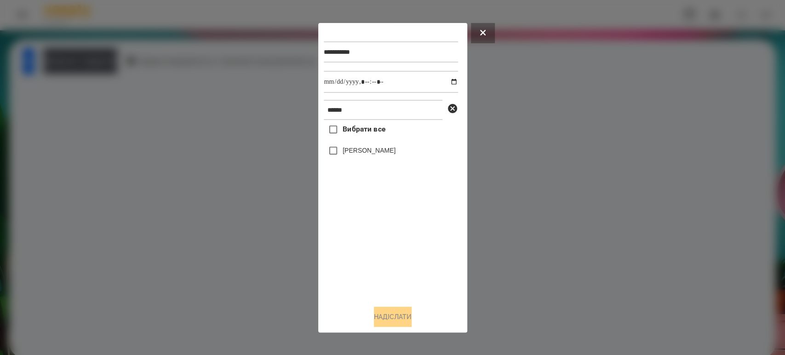
click at [353, 148] on div "[PERSON_NAME]" at bounding box center [391, 150] width 134 height 19
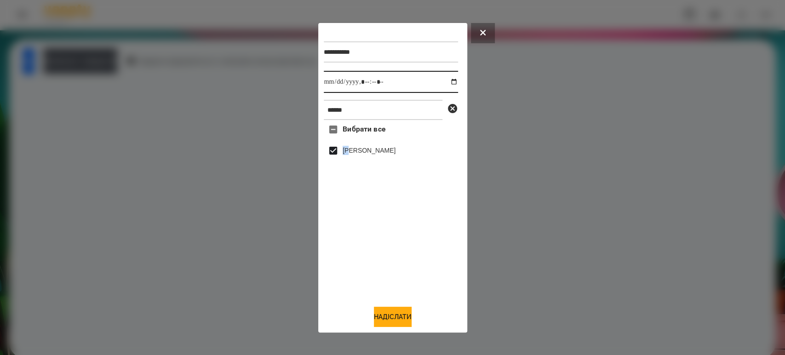
click at [441, 80] on input "datetime-local" at bounding box center [391, 82] width 134 height 22
click at [287, 240] on div at bounding box center [392, 177] width 785 height 355
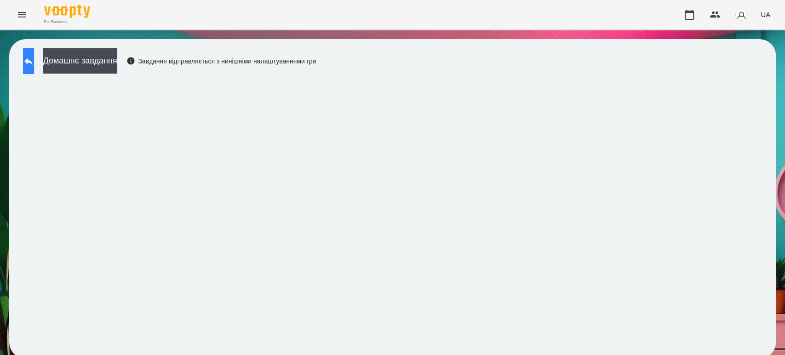
click at [34, 63] on button at bounding box center [28, 61] width 11 height 26
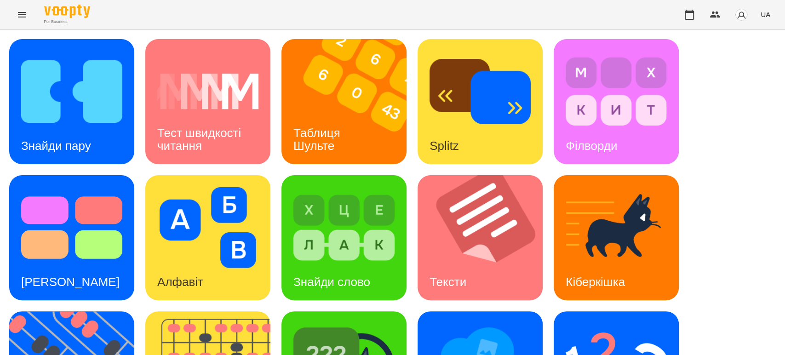
scroll to position [204, 0]
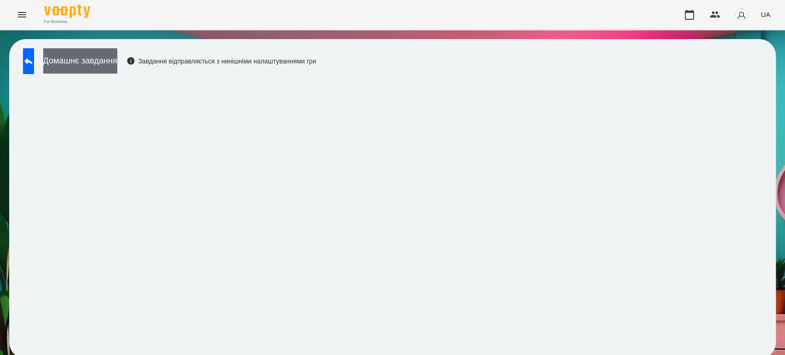
click at [117, 61] on button "Домашнє завдання" at bounding box center [80, 60] width 74 height 25
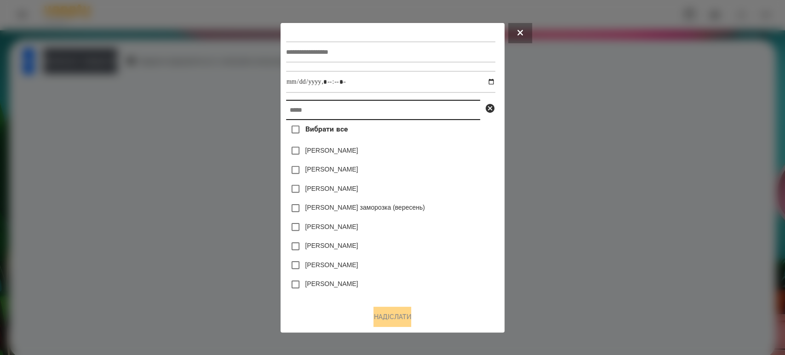
click at [294, 108] on input "text" at bounding box center [383, 110] width 194 height 20
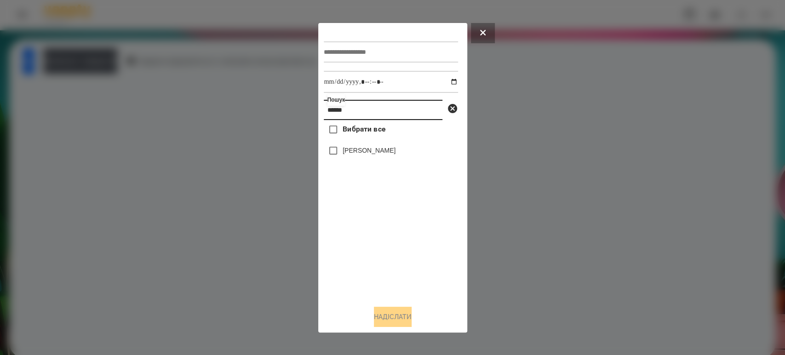
type input "******"
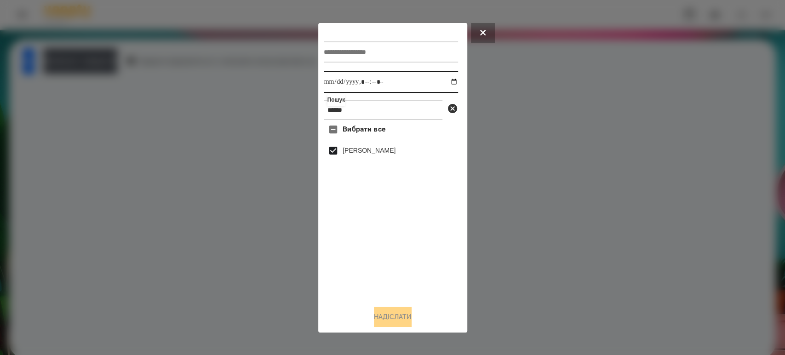
click at [449, 84] on input "datetime-local" at bounding box center [391, 82] width 134 height 22
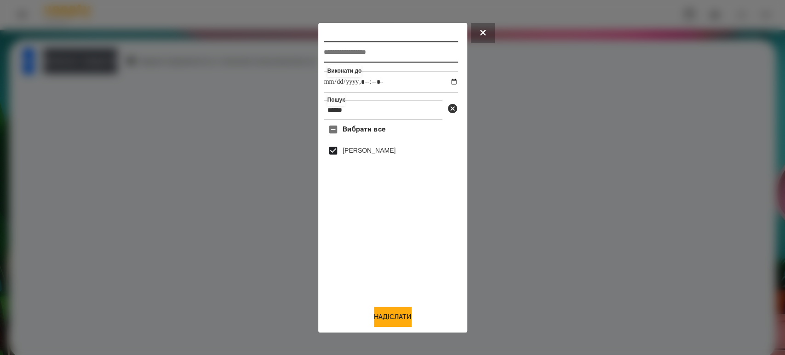
type input "**********"
click at [373, 53] on input "text" at bounding box center [391, 51] width 134 height 21
type input "*******"
click at [411, 312] on button "Надіслати" at bounding box center [393, 317] width 38 height 20
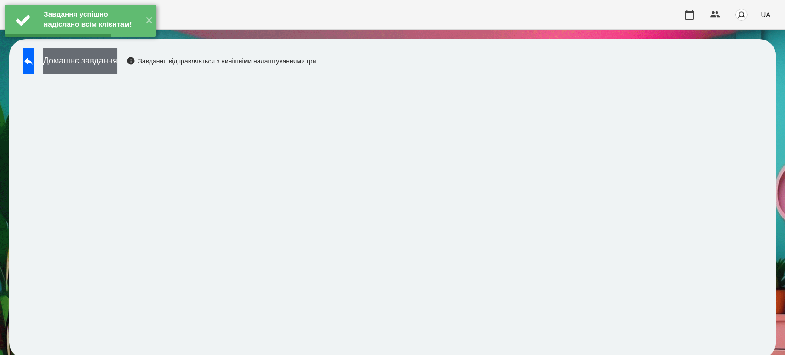
click at [113, 61] on button "Домашнє завдання" at bounding box center [80, 60] width 74 height 25
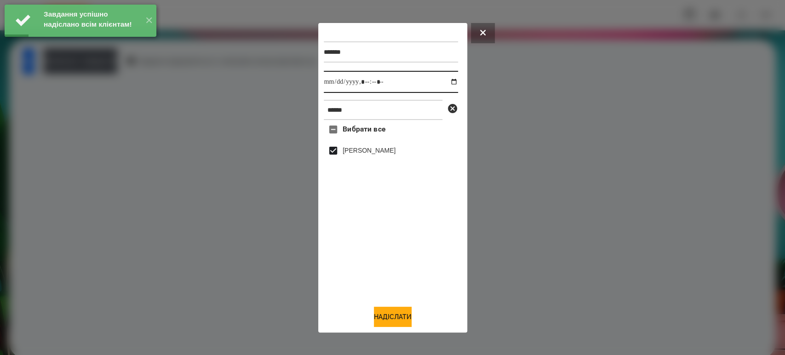
click at [449, 76] on input "datetime-local" at bounding box center [391, 82] width 134 height 22
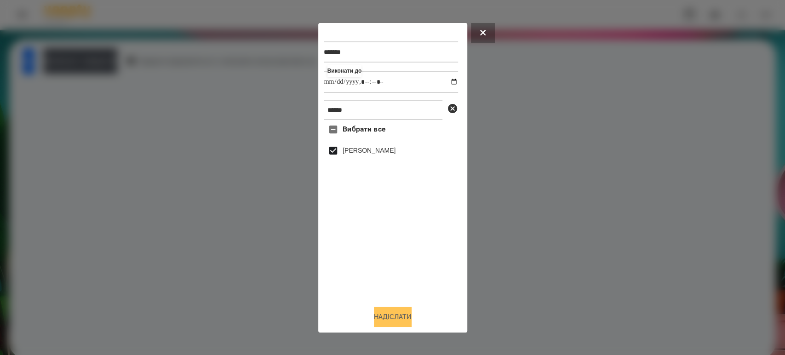
type input "**********"
click at [401, 314] on button "Надіслати" at bounding box center [393, 317] width 38 height 20
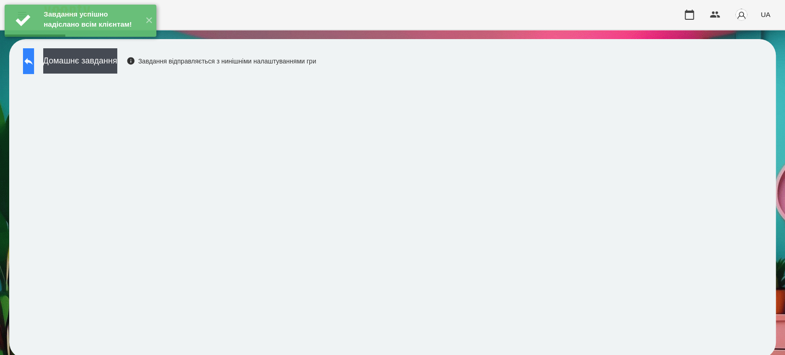
click at [34, 59] on icon at bounding box center [28, 61] width 11 height 11
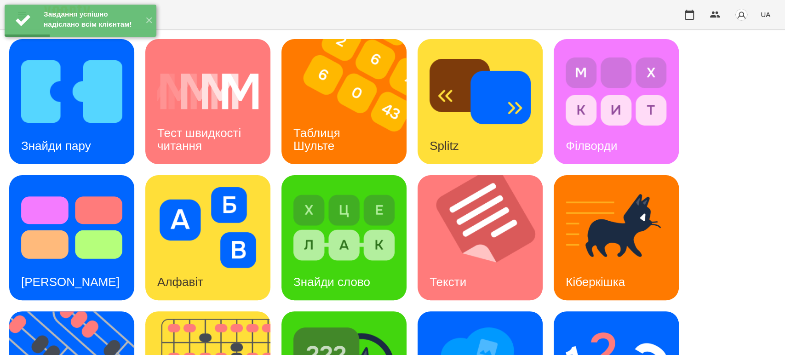
scroll to position [102, 0]
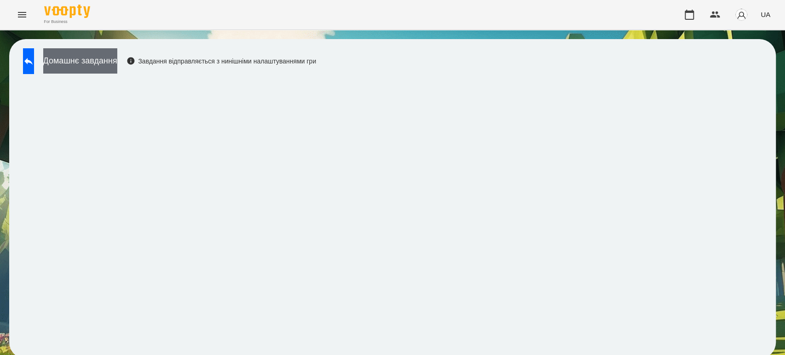
click at [117, 61] on button "Домашнє завдання" at bounding box center [80, 60] width 74 height 25
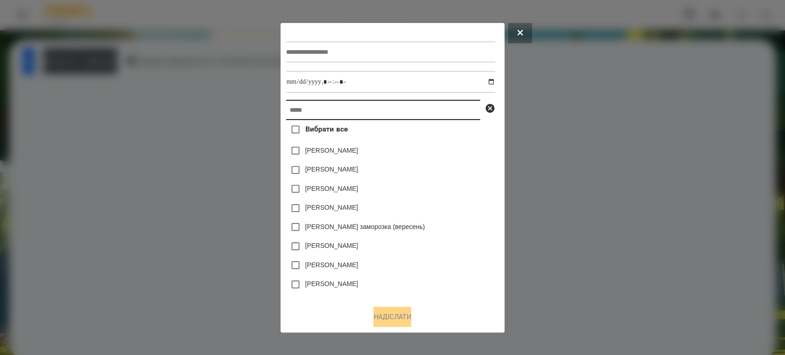
click at [314, 119] on input "text" at bounding box center [383, 110] width 194 height 20
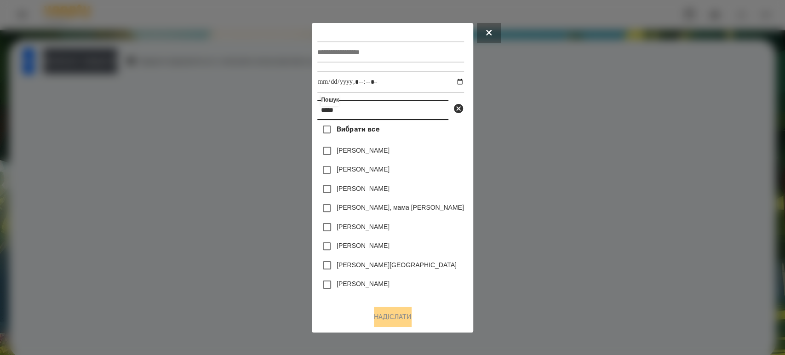
type input "*****"
click at [28, 76] on div at bounding box center [392, 177] width 785 height 355
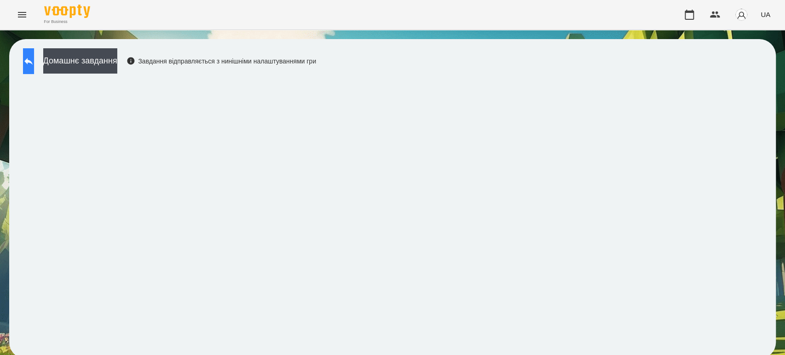
click at [34, 67] on button at bounding box center [28, 61] width 11 height 26
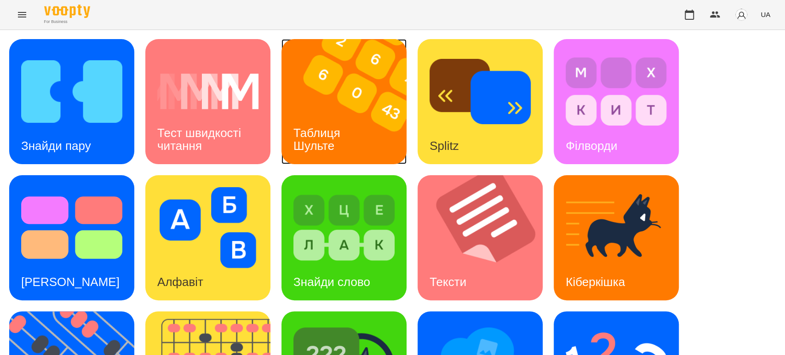
click at [316, 131] on h3 "Таблиця Шульте" at bounding box center [318, 139] width 50 height 26
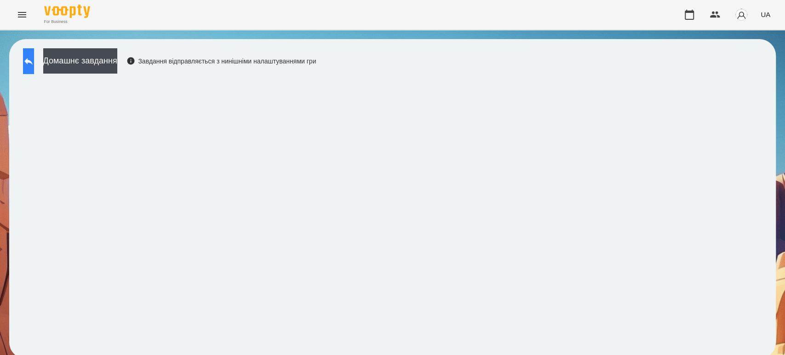
click at [34, 55] on button at bounding box center [28, 61] width 11 height 26
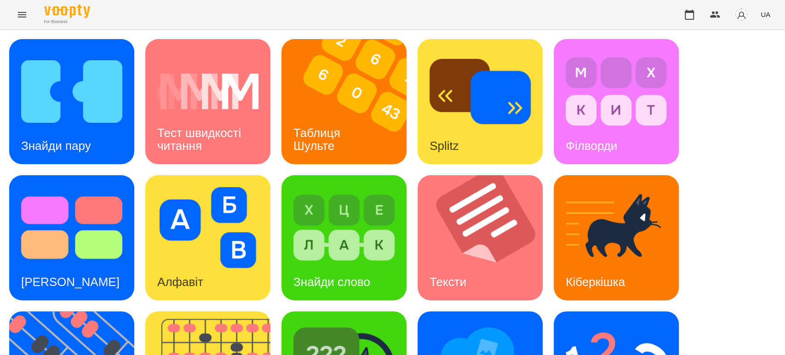
scroll to position [226, 0]
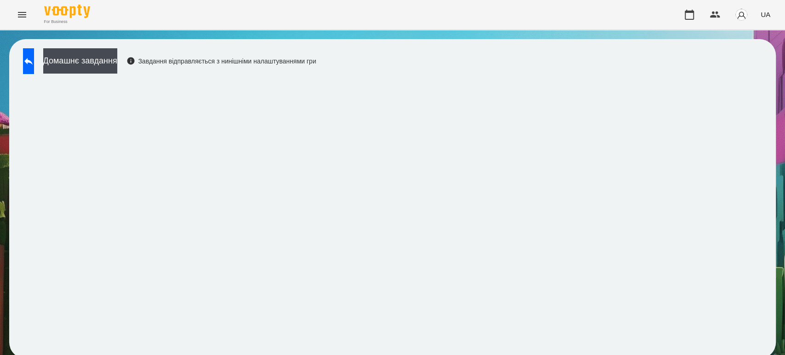
scroll to position [4, 0]
click at [34, 61] on icon at bounding box center [28, 61] width 11 height 11
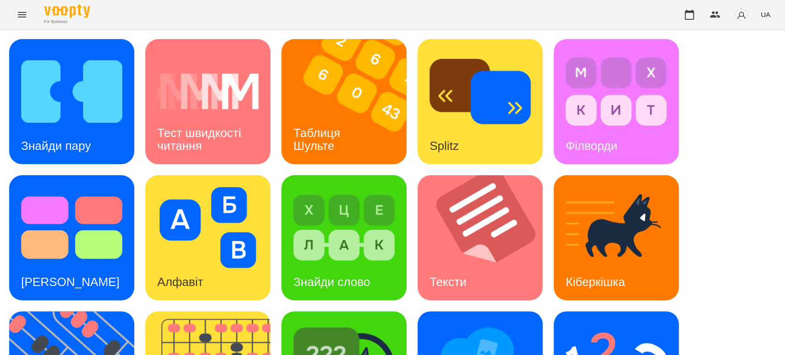
scroll to position [208, 0]
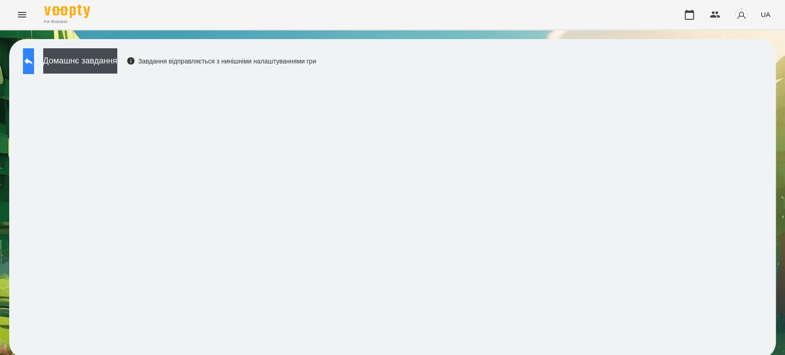
click at [29, 64] on button at bounding box center [28, 61] width 11 height 26
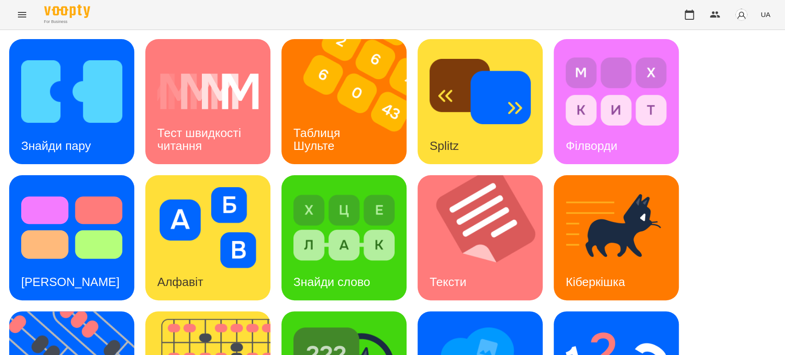
scroll to position [51, 0]
click at [89, 128] on div "Знайди пару" at bounding box center [56, 146] width 94 height 36
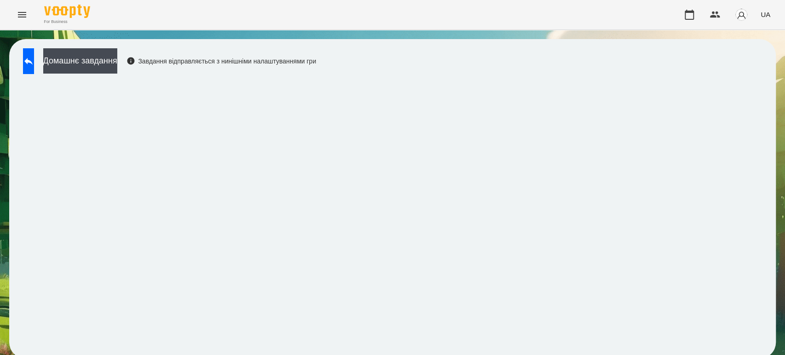
scroll to position [4, 0]
click at [33, 57] on icon at bounding box center [28, 61] width 11 height 11
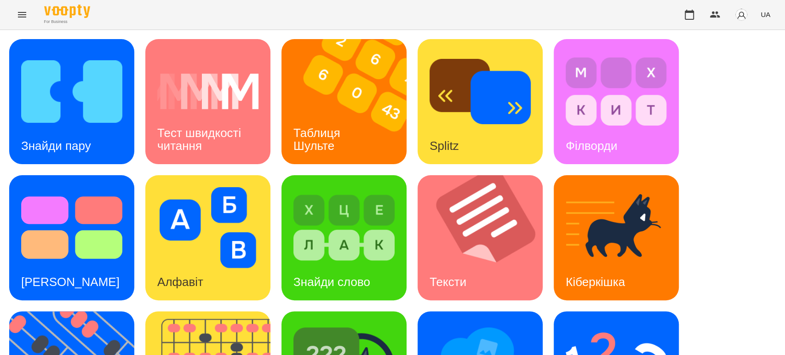
scroll to position [157, 0]
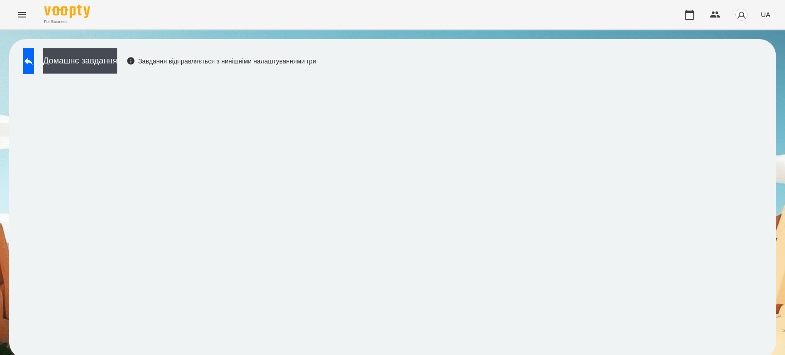
scroll to position [4, 0]
click at [34, 51] on button at bounding box center [28, 61] width 11 height 26
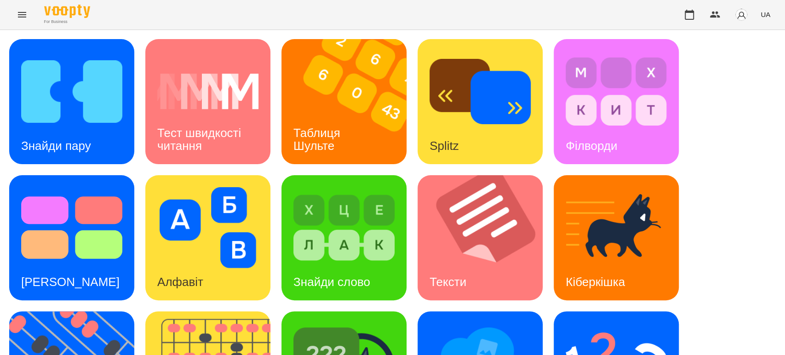
scroll to position [106, 0]
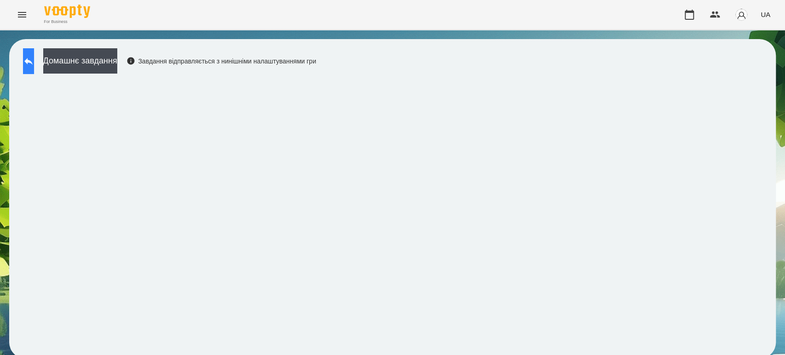
click at [33, 62] on icon at bounding box center [28, 61] width 8 height 7
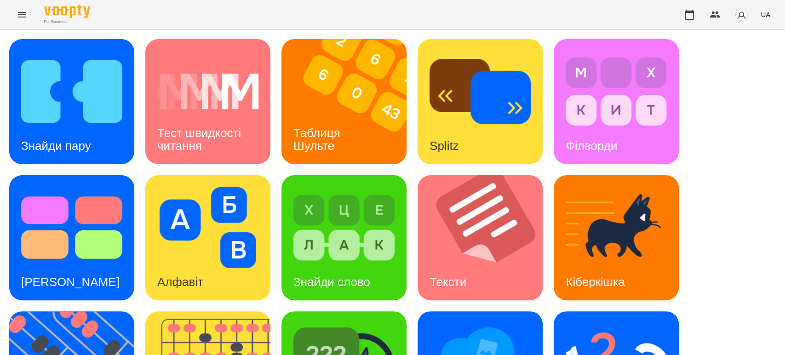
click at [728, 84] on div "Знайди пару Тест швидкості читання Таблиця Шульте Splitz Філворди Тест Струпа А…" at bounding box center [392, 305] width 766 height 533
click at [336, 116] on div "Таблиця Шульте" at bounding box center [318, 139] width 74 height 49
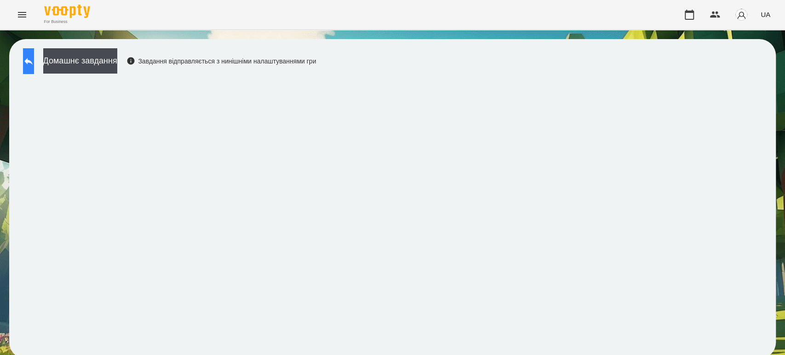
click at [34, 70] on button at bounding box center [28, 61] width 11 height 26
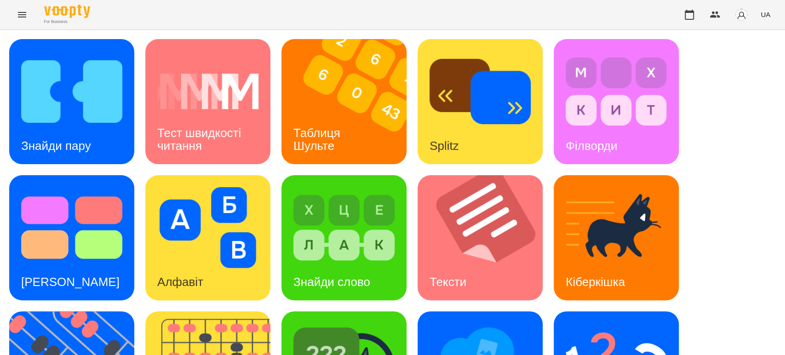
scroll to position [204, 0]
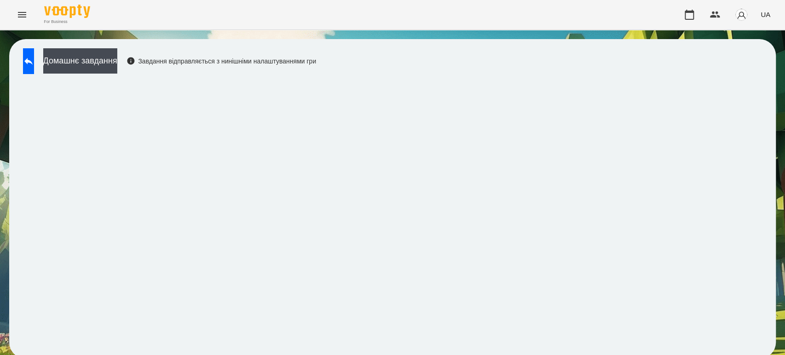
scroll to position [4, 0]
click at [11, 36] on div "Домашнє завдання Завдання відправляється з нинішніми налаштуваннями гри" at bounding box center [392, 199] width 785 height 338
click at [34, 58] on button at bounding box center [28, 61] width 11 height 26
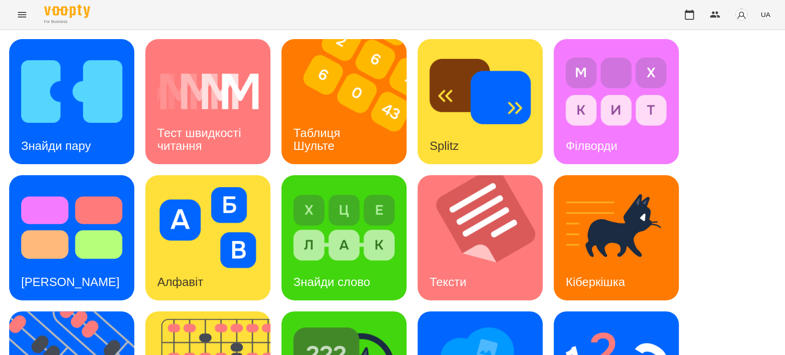
scroll to position [208, 0]
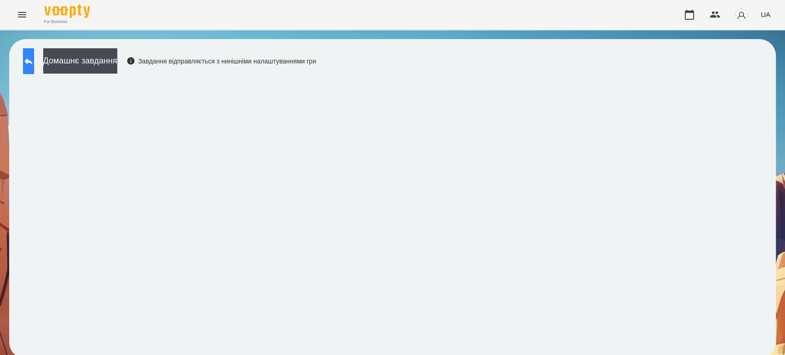
click at [32, 61] on icon at bounding box center [28, 61] width 11 height 11
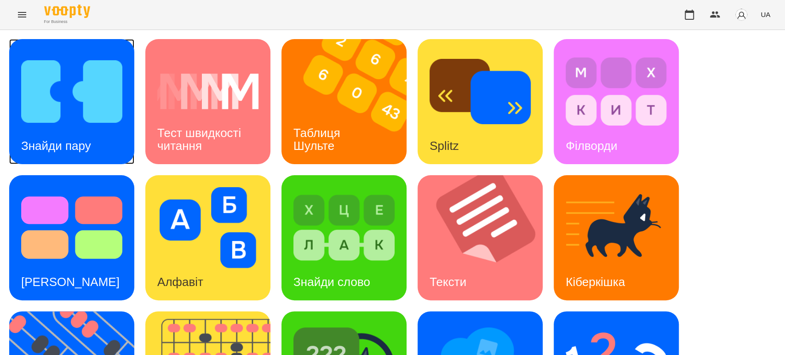
click at [38, 104] on img at bounding box center [71, 91] width 101 height 81
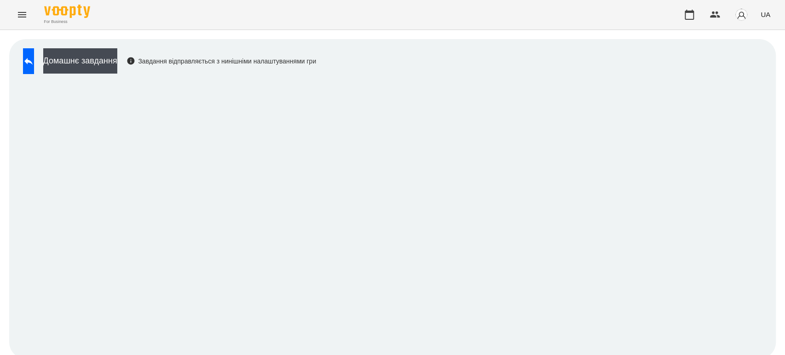
scroll to position [4, 0]
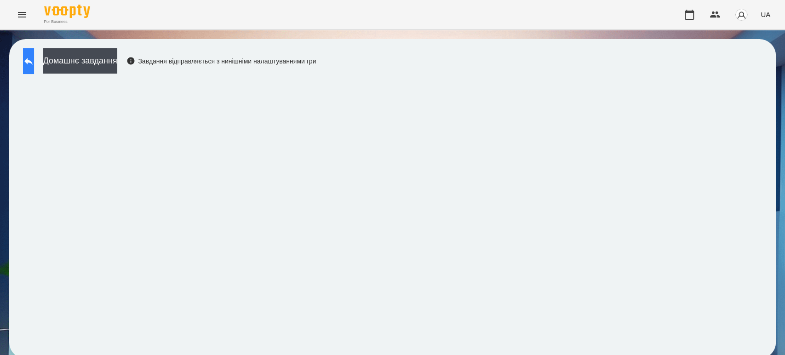
click at [33, 59] on icon at bounding box center [28, 61] width 8 height 7
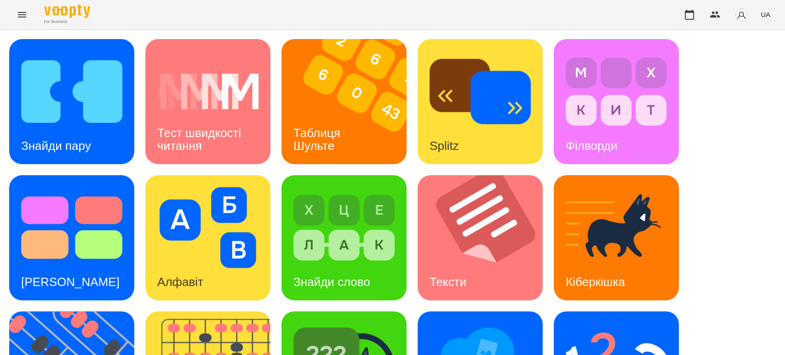
scroll to position [157, 0]
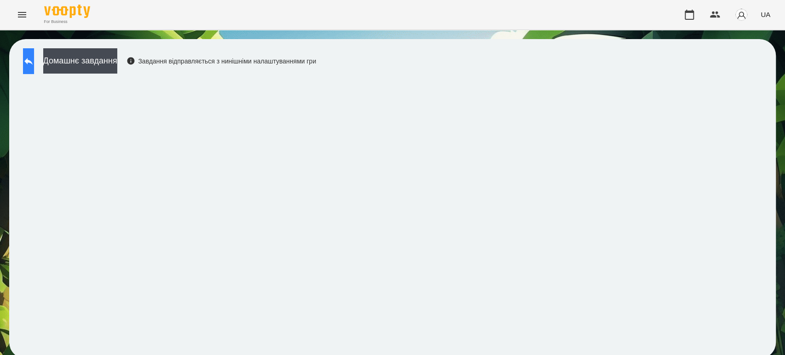
click at [34, 67] on button at bounding box center [28, 61] width 11 height 26
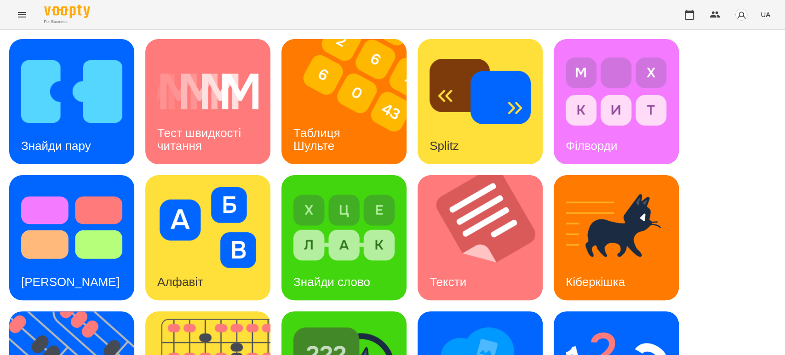
scroll to position [102, 0]
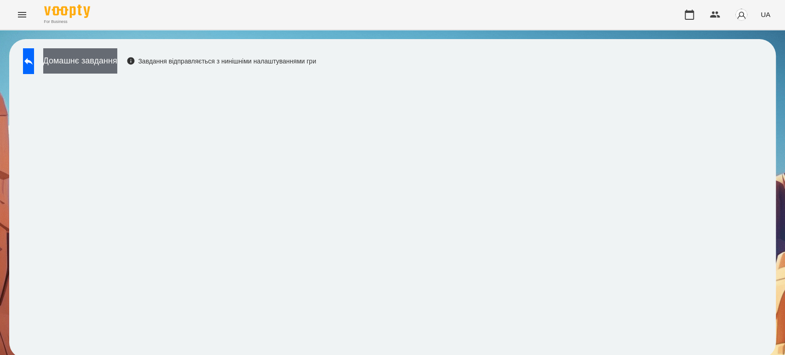
click at [117, 61] on button "Домашнє завдання" at bounding box center [80, 60] width 74 height 25
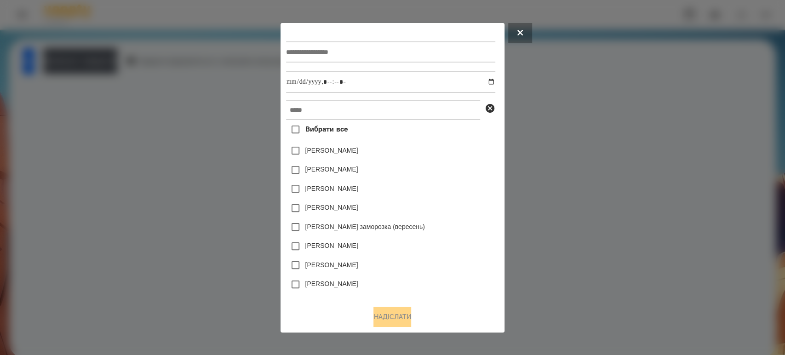
click at [618, 143] on div at bounding box center [392, 177] width 785 height 355
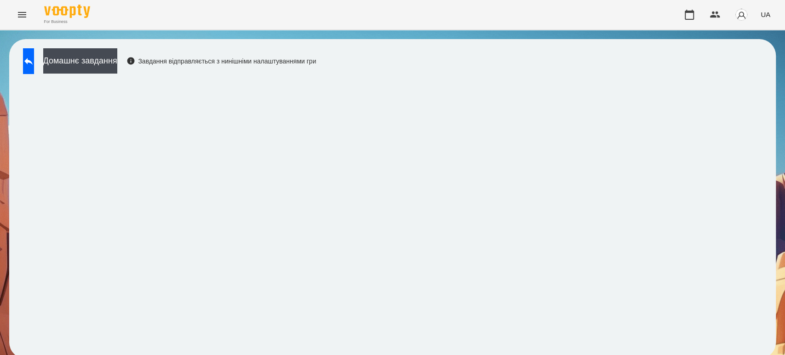
scroll to position [4, 0]
click at [26, 62] on button at bounding box center [28, 61] width 11 height 26
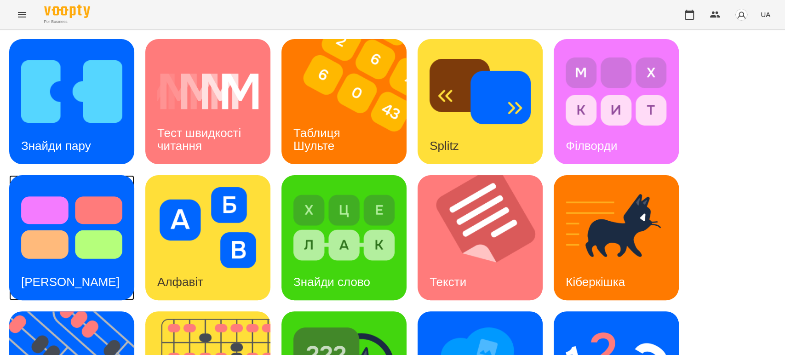
click at [78, 240] on img at bounding box center [71, 227] width 101 height 81
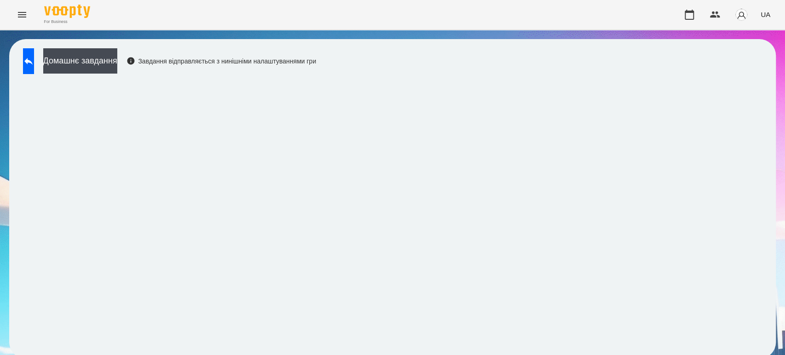
scroll to position [4, 0]
click at [34, 66] on button at bounding box center [28, 61] width 11 height 26
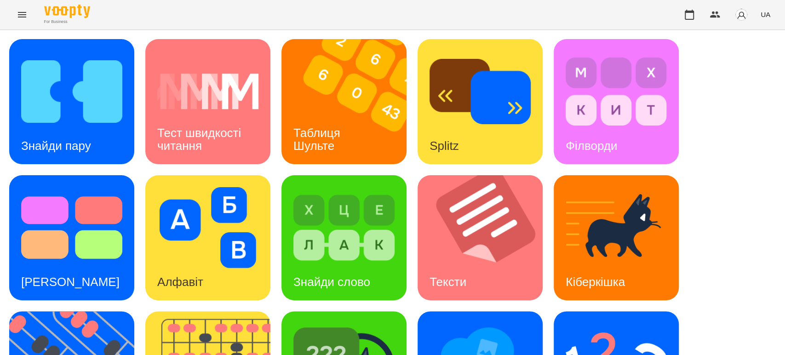
scroll to position [226, 0]
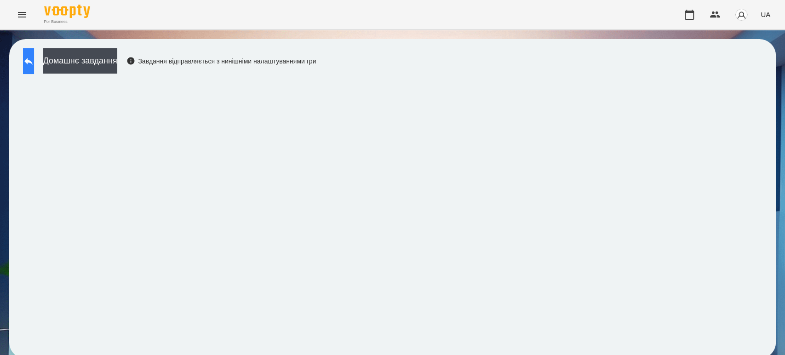
click at [34, 53] on button at bounding box center [28, 61] width 11 height 26
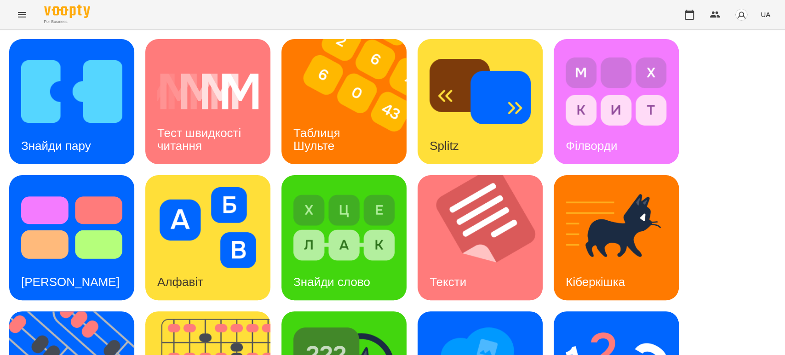
click at [15, 23] on button "Menu" at bounding box center [22, 15] width 22 height 22
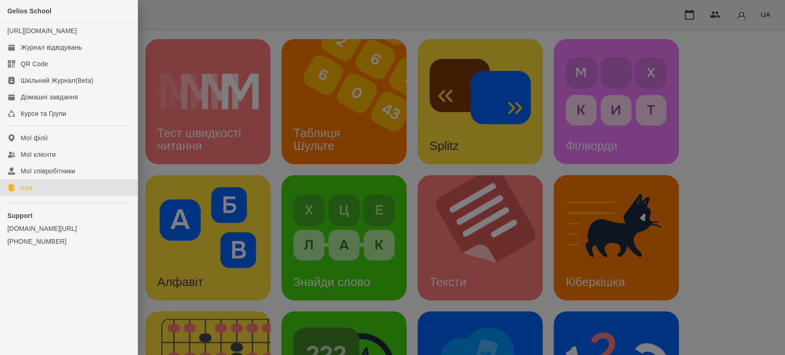
click at [190, 159] on div at bounding box center [392, 177] width 785 height 355
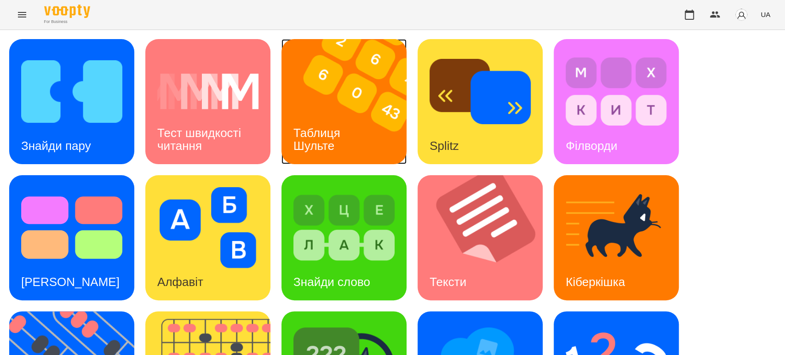
click at [320, 128] on h3 "Таблиця Шульте" at bounding box center [318, 139] width 50 height 26
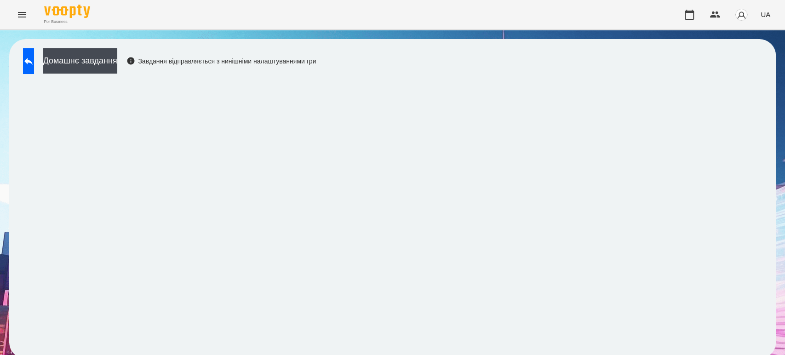
click at [0, 337] on div "Домашнє завдання Завдання відправляється з нинішніми налаштуваннями гри" at bounding box center [392, 199] width 785 height 338
click at [33, 62] on icon at bounding box center [28, 61] width 8 height 7
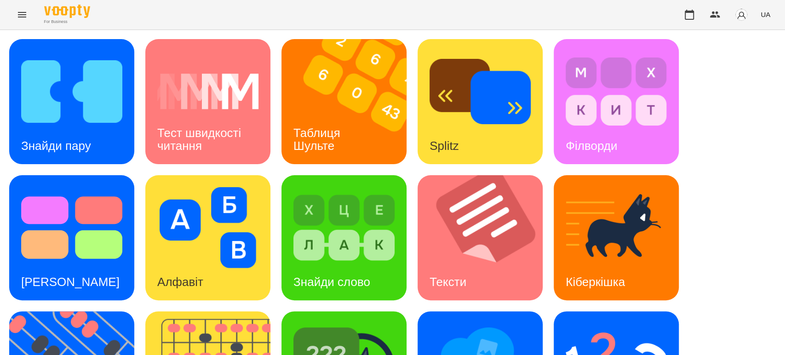
scroll to position [102, 0]
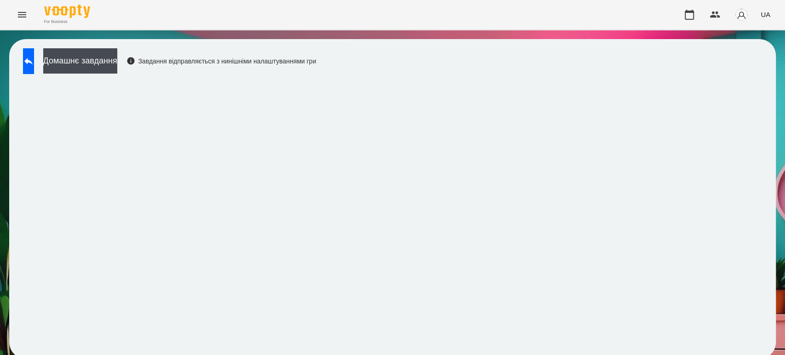
scroll to position [4, 0]
click at [34, 55] on button at bounding box center [28, 61] width 11 height 26
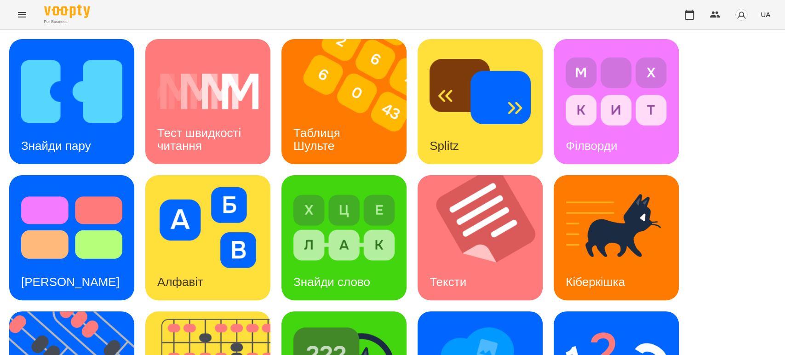
scroll to position [157, 0]
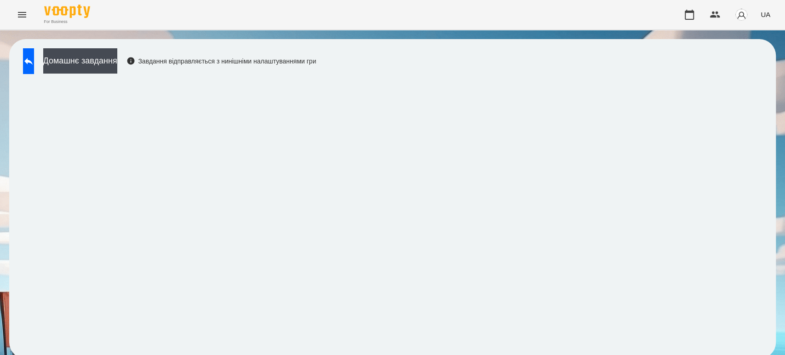
scroll to position [4, 0]
click at [34, 62] on icon at bounding box center [28, 61] width 11 height 11
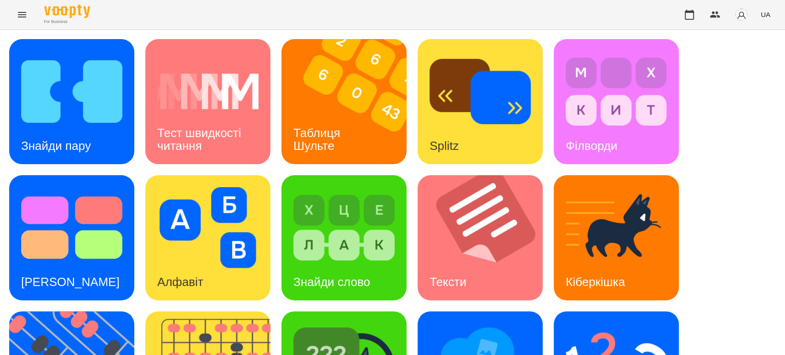
scroll to position [208, 0]
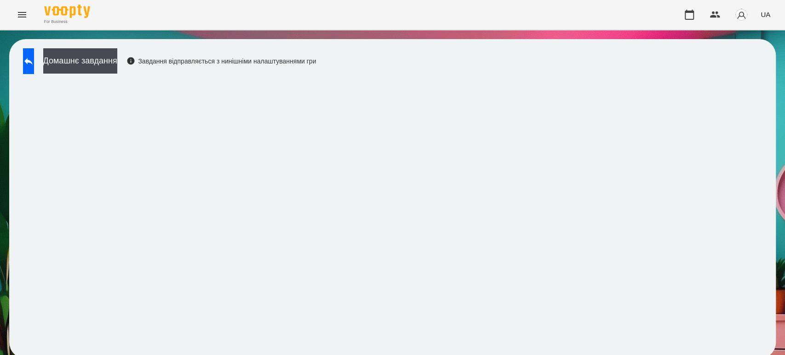
scroll to position [4, 0]
click at [33, 57] on icon at bounding box center [28, 61] width 11 height 11
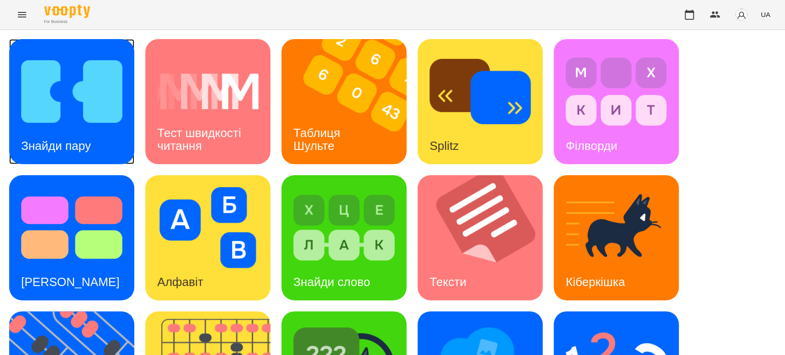
click at [70, 143] on h3 "Знайди пару" at bounding box center [56, 146] width 70 height 14
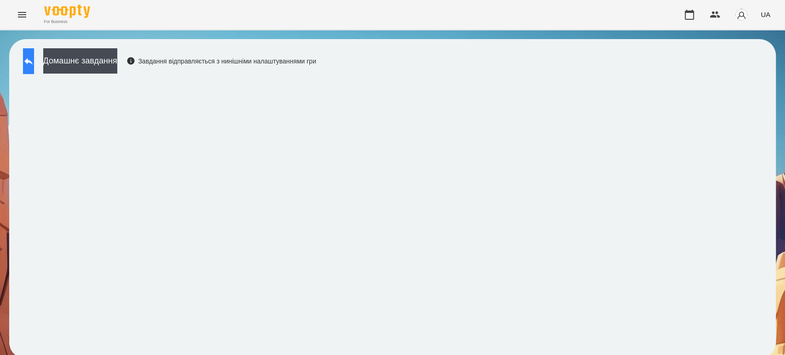
click at [34, 59] on icon at bounding box center [28, 61] width 11 height 11
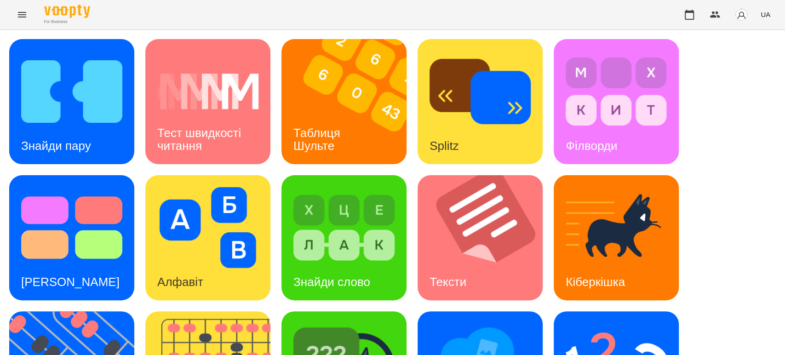
scroll to position [102, 0]
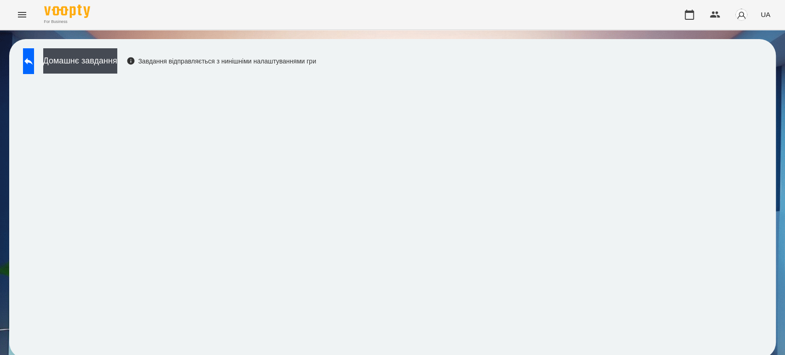
scroll to position [4, 0]
drag, startPoint x: 40, startPoint y: 55, endPoint x: 76, endPoint y: 29, distance: 44.1
click at [34, 56] on icon at bounding box center [28, 61] width 11 height 11
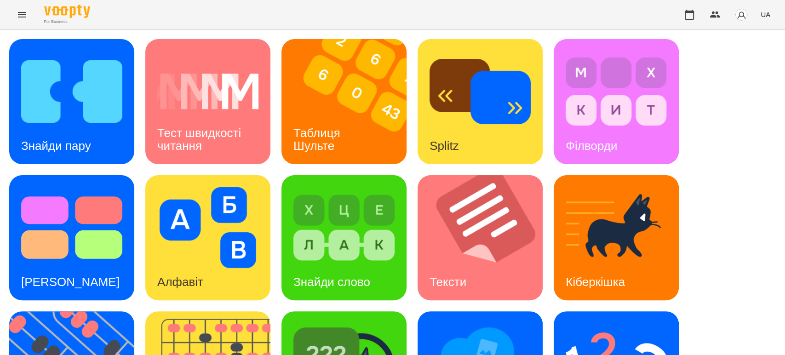
scroll to position [106, 0]
click at [711, 80] on div "Знайди пару Тест швидкості читання Таблиця Шульте Splitz Філворди Тест Струпа А…" at bounding box center [392, 305] width 766 height 533
click at [24, 68] on div "Знайди пару Тест швидкості читання Таблиця Шульте Splitz Філворди Тест Струпа А…" at bounding box center [392, 305] width 766 height 533
drag, startPoint x: 710, startPoint y: 131, endPoint x: 695, endPoint y: 131, distance: 14.7
click at [710, 131] on div "Знайди пару Тест швидкості читання Таблиця Шульте Splitz Філворди Тест Струпа А…" at bounding box center [392, 305] width 766 height 533
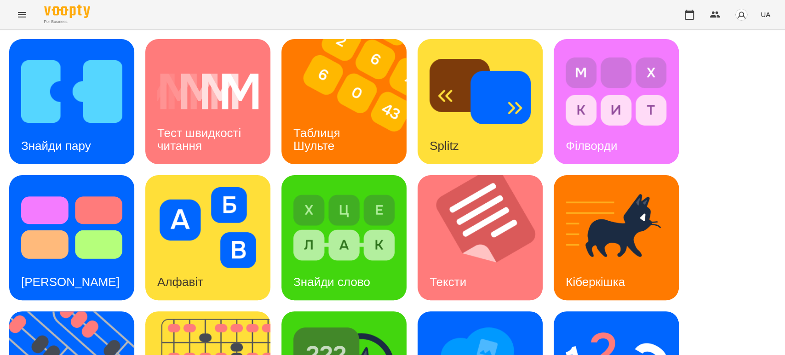
click at [716, 166] on div "Знайди пару Тест швидкості читання Таблиця Шульте Splitz Філворди Тест Струпа А…" at bounding box center [392, 305] width 766 height 533
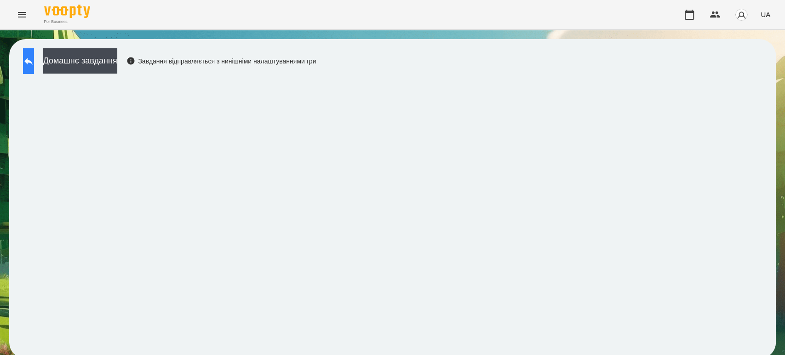
click at [33, 58] on icon at bounding box center [28, 61] width 8 height 7
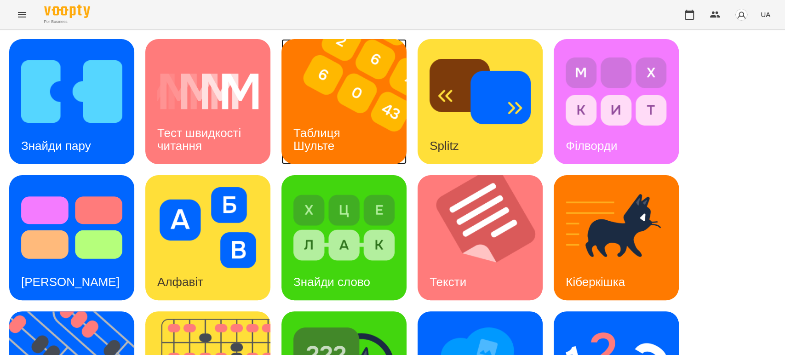
click at [331, 147] on h3 "Таблиця Шульте" at bounding box center [318, 139] width 50 height 26
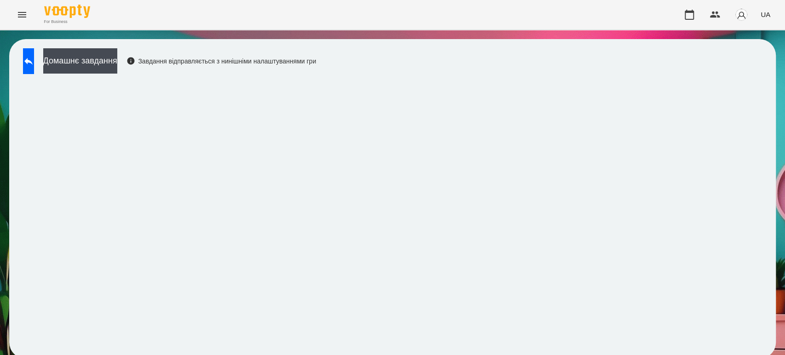
click at [22, 58] on div "Домашнє завдання Завдання відправляється з нинішніми налаштуваннями гри" at bounding box center [166, 63] width 297 height 30
click at [29, 63] on button at bounding box center [28, 61] width 11 height 26
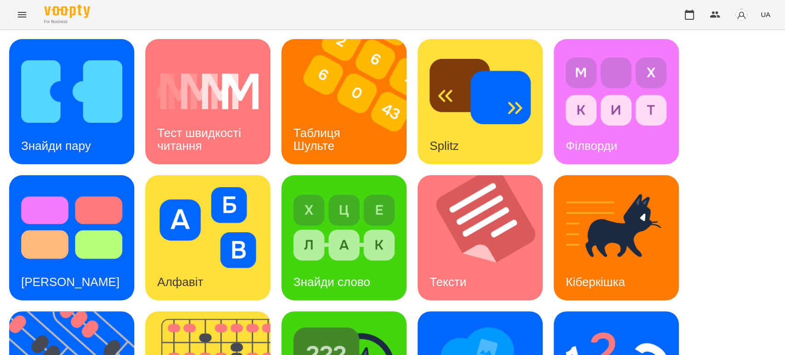
scroll to position [204, 0]
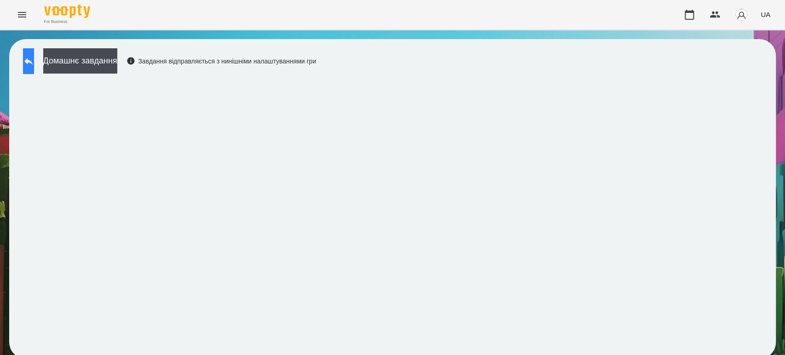
click at [29, 66] on button at bounding box center [28, 61] width 11 height 26
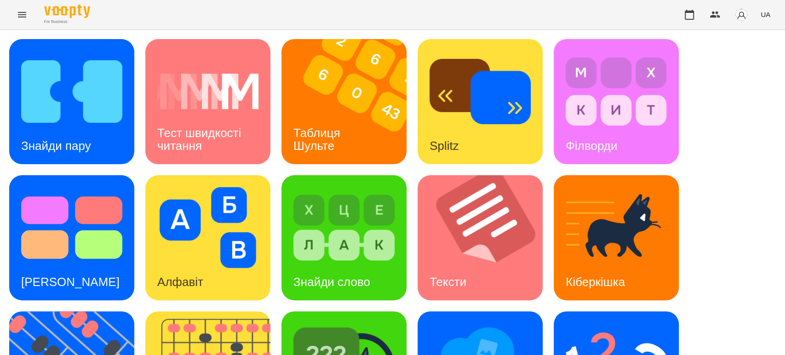
scroll to position [226, 0]
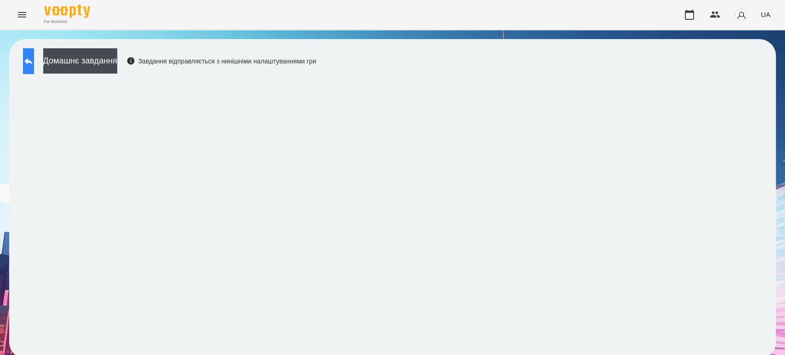
click at [27, 66] on button at bounding box center [28, 61] width 11 height 26
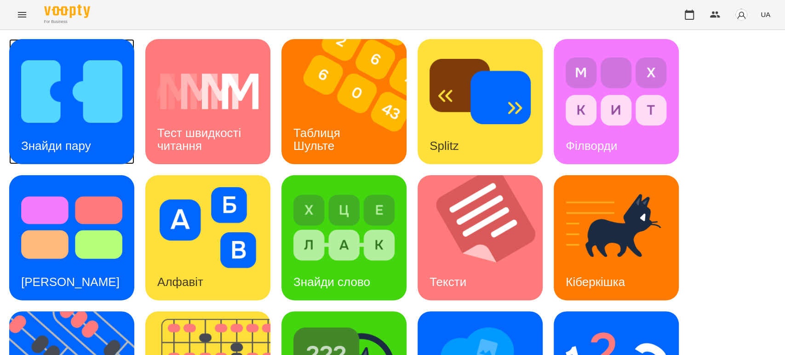
click at [62, 135] on div "Знайди пару" at bounding box center [56, 146] width 94 height 36
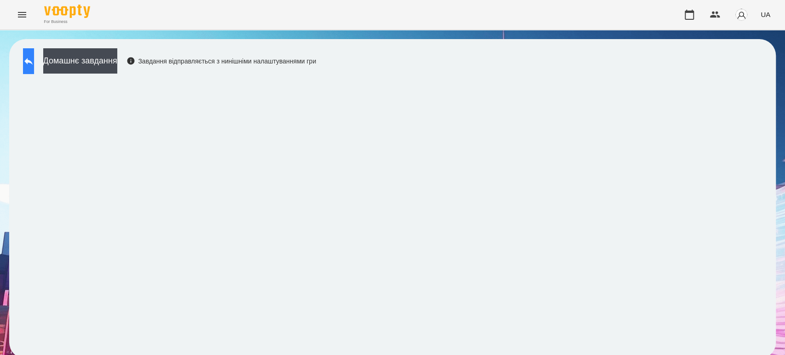
click at [34, 51] on button at bounding box center [28, 61] width 11 height 26
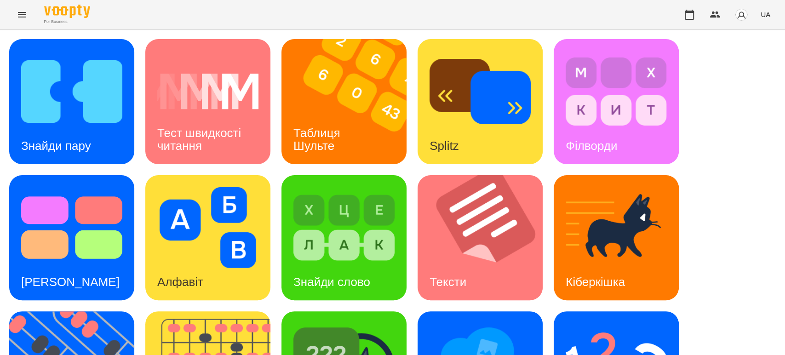
scroll to position [153, 0]
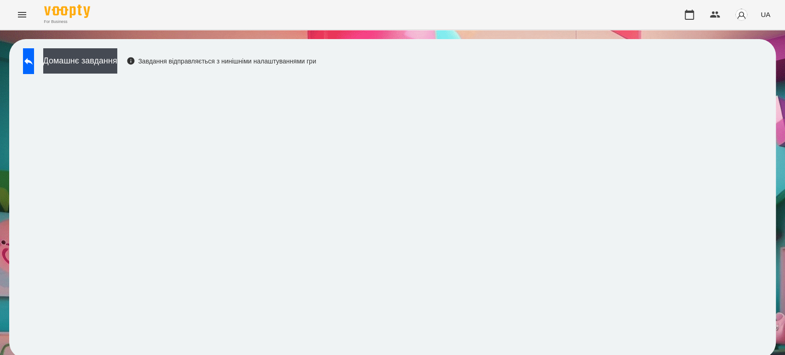
scroll to position [4, 0]
click at [34, 63] on button at bounding box center [28, 61] width 11 height 26
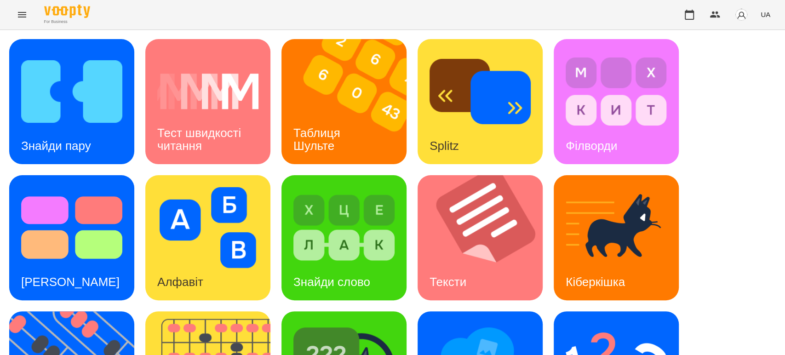
scroll to position [106, 0]
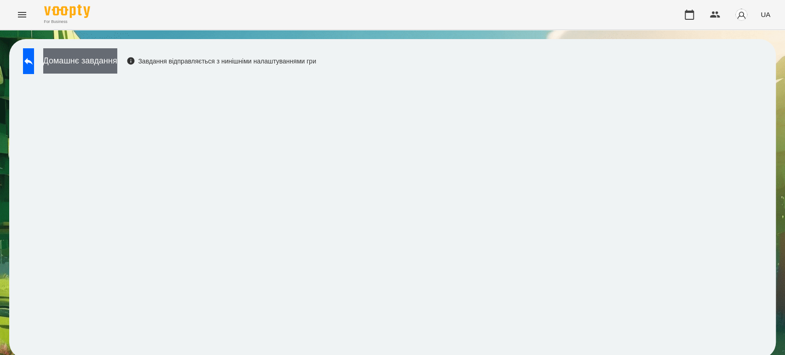
click at [117, 60] on button "Домашнє завдання" at bounding box center [80, 60] width 74 height 25
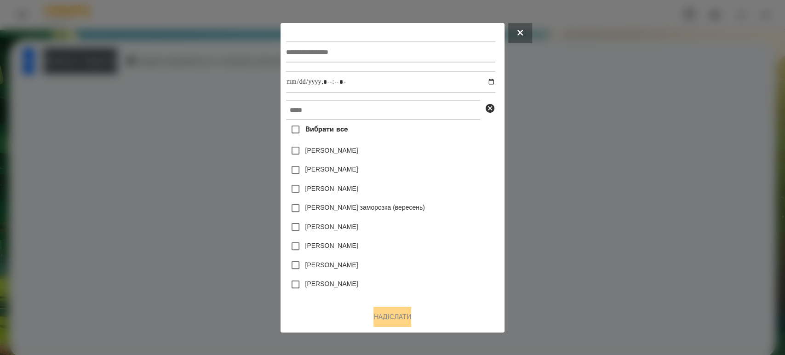
click at [182, 188] on div at bounding box center [392, 177] width 785 height 355
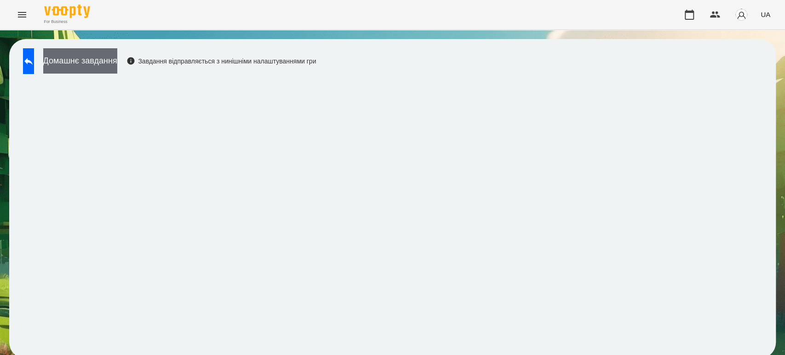
click at [114, 56] on button "Домашнє завдання" at bounding box center [80, 60] width 74 height 25
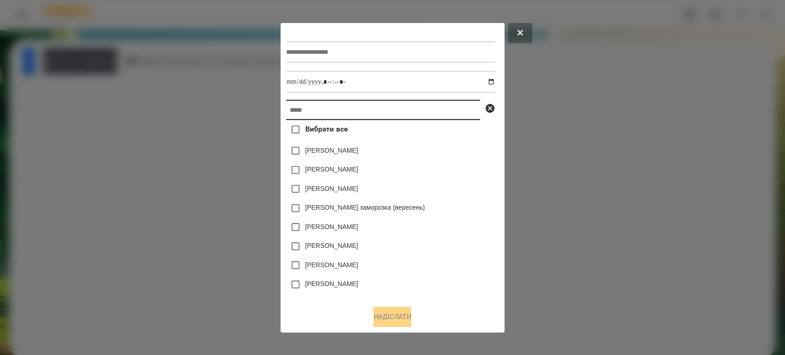
click at [316, 104] on input "text" at bounding box center [383, 110] width 194 height 20
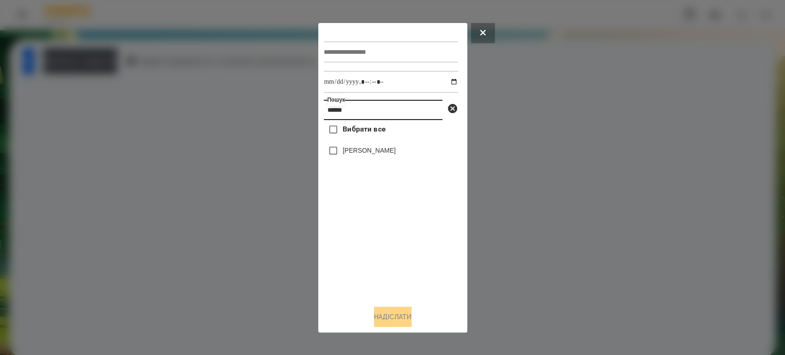
type input "******"
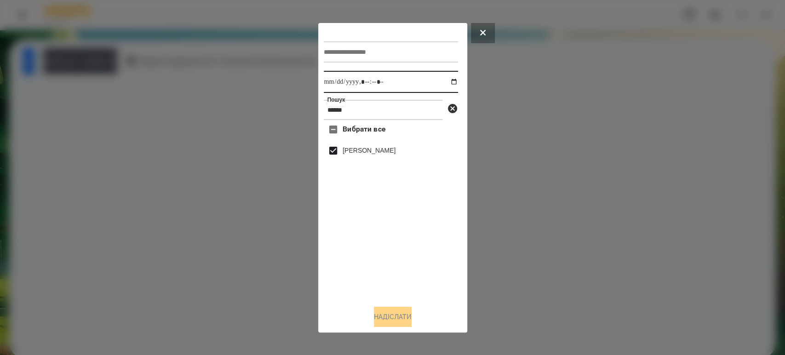
click at [450, 82] on input "datetime-local" at bounding box center [391, 82] width 134 height 22
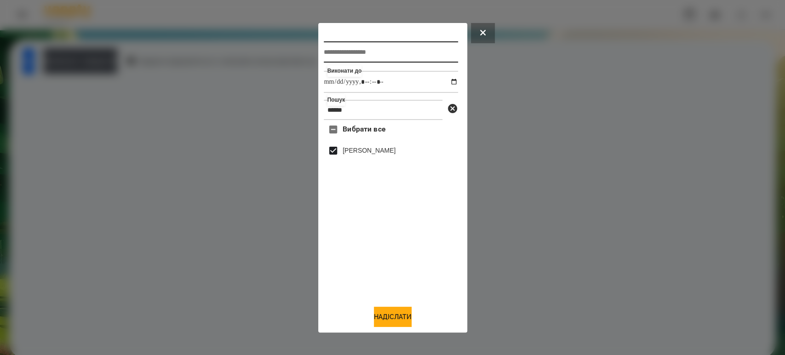
type input "**********"
click at [346, 51] on input "text" at bounding box center [391, 51] width 134 height 21
type input "*"
type input "**********"
click at [406, 319] on button "Надіслати" at bounding box center [393, 317] width 38 height 20
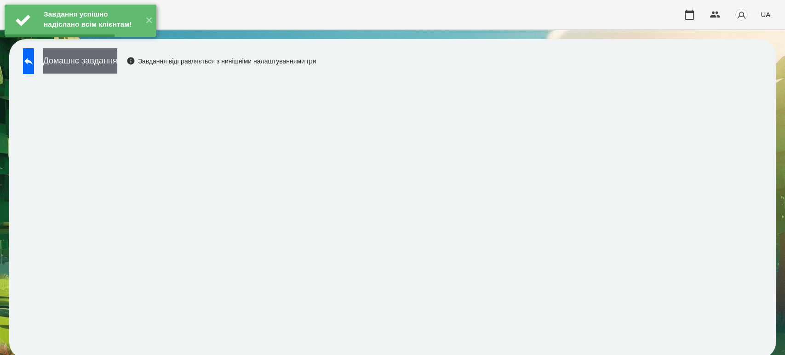
click at [105, 62] on button "Домашнє завдання" at bounding box center [80, 60] width 74 height 25
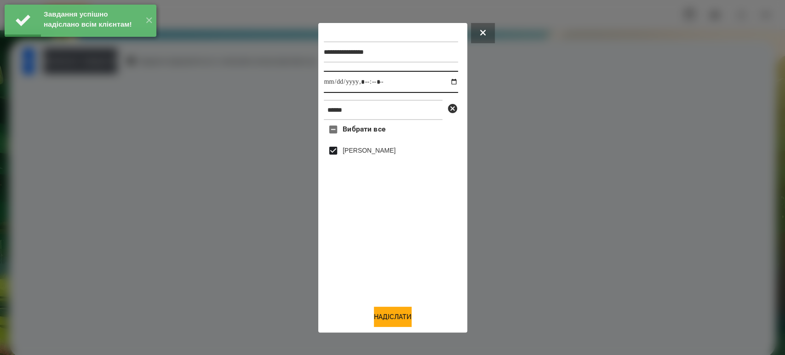
click at [447, 80] on input "datetime-local" at bounding box center [391, 82] width 134 height 22
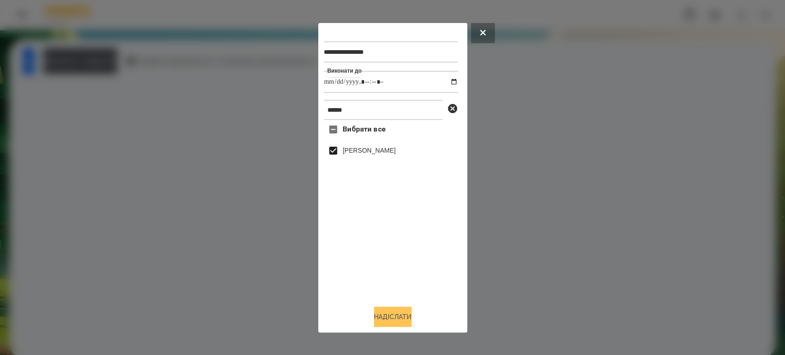
type input "**********"
click at [383, 315] on button "Надіслати" at bounding box center [393, 317] width 38 height 20
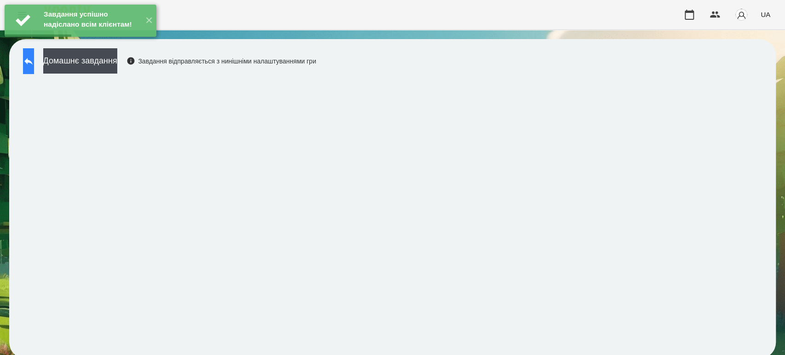
click at [34, 65] on icon at bounding box center [28, 61] width 11 height 11
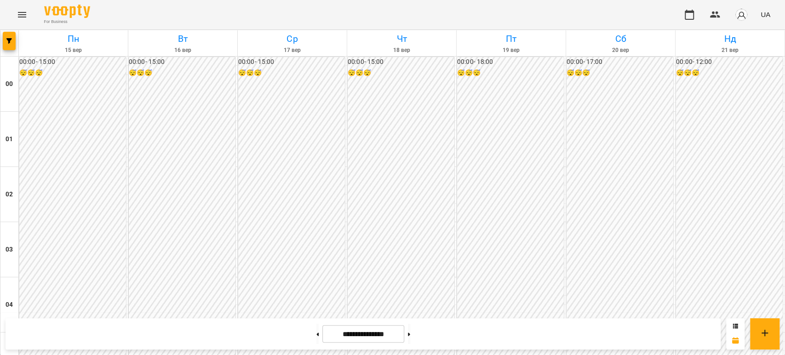
scroll to position [715, 0]
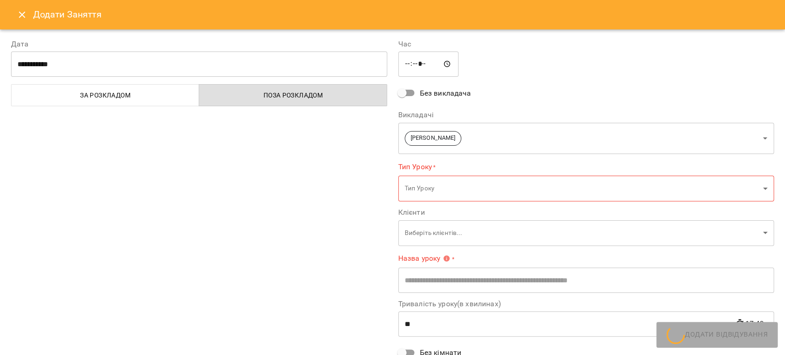
type input "**********"
click at [24, 14] on icon "Close" at bounding box center [22, 14] width 11 height 11
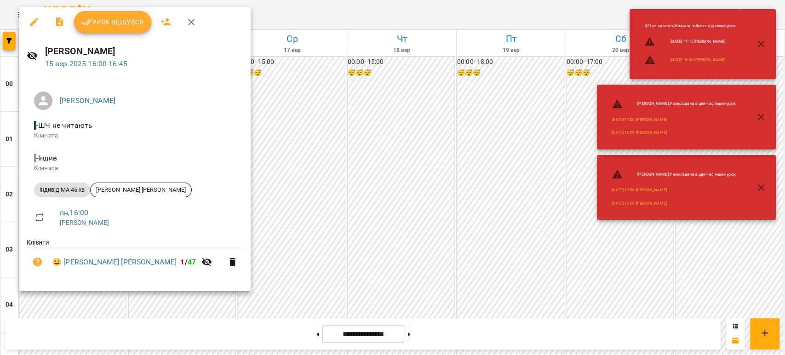
click at [110, 11] on button "Урок відбувся" at bounding box center [112, 22] width 77 height 22
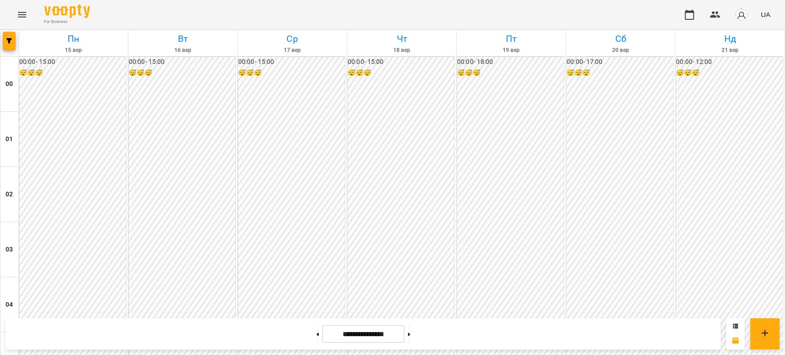
scroll to position [766, 0]
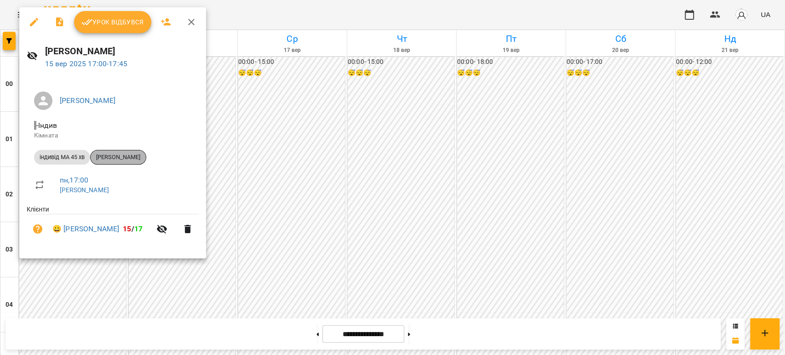
click at [118, 161] on span "[PERSON_NAME]" at bounding box center [118, 157] width 55 height 8
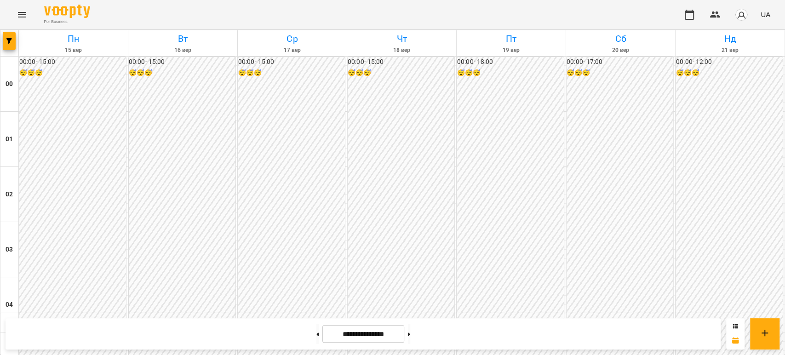
scroll to position [1021, 0]
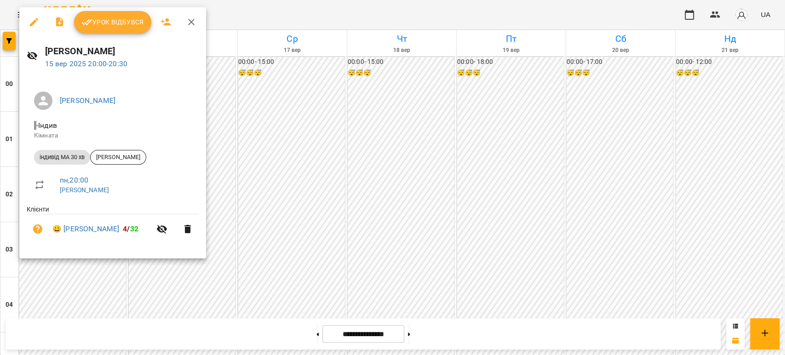
click at [67, 265] on div at bounding box center [392, 177] width 785 height 355
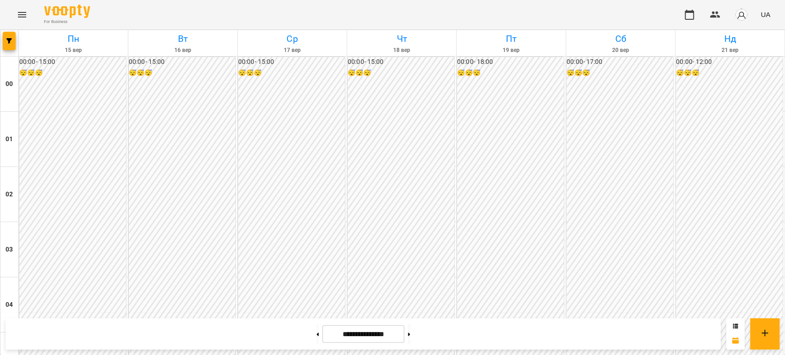
scroll to position [868, 0]
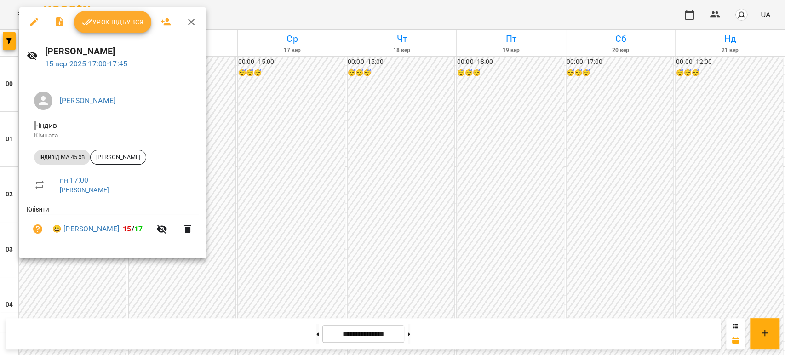
click at [114, 24] on span "Урок відбувся" at bounding box center [112, 22] width 63 height 11
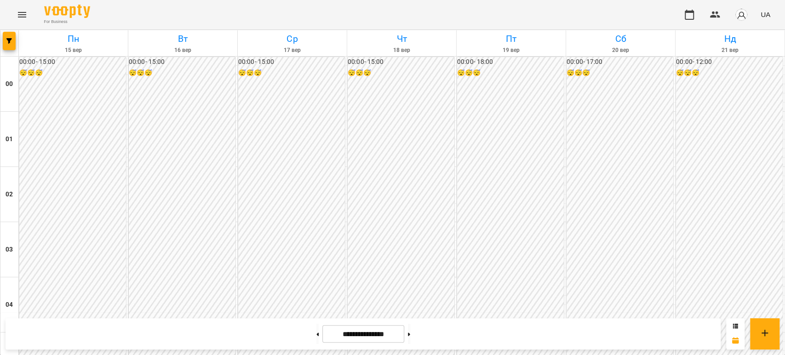
scroll to position [868, 0]
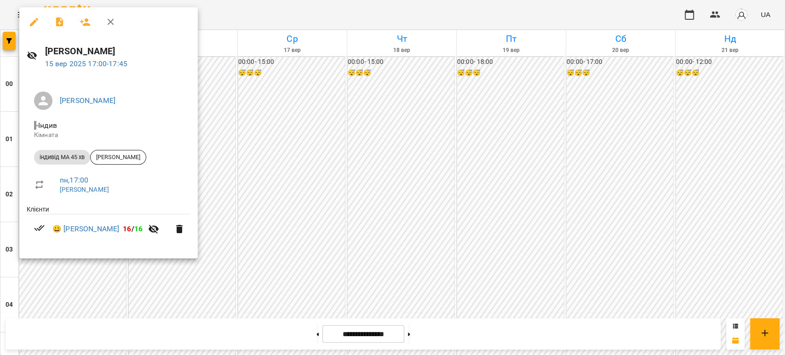
click at [254, 75] on div at bounding box center [392, 177] width 785 height 355
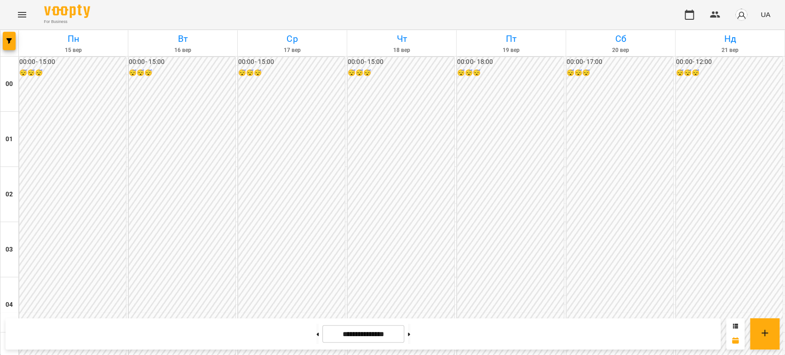
scroll to position [868, 0]
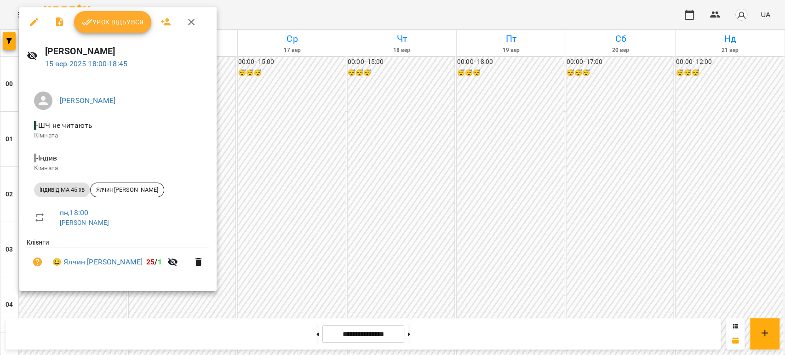
click at [107, 22] on span "Урок відбувся" at bounding box center [112, 22] width 63 height 11
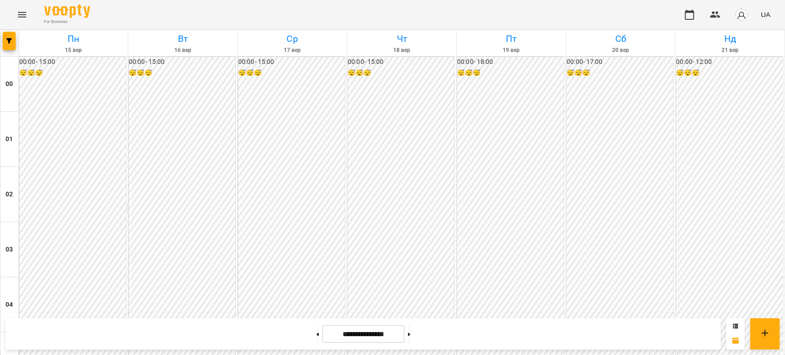
scroll to position [919, 0]
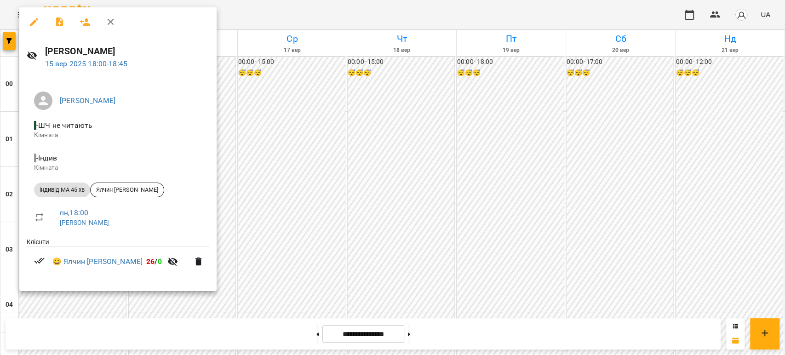
click at [203, 87] on div at bounding box center [392, 177] width 785 height 355
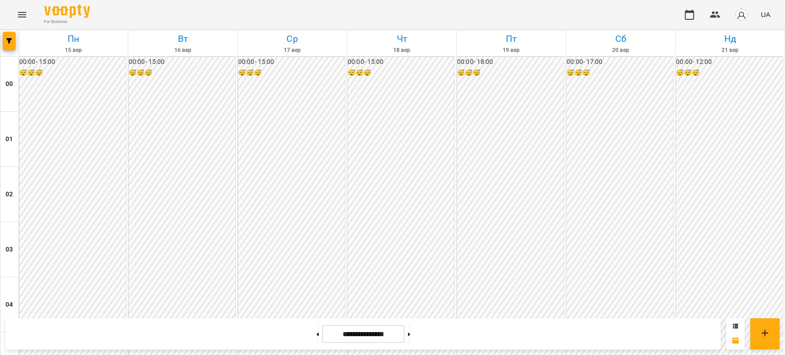
scroll to position [970, 0]
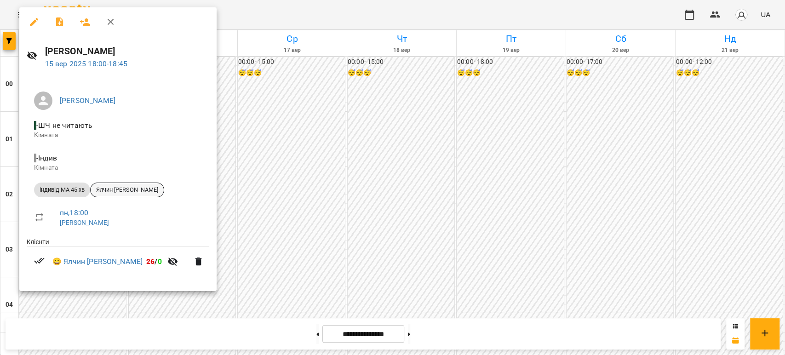
click at [118, 193] on span "Ялчин [PERSON_NAME]" at bounding box center [127, 190] width 73 height 8
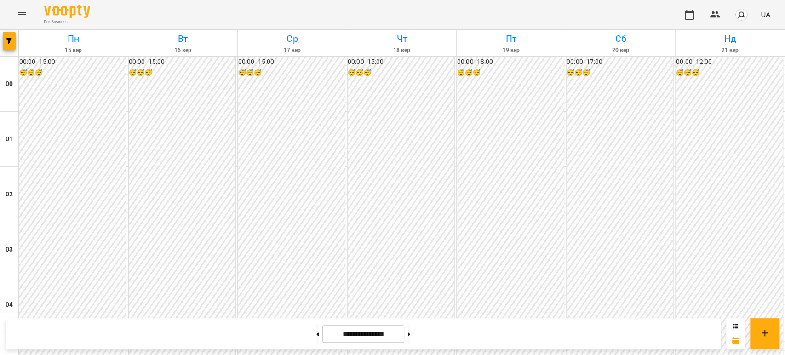
scroll to position [970, 0]
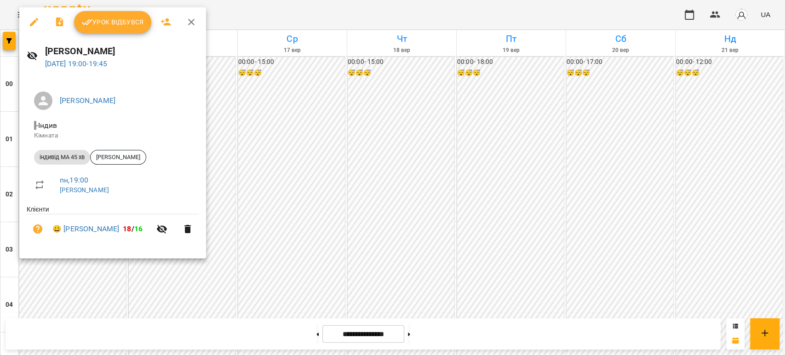
click at [110, 17] on span "Урок відбувся" at bounding box center [112, 22] width 63 height 11
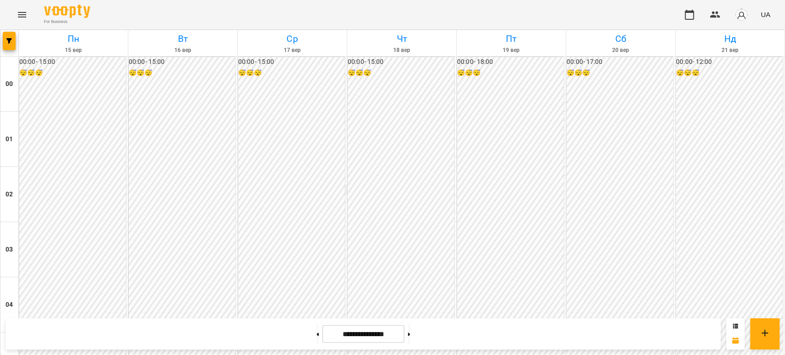
scroll to position [919, 0]
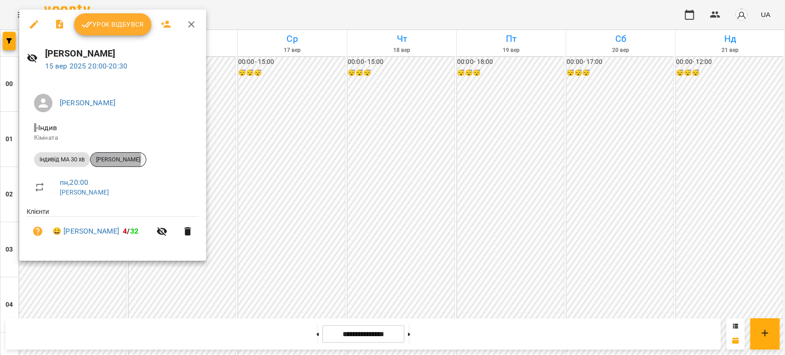
click at [103, 159] on span "[PERSON_NAME]" at bounding box center [118, 159] width 55 height 8
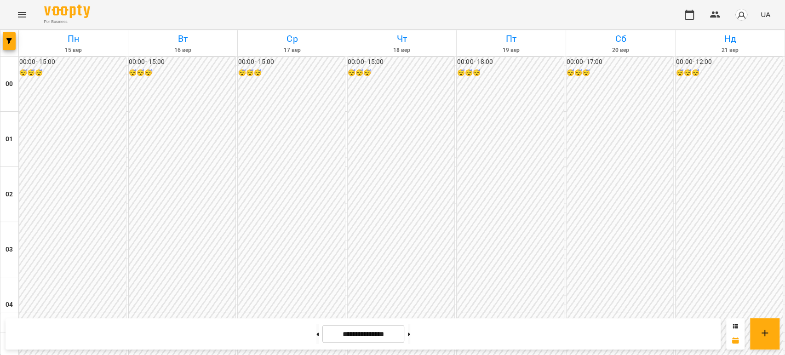
scroll to position [970, 0]
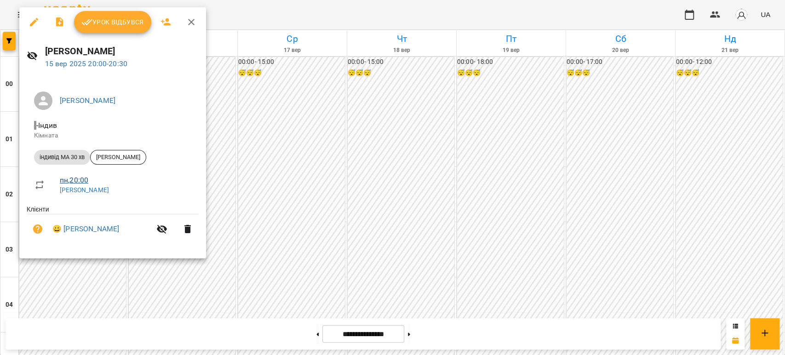
scroll to position [919, 0]
click at [125, 24] on span "Урок відбувся" at bounding box center [112, 22] width 63 height 11
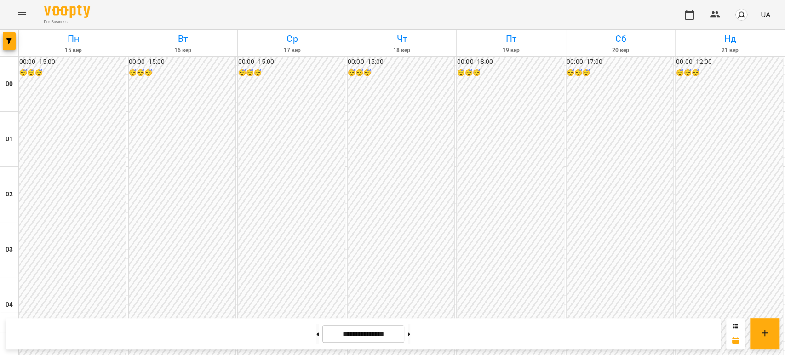
scroll to position [919, 0]
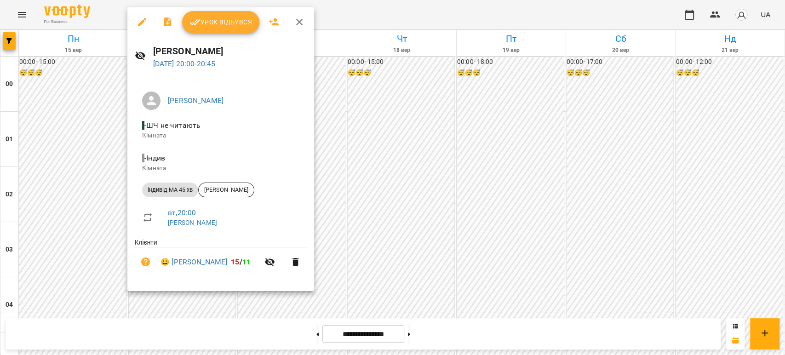
click at [76, 282] on div at bounding box center [392, 177] width 785 height 355
